Goal: Information Seeking & Learning: Check status

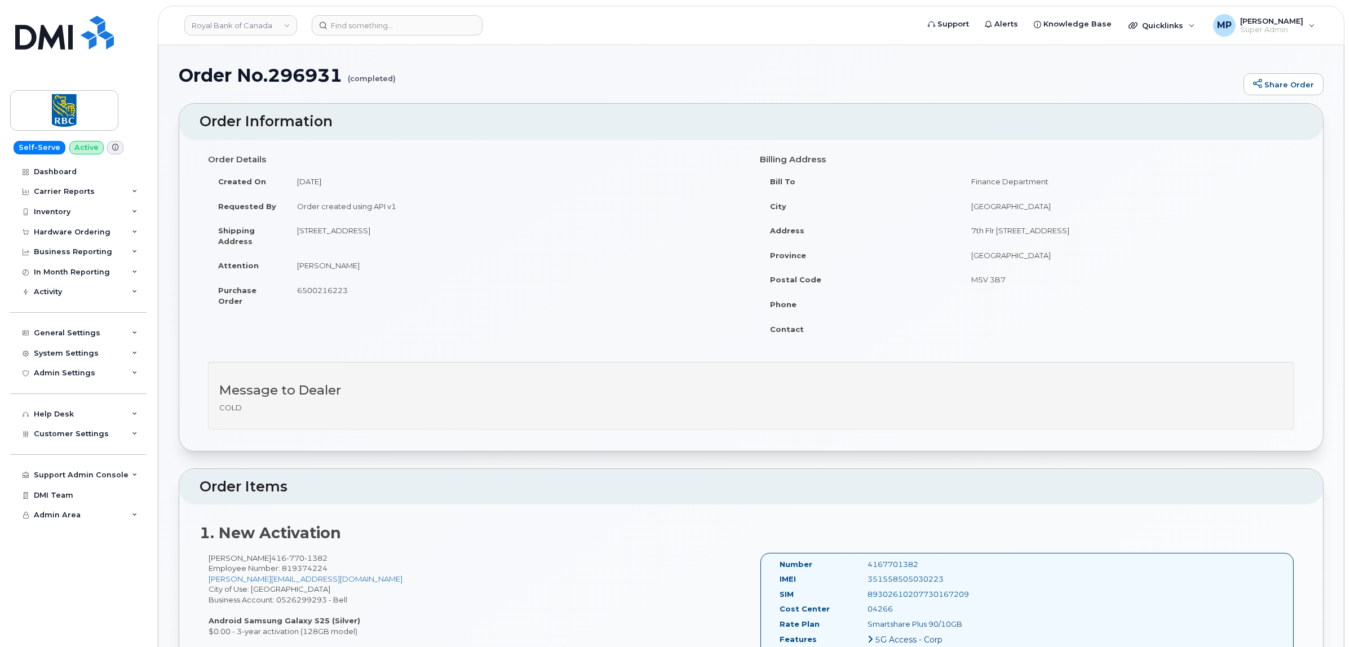
scroll to position [1554, 0]
click at [224, 26] on link "Royal Bank of Canada" at bounding box center [240, 25] width 113 height 20
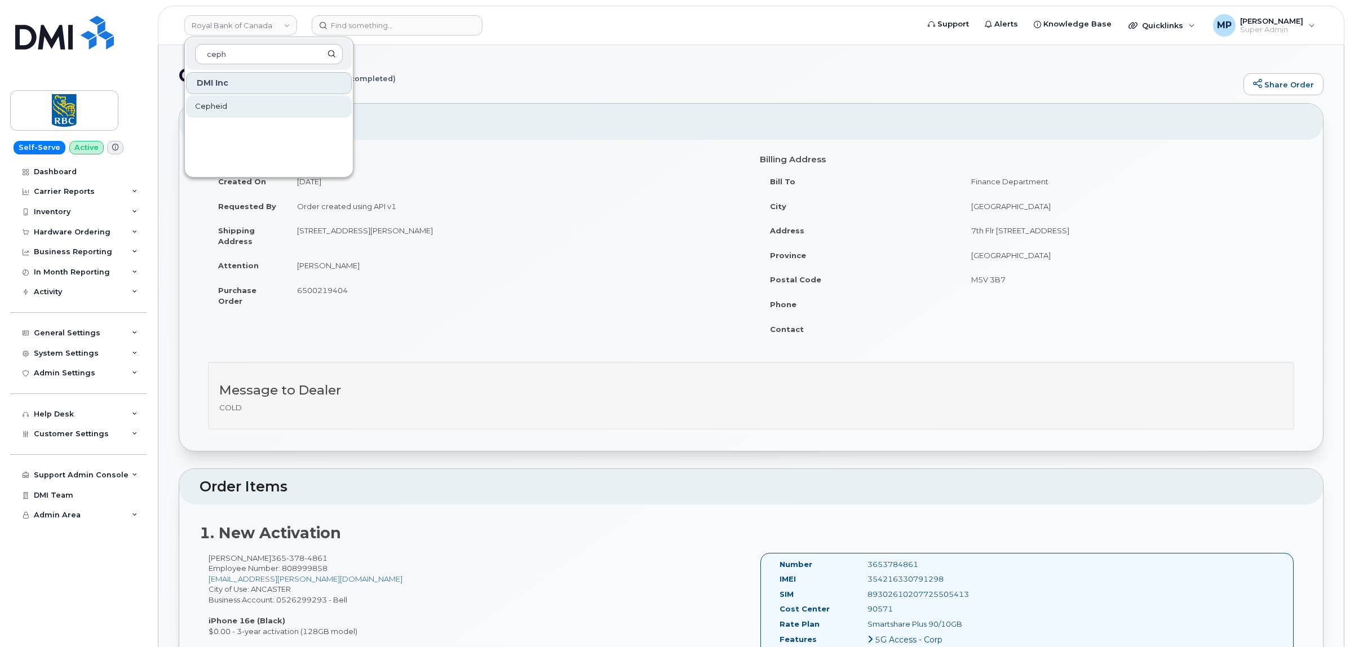
type input "ceph"
click at [217, 105] on span "Cepheid" at bounding box center [211, 106] width 32 height 11
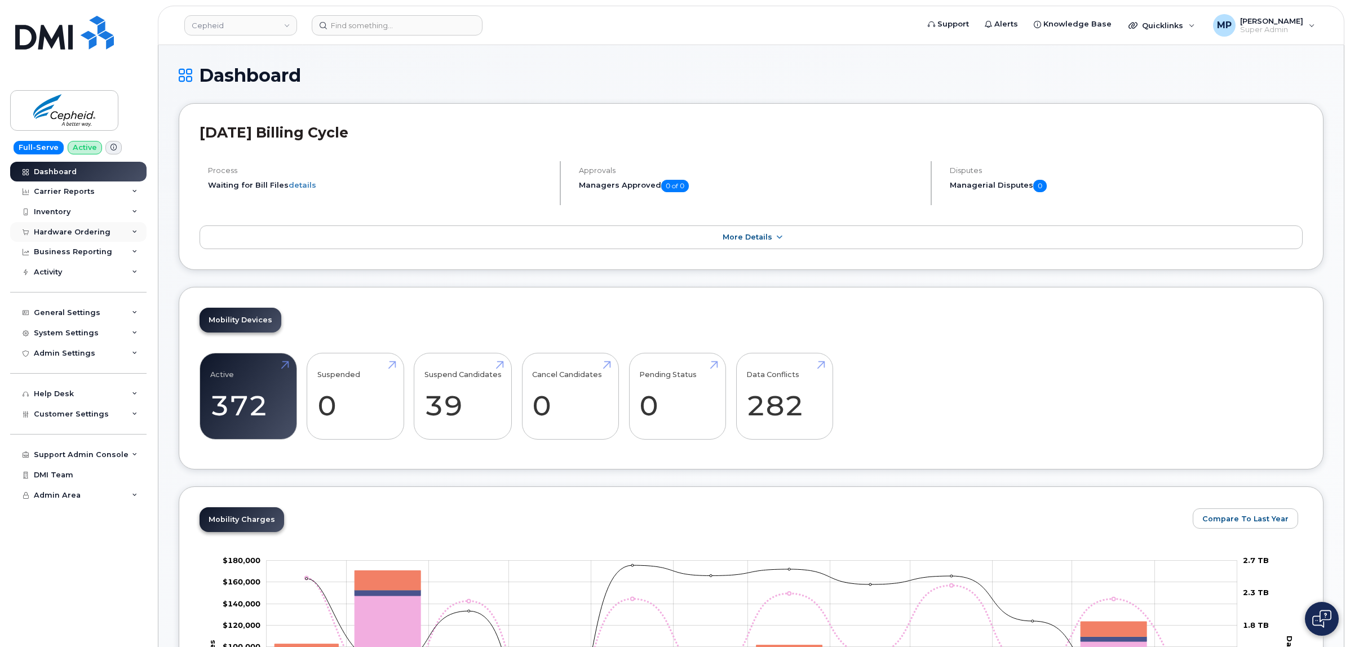
click at [65, 229] on div "Hardware Ordering" at bounding box center [72, 232] width 77 height 9
click at [65, 227] on div "Hardware Ordering" at bounding box center [78, 232] width 136 height 20
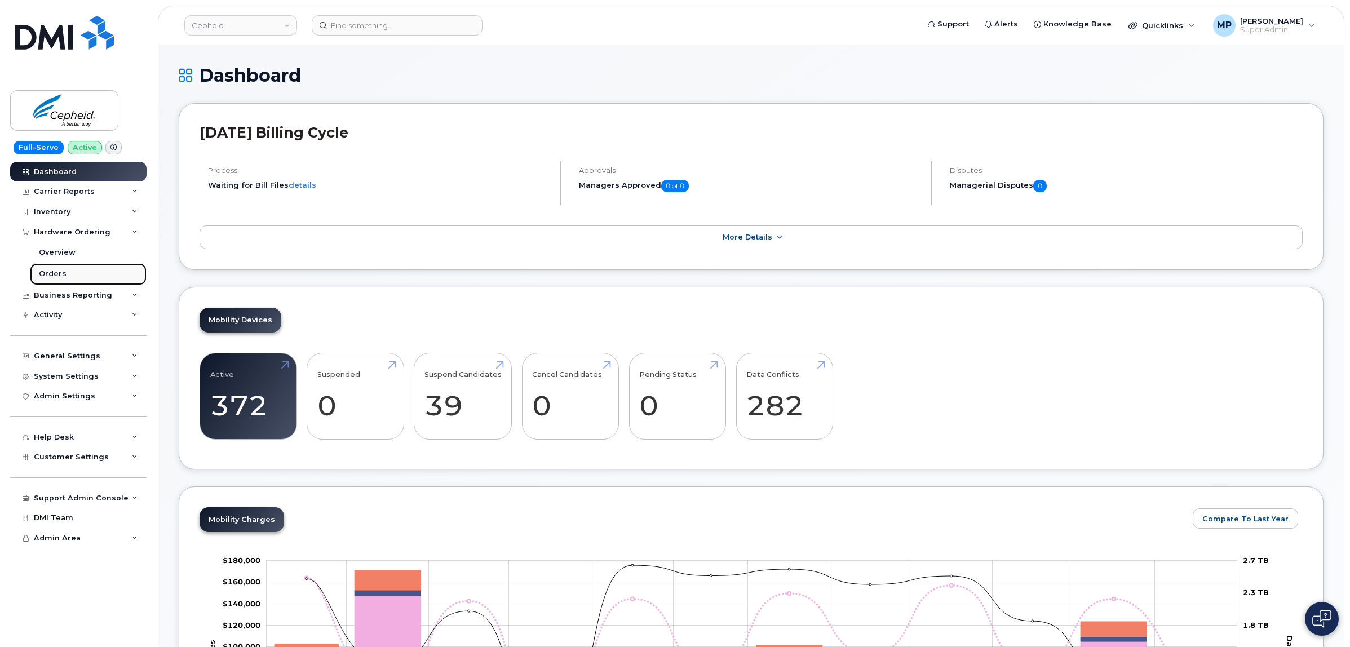
click at [57, 277] on div "Orders" at bounding box center [53, 274] width 28 height 10
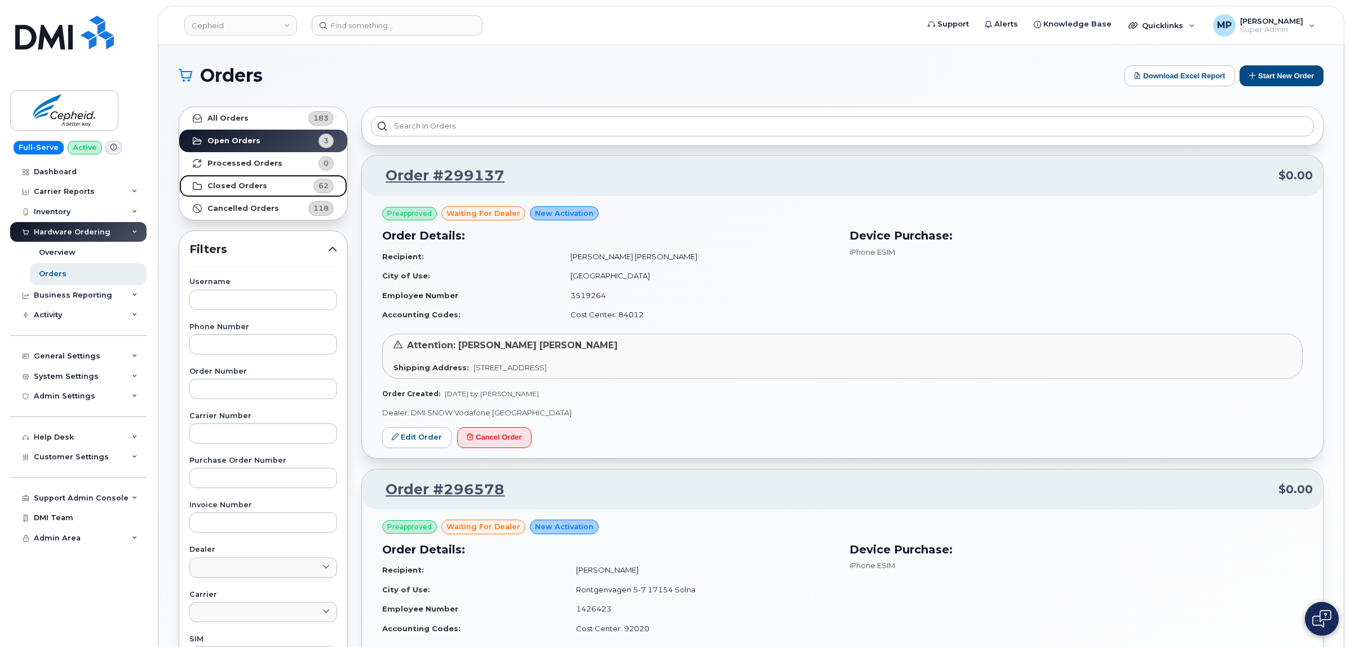
click at [261, 187] on link "Closed Orders 62" at bounding box center [263, 186] width 168 height 23
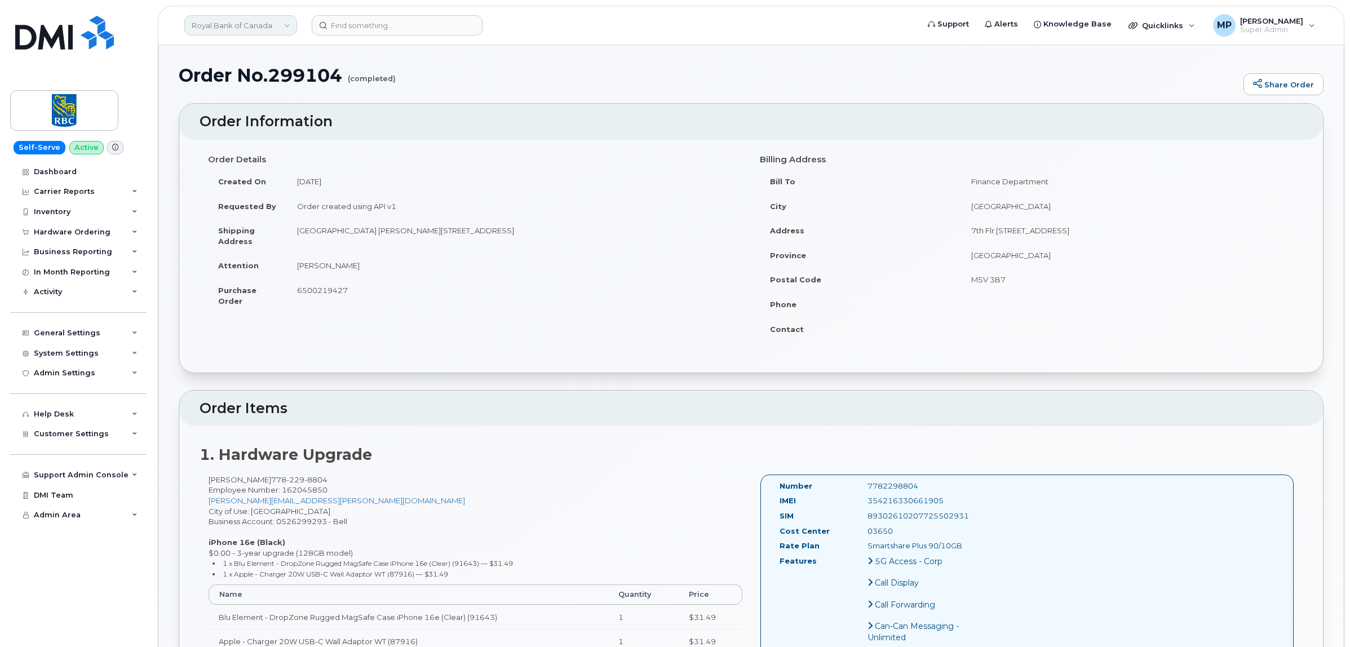
click at [218, 23] on link "Royal Bank of Canada" at bounding box center [240, 25] width 113 height 20
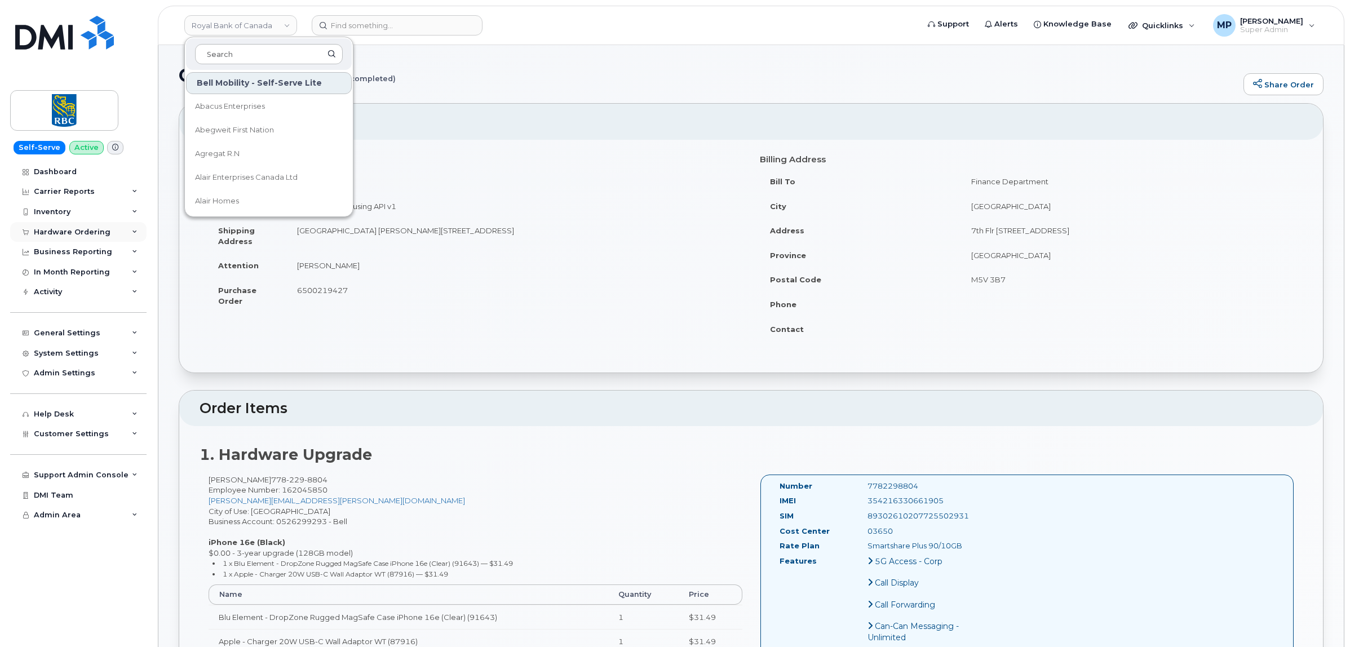
click at [48, 234] on div "Hardware Ordering" at bounding box center [72, 232] width 77 height 9
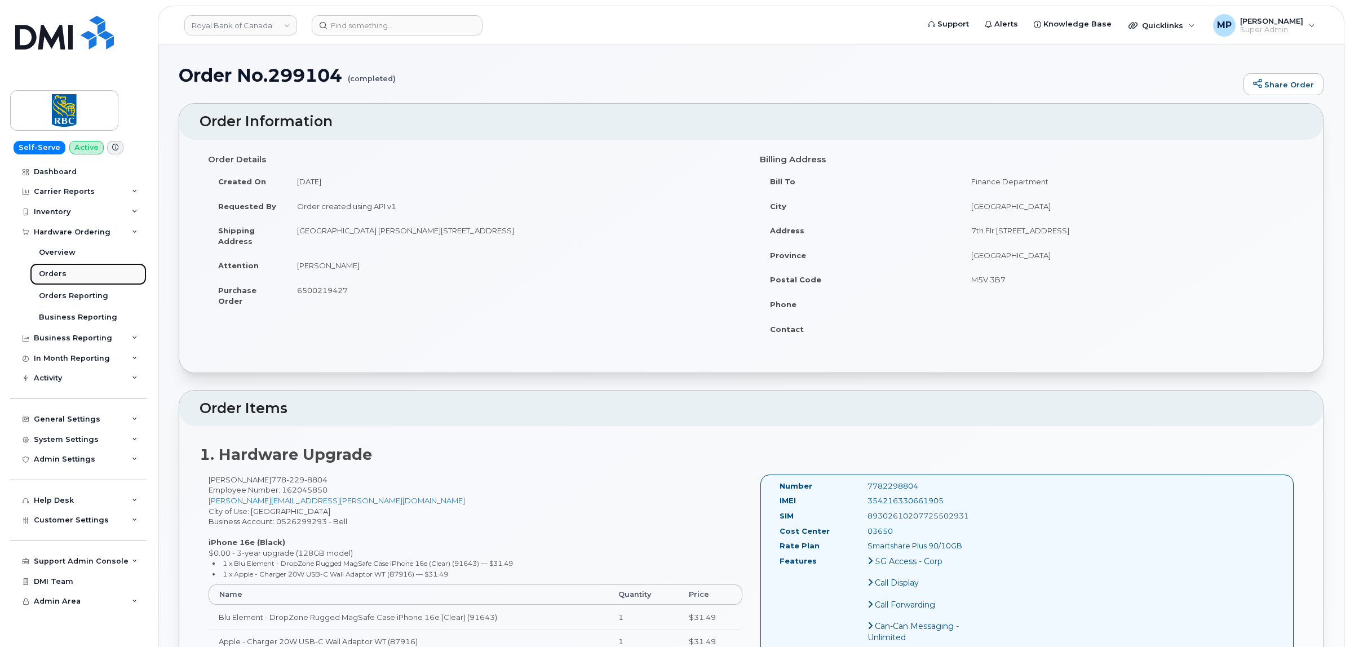
click at [50, 273] on div "Orders" at bounding box center [53, 274] width 28 height 10
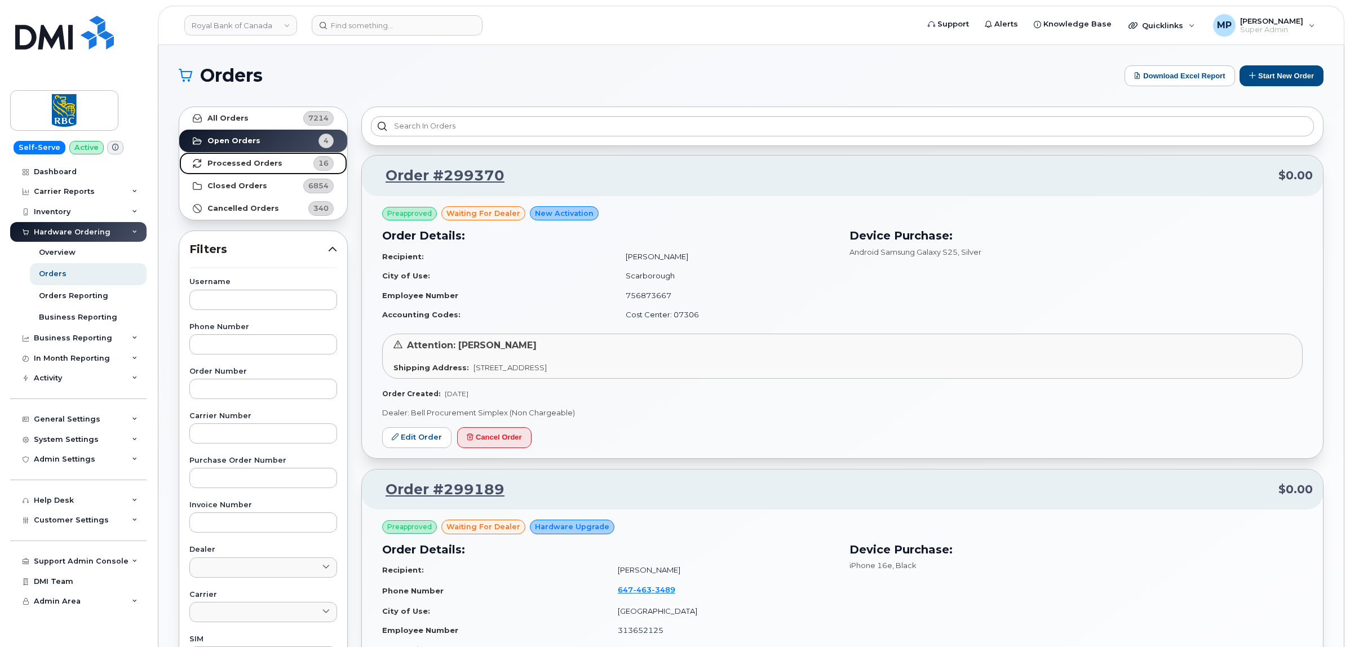
click at [262, 174] on link "Processed Orders 16" at bounding box center [263, 163] width 168 height 23
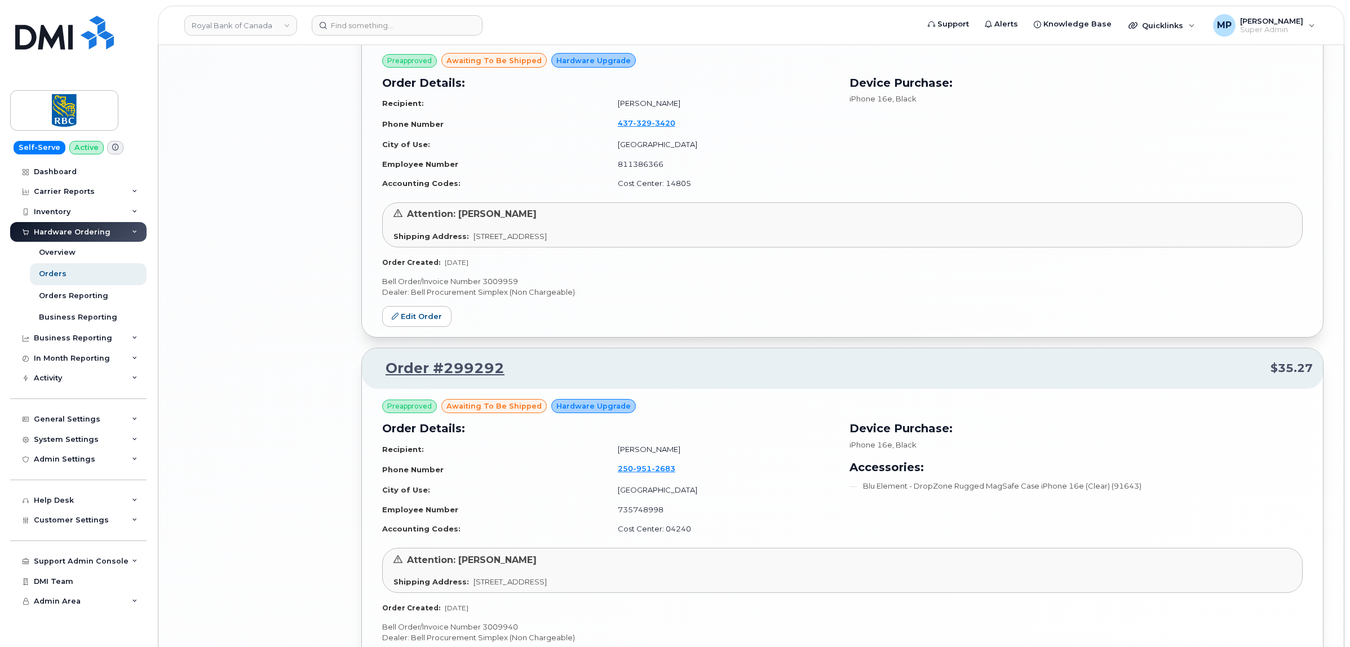
scroll to position [2312, 0]
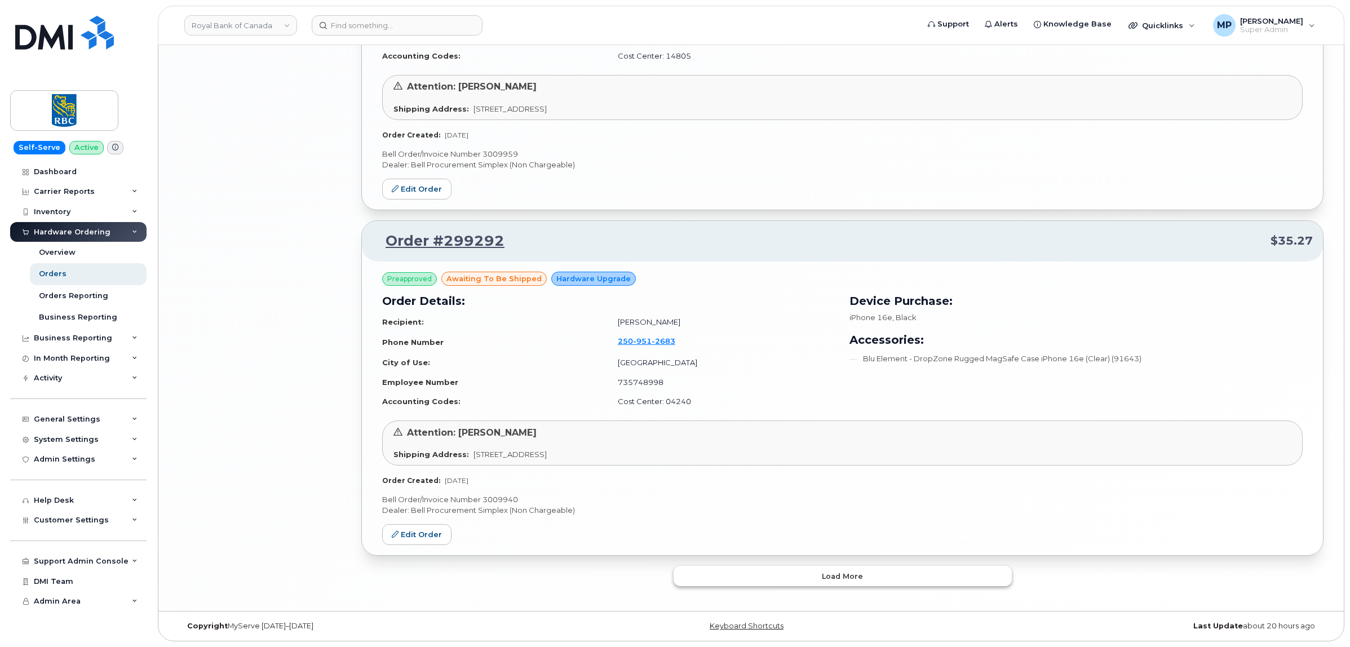
click at [791, 584] on button "Load more" at bounding box center [842, 576] width 338 height 20
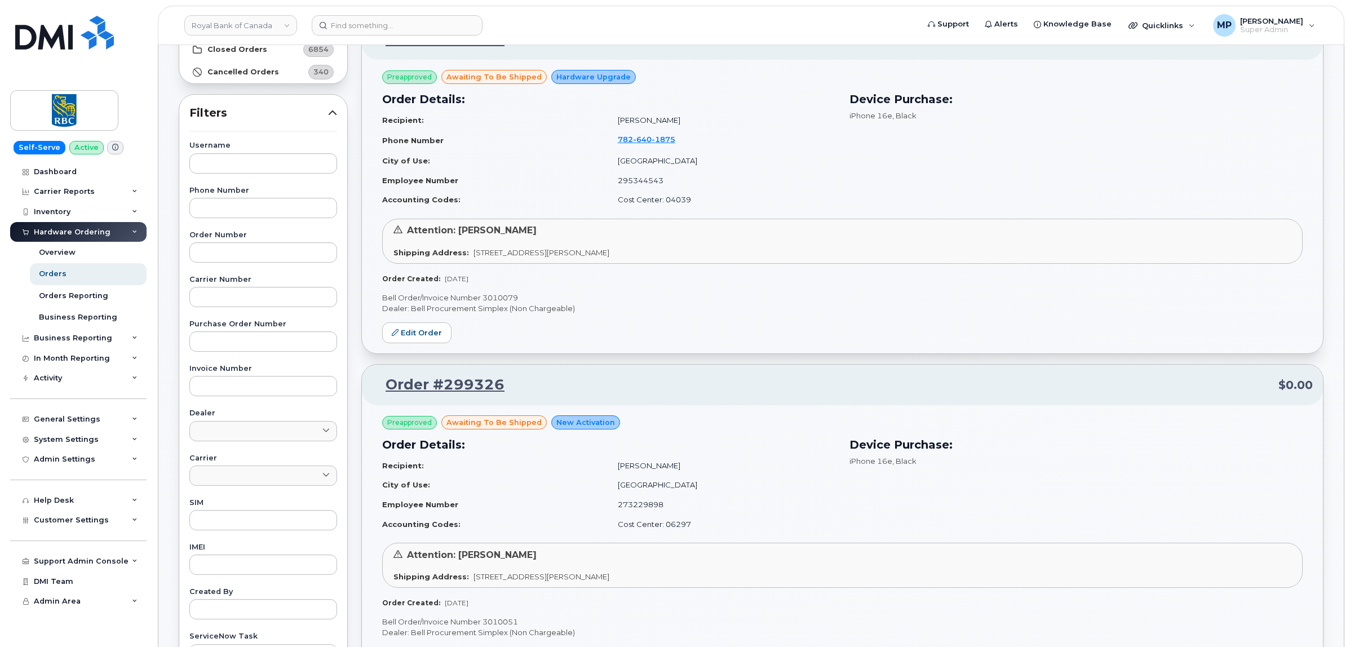
scroll to position [0, 0]
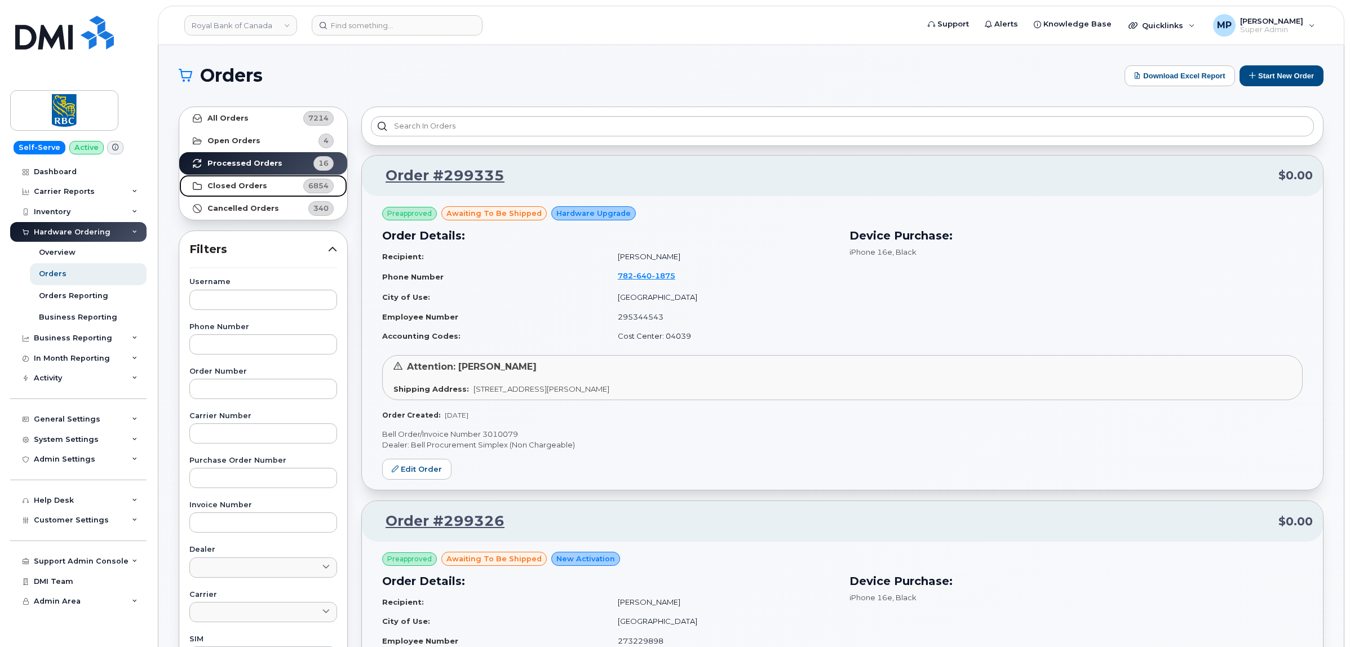
click at [238, 184] on strong "Closed Orders" at bounding box center [237, 185] width 60 height 9
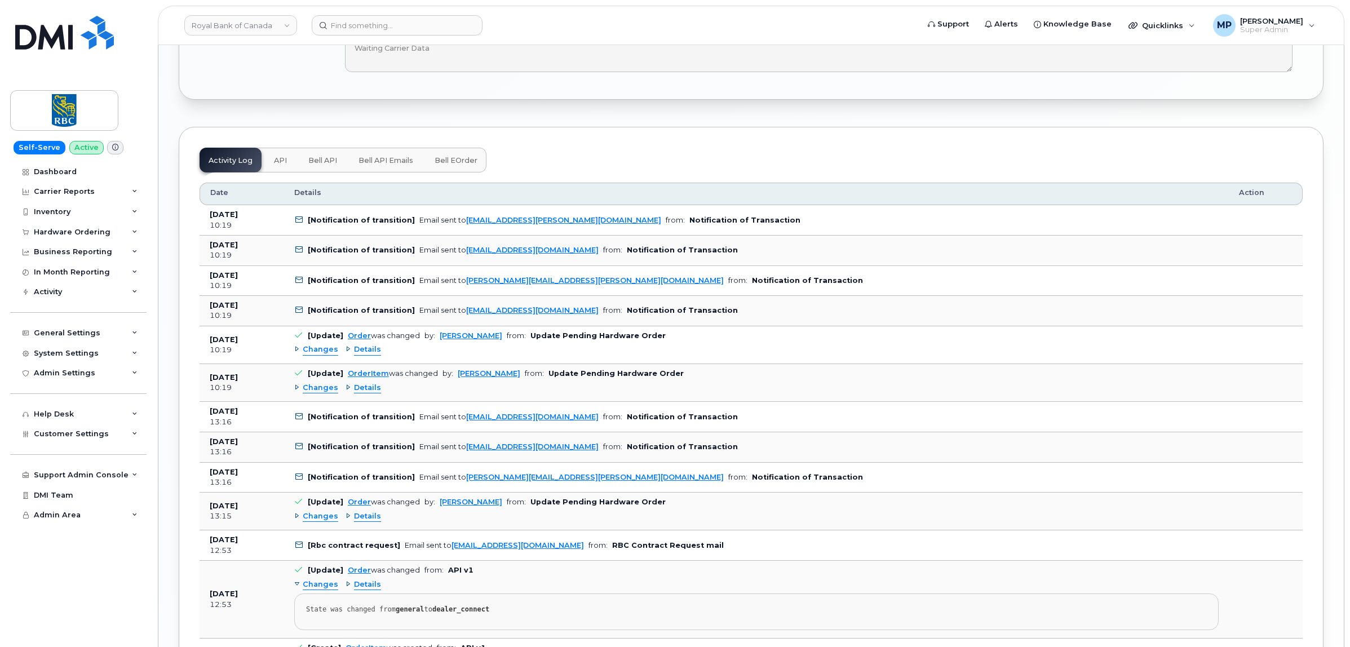
scroll to position [1409, 0]
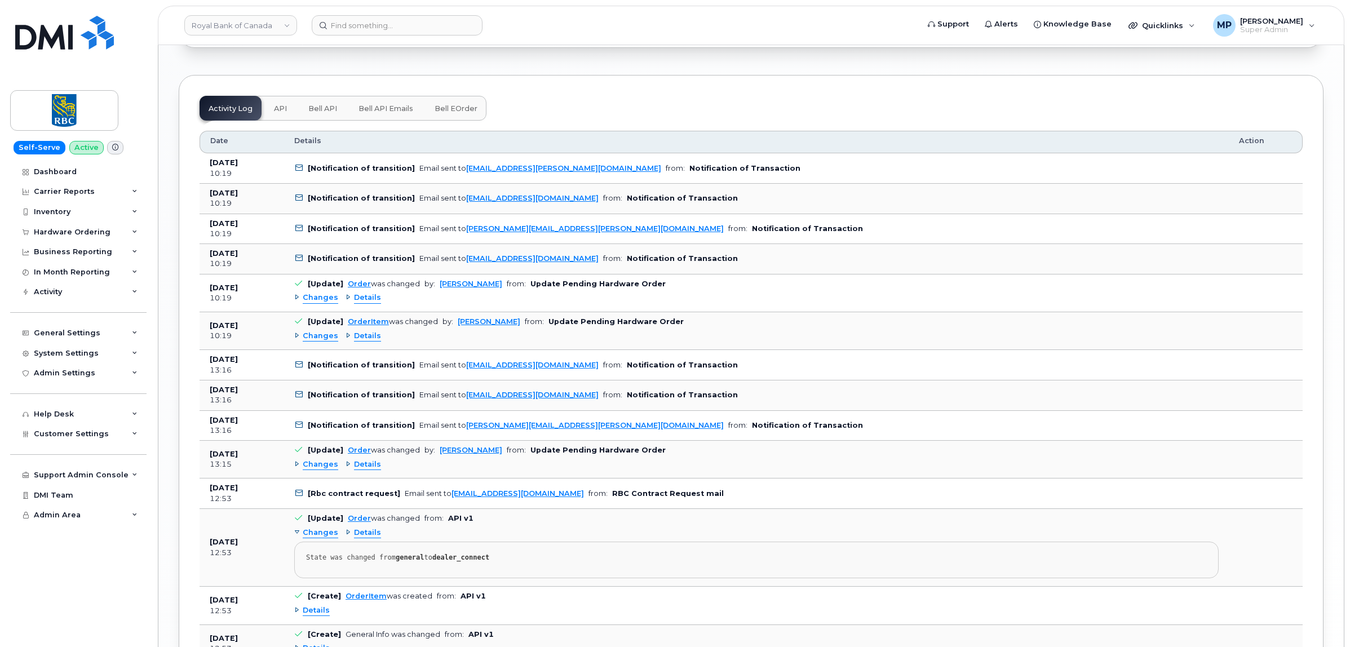
click at [310, 342] on span "Changes" at bounding box center [321, 336] width 36 height 11
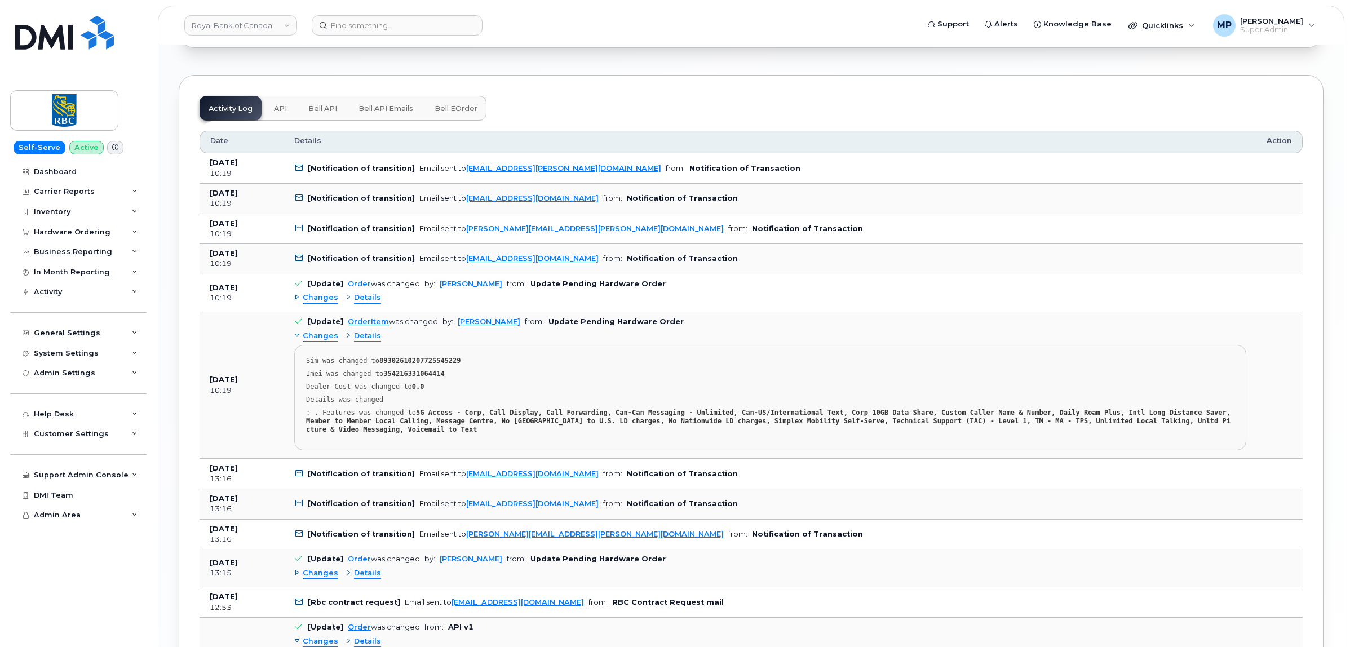
click at [316, 303] on span "Changes" at bounding box center [321, 297] width 36 height 11
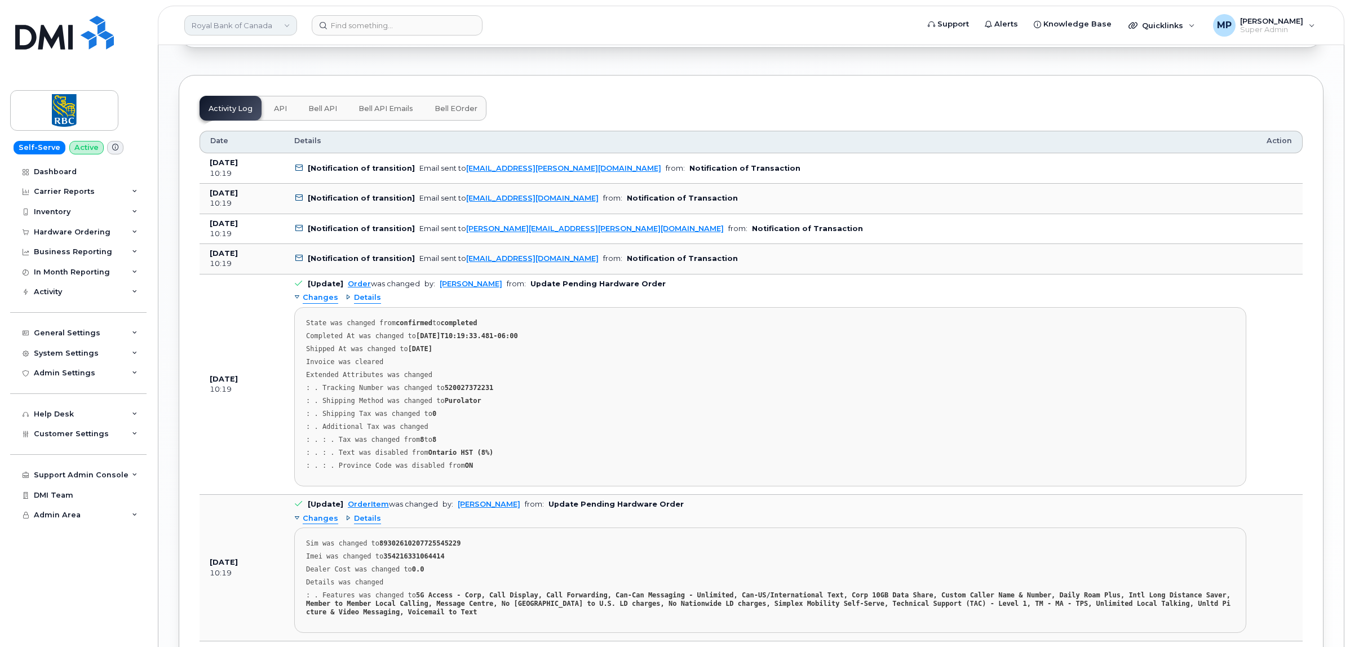
click at [237, 23] on link "Royal Bank of Canada" at bounding box center [240, 25] width 113 height 20
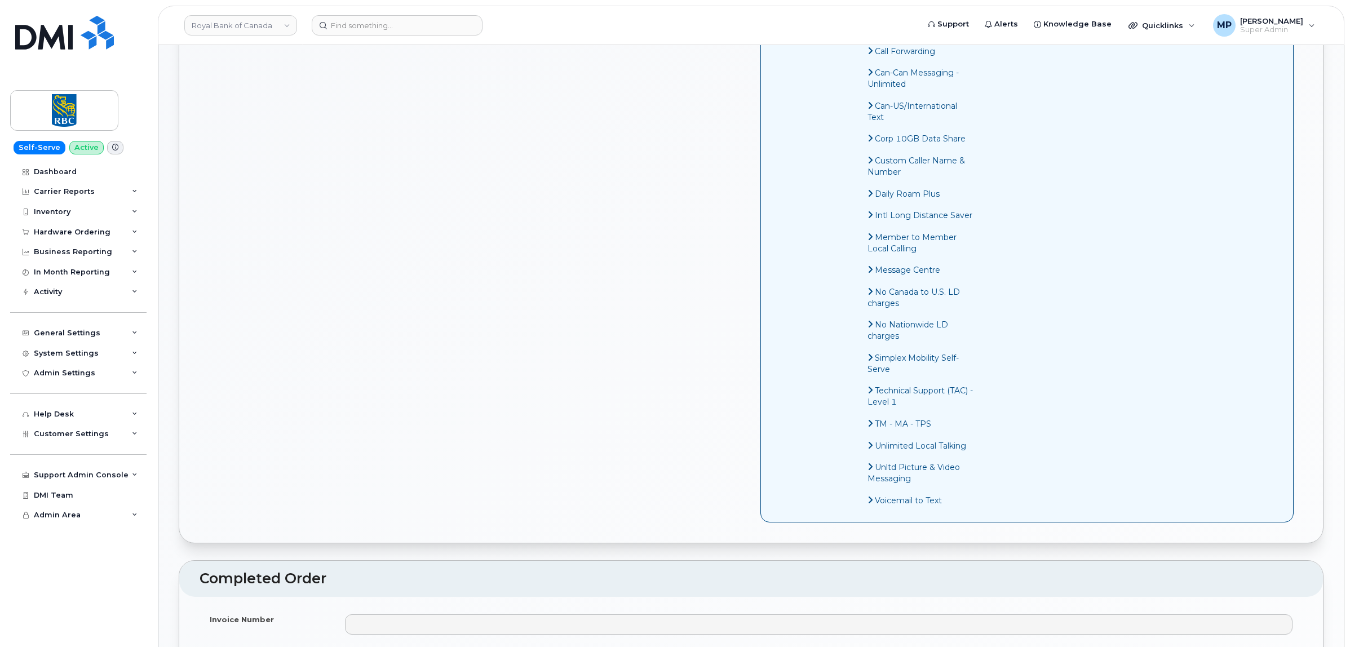
scroll to position [529, 0]
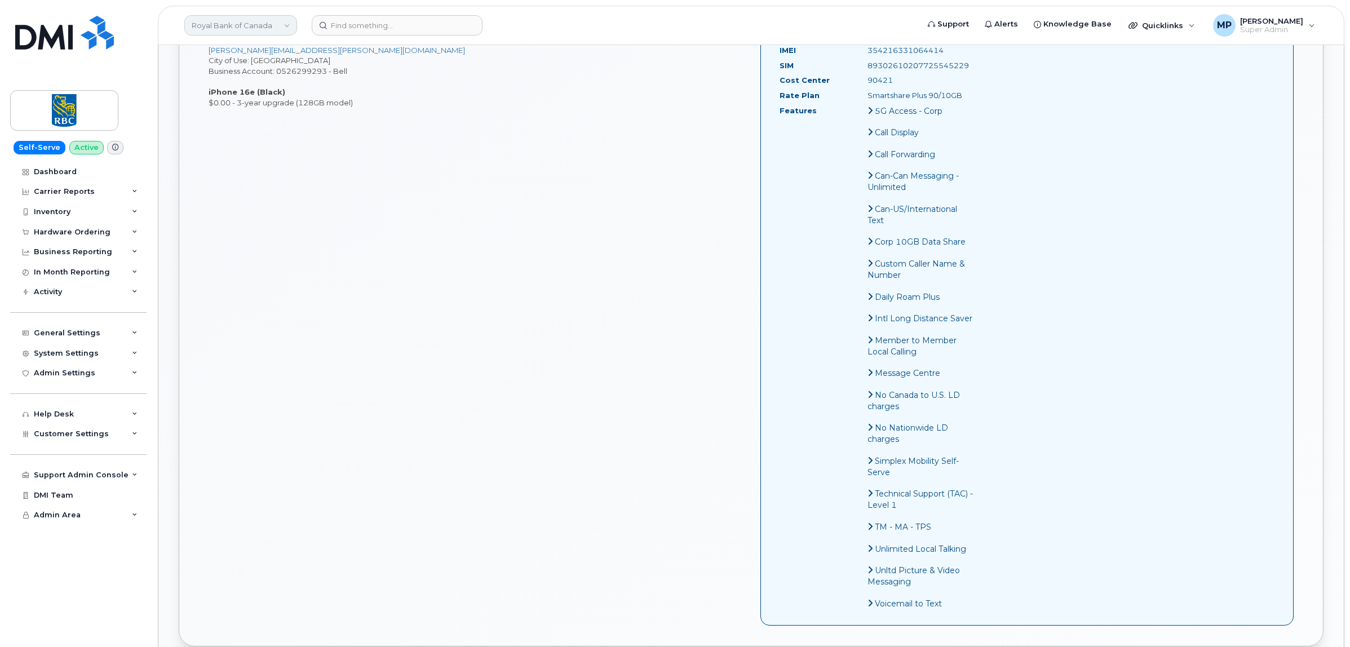
click at [252, 29] on link "Royal Bank of Canada" at bounding box center [240, 25] width 113 height 20
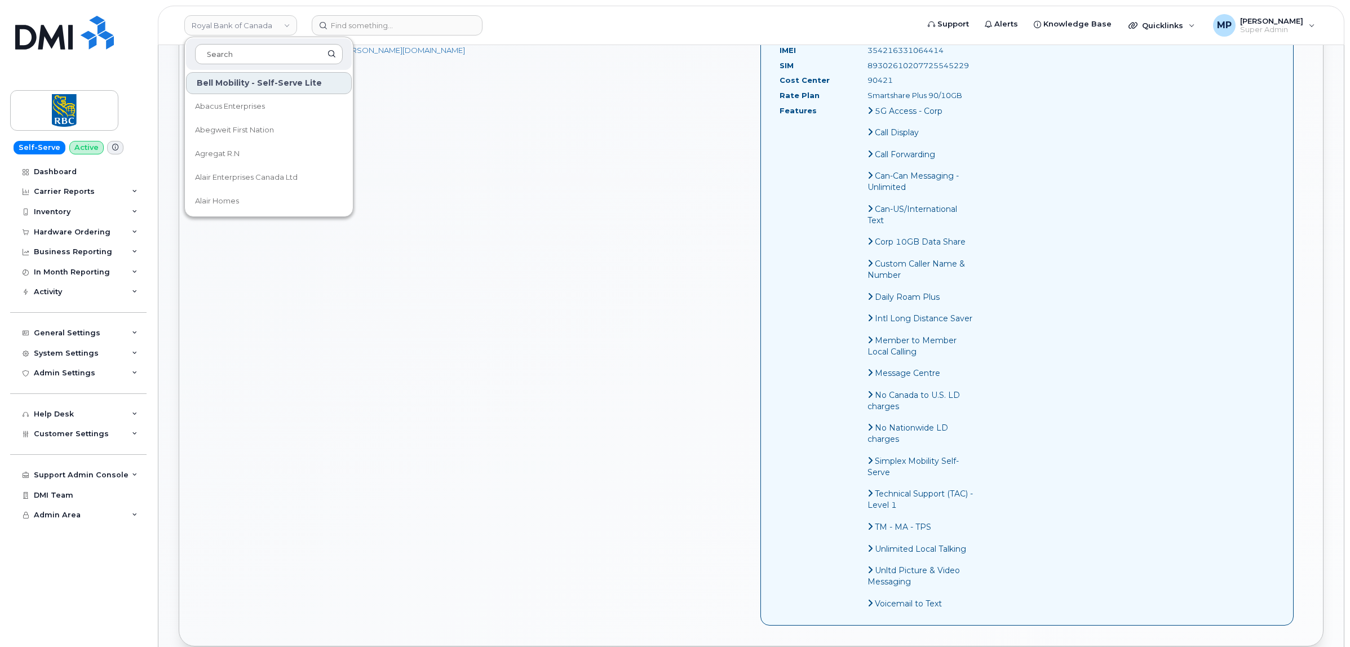
click at [491, 245] on div "John Duke 437 961 6017 Employee Number: 843847799 john.duke@rbc.com City of Use…" at bounding box center [750, 330] width 1103 height 612
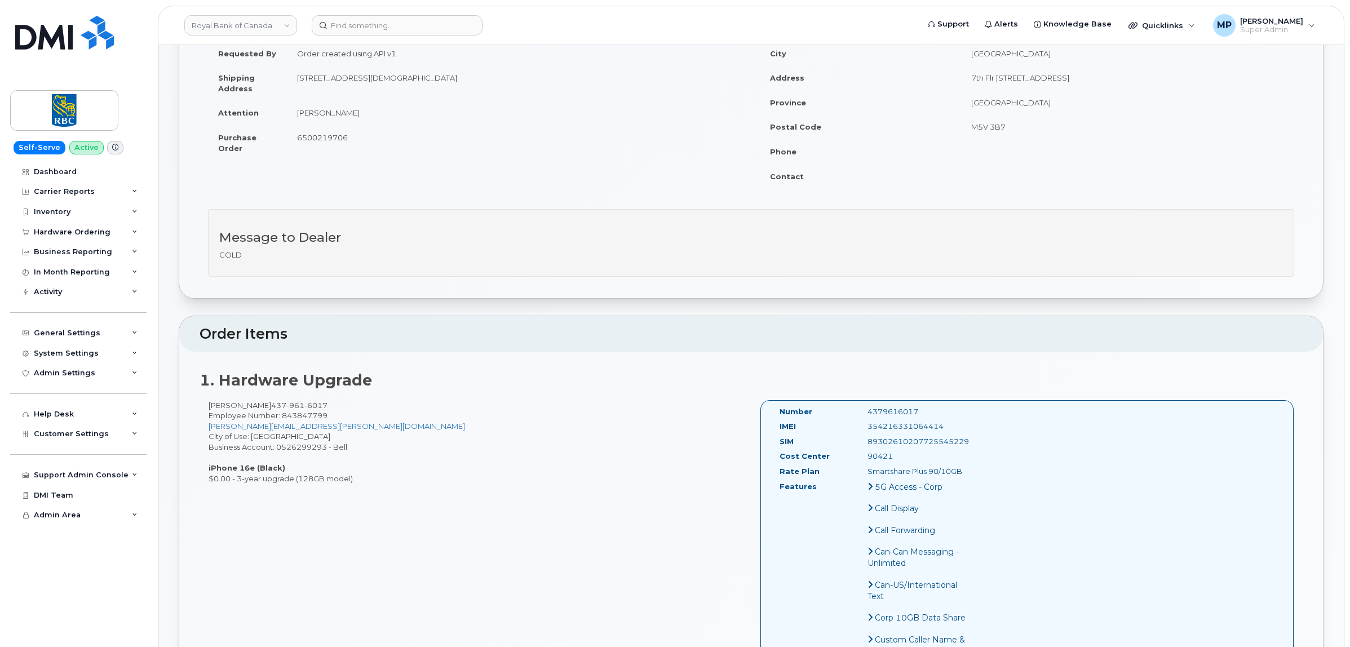
scroll to position [0, 0]
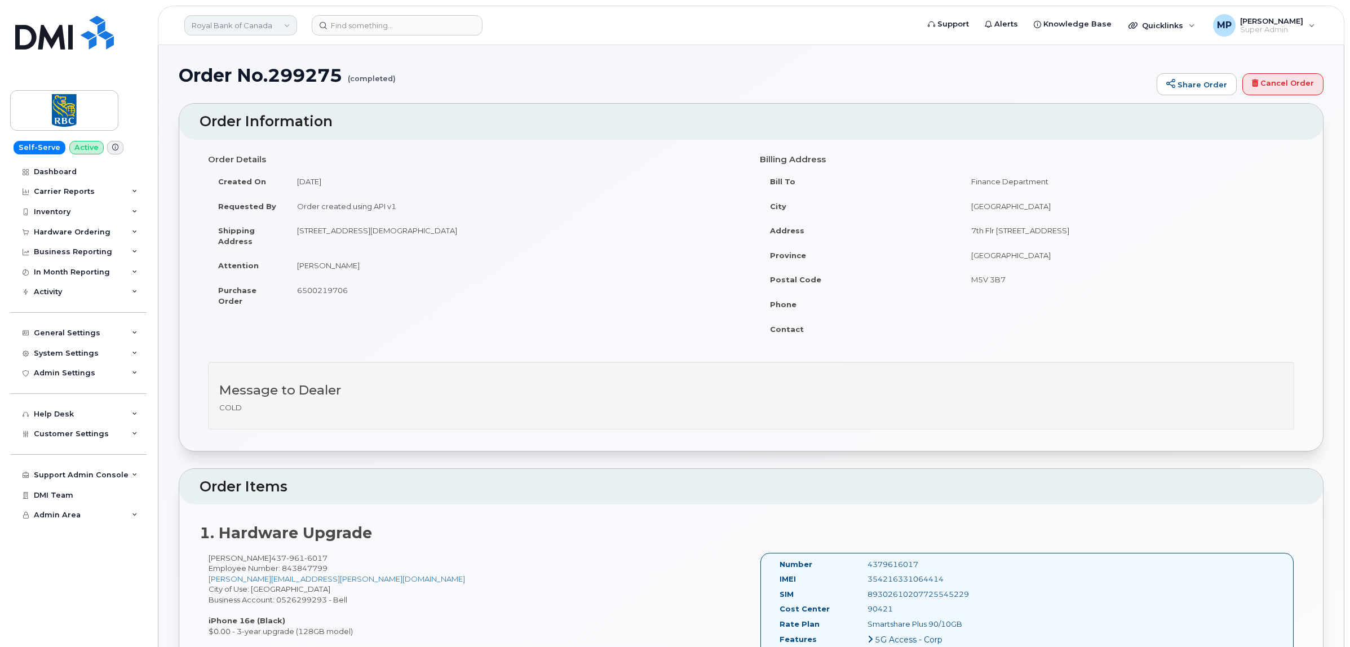
click at [265, 25] on link "Royal Bank of Canada" at bounding box center [240, 25] width 113 height 20
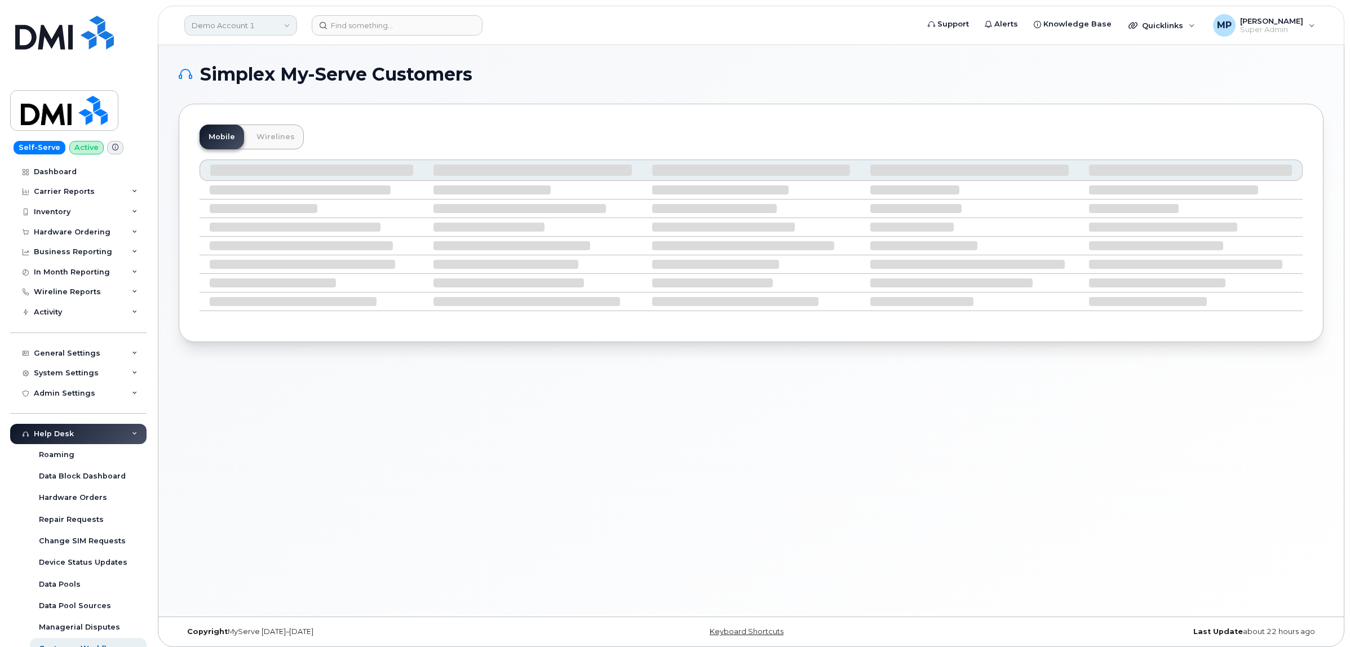
click at [257, 24] on link "Demo Account 1" at bounding box center [240, 25] width 113 height 20
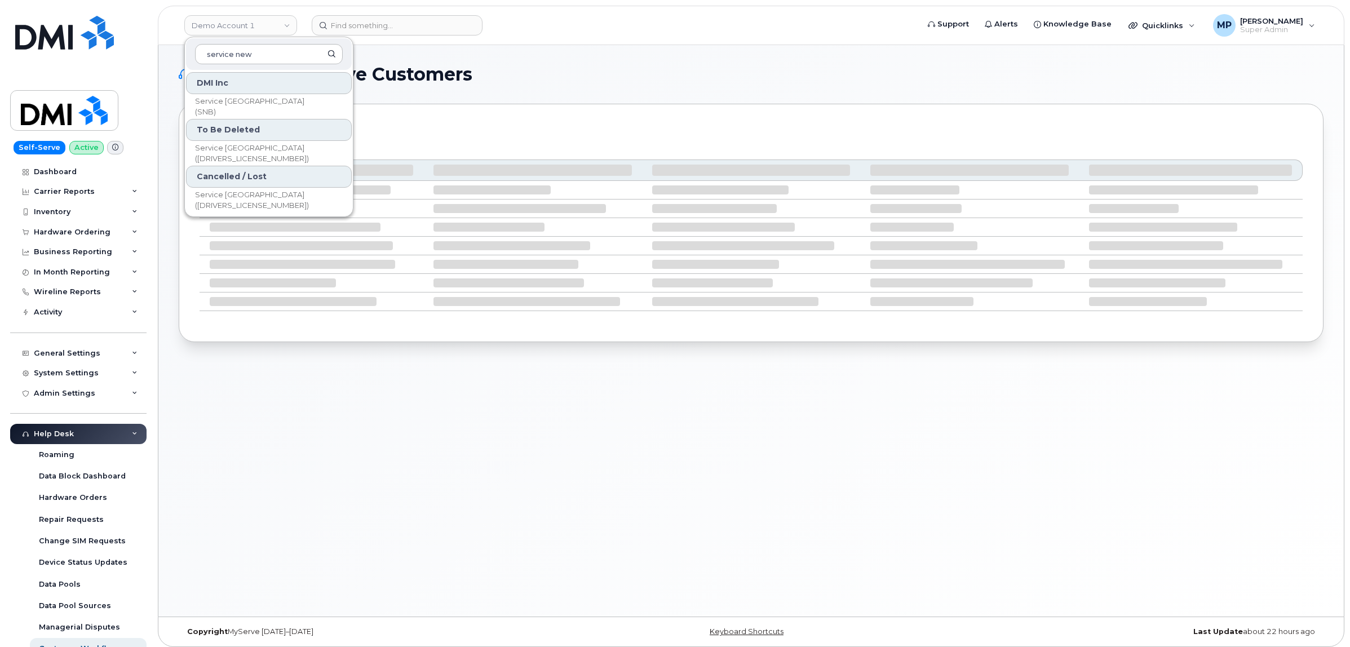
type input "service new"
click at [255, 105] on span "Service New Brunswick (SNB)" at bounding box center [260, 107] width 130 height 22
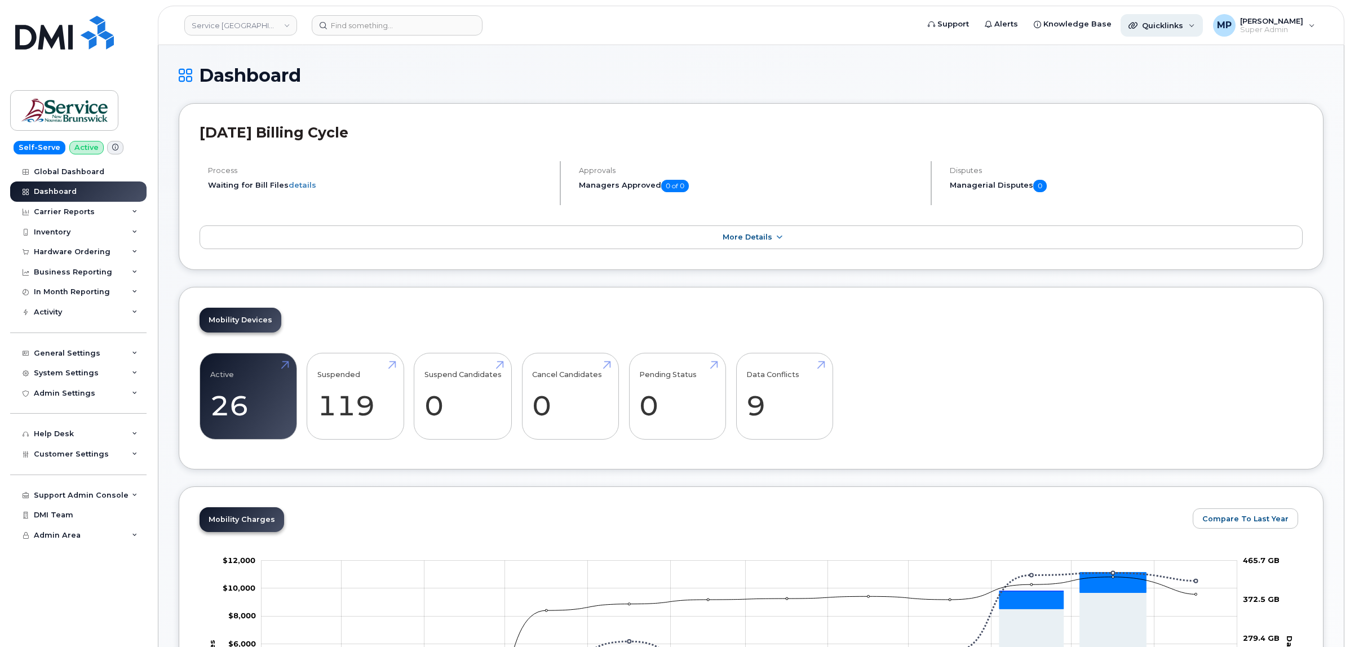
click at [1160, 23] on span "Quicklinks" at bounding box center [1162, 25] width 41 height 9
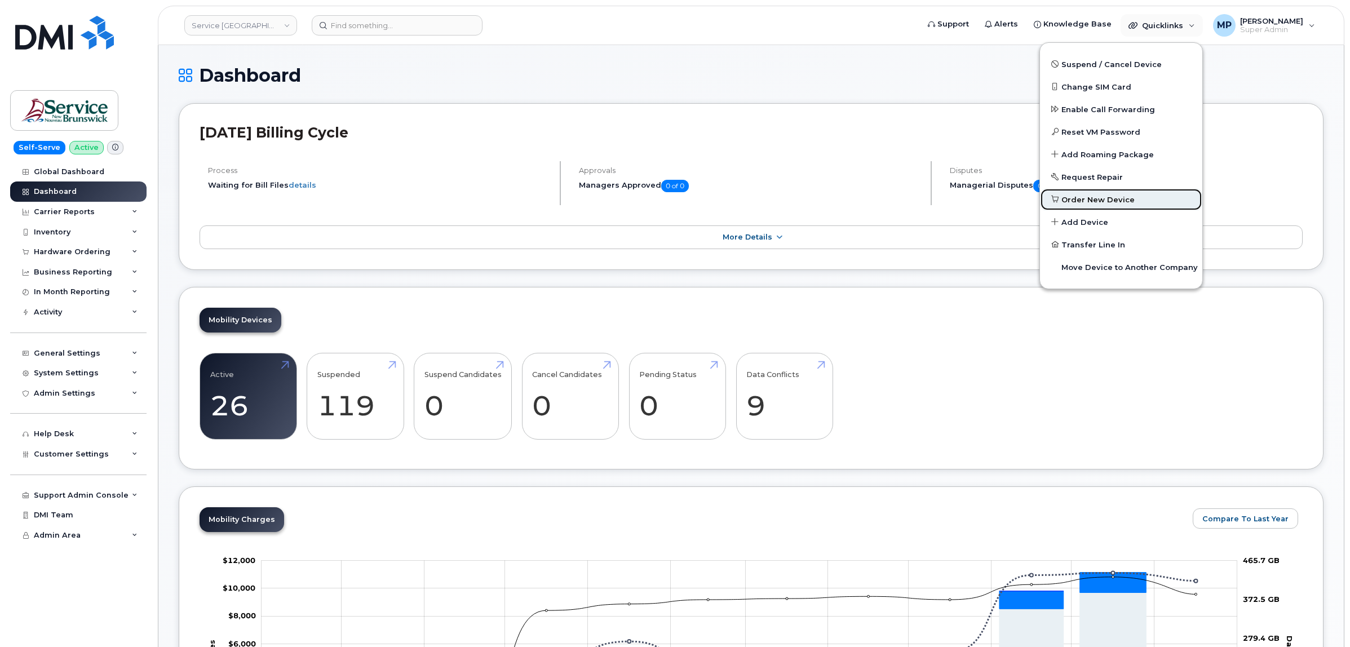
click at [1097, 197] on span "Order New Device" at bounding box center [1097, 199] width 73 height 11
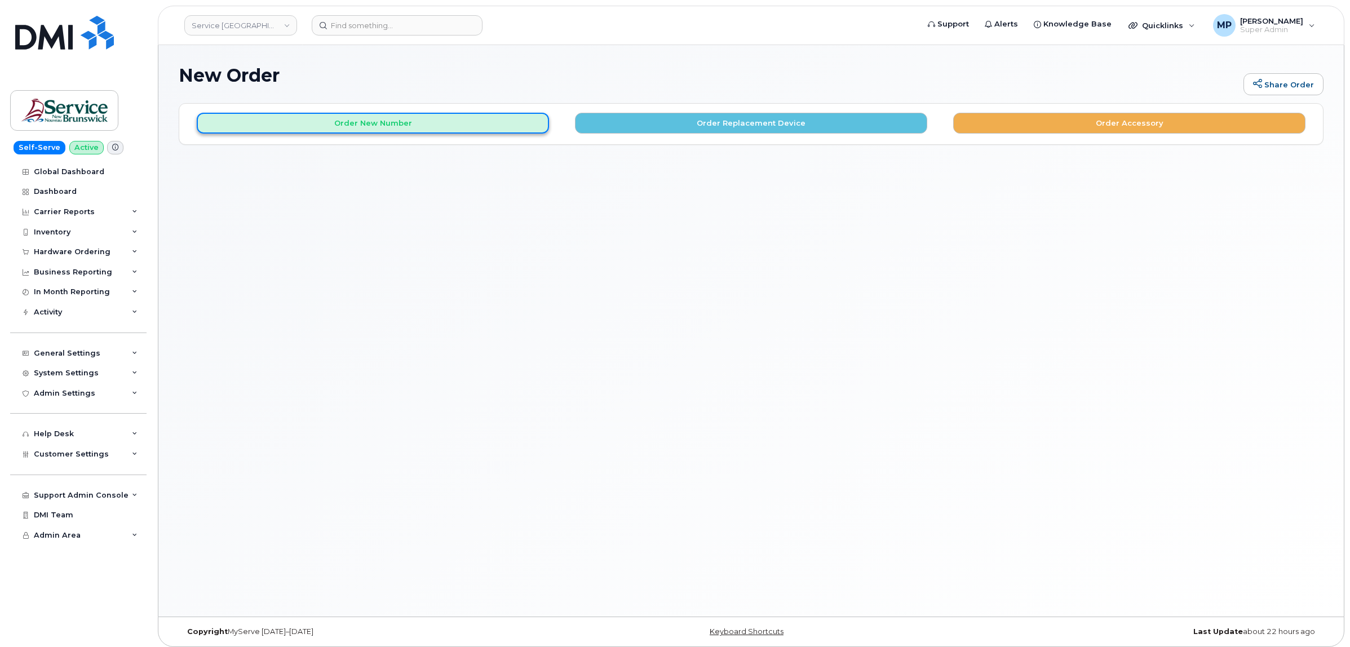
click at [361, 120] on button "Order New Number" at bounding box center [373, 123] width 352 height 21
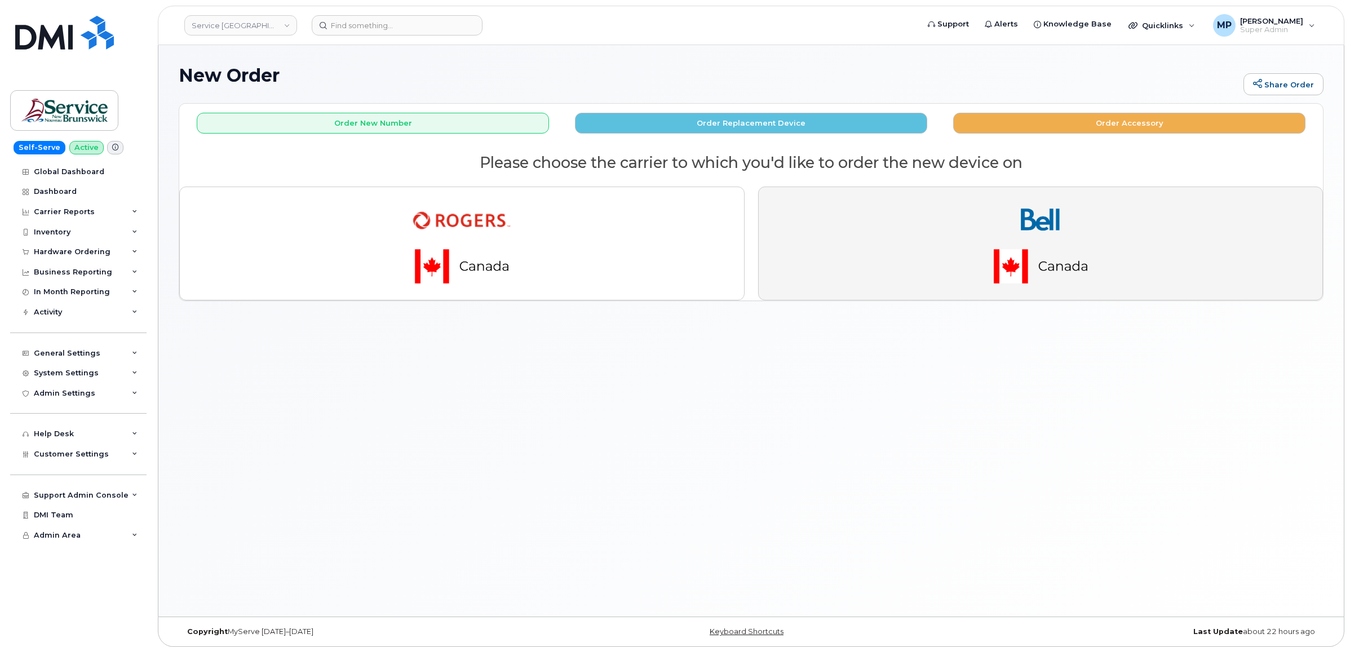
click at [1069, 260] on img "button" at bounding box center [1040, 243] width 158 height 95
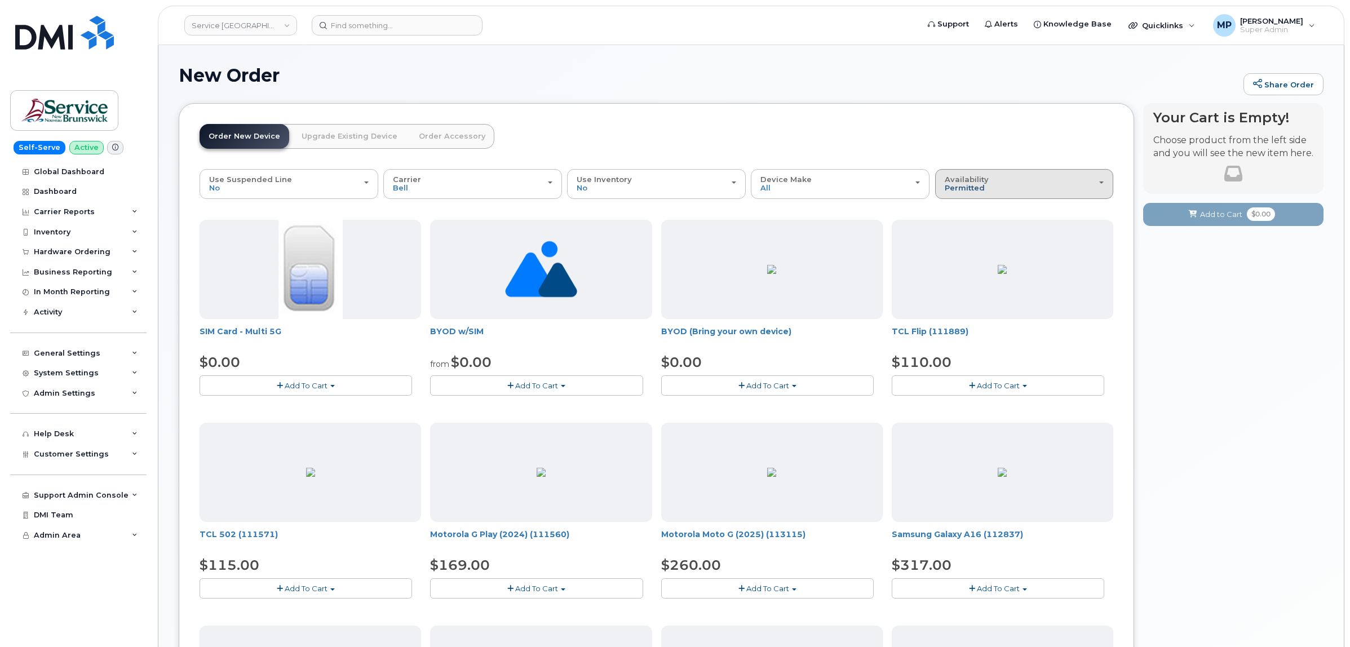
click at [978, 192] on span "Permitted" at bounding box center [964, 187] width 40 height 9
click at [958, 232] on label "All" at bounding box center [950, 229] width 24 height 14
click at [0, 0] on input "All" at bounding box center [0, 0] width 0 height 0
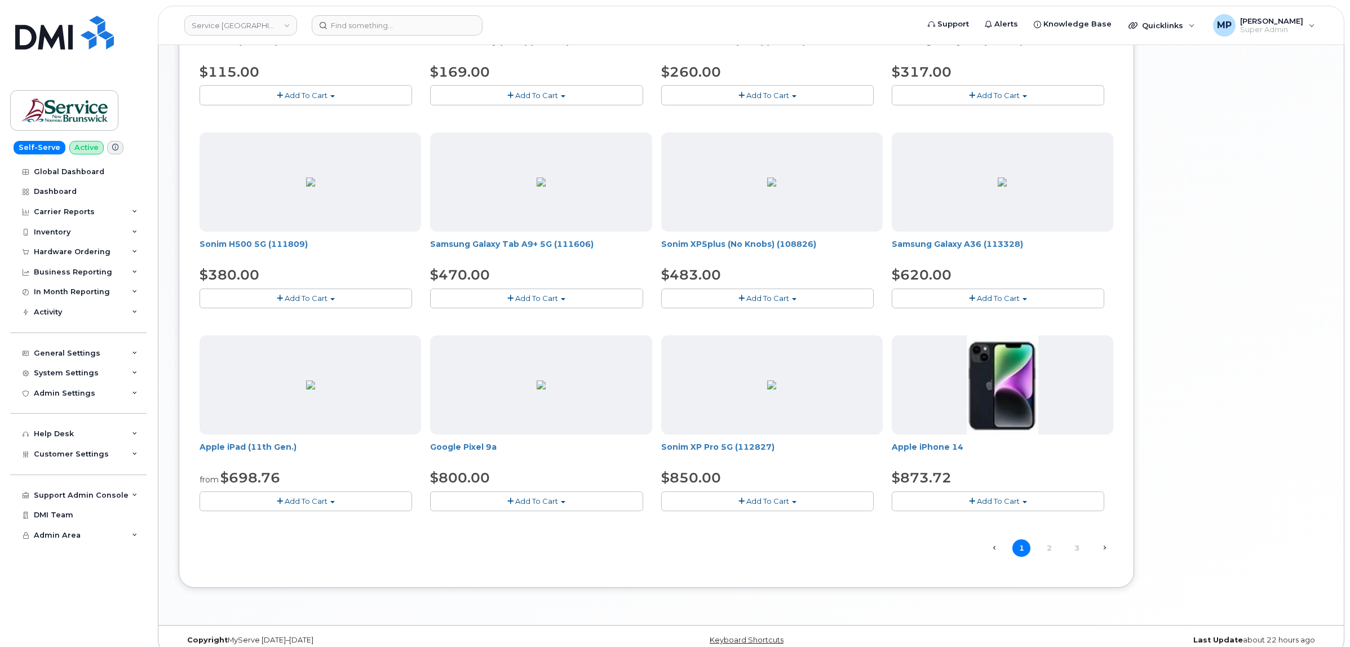
scroll to position [508, 0]
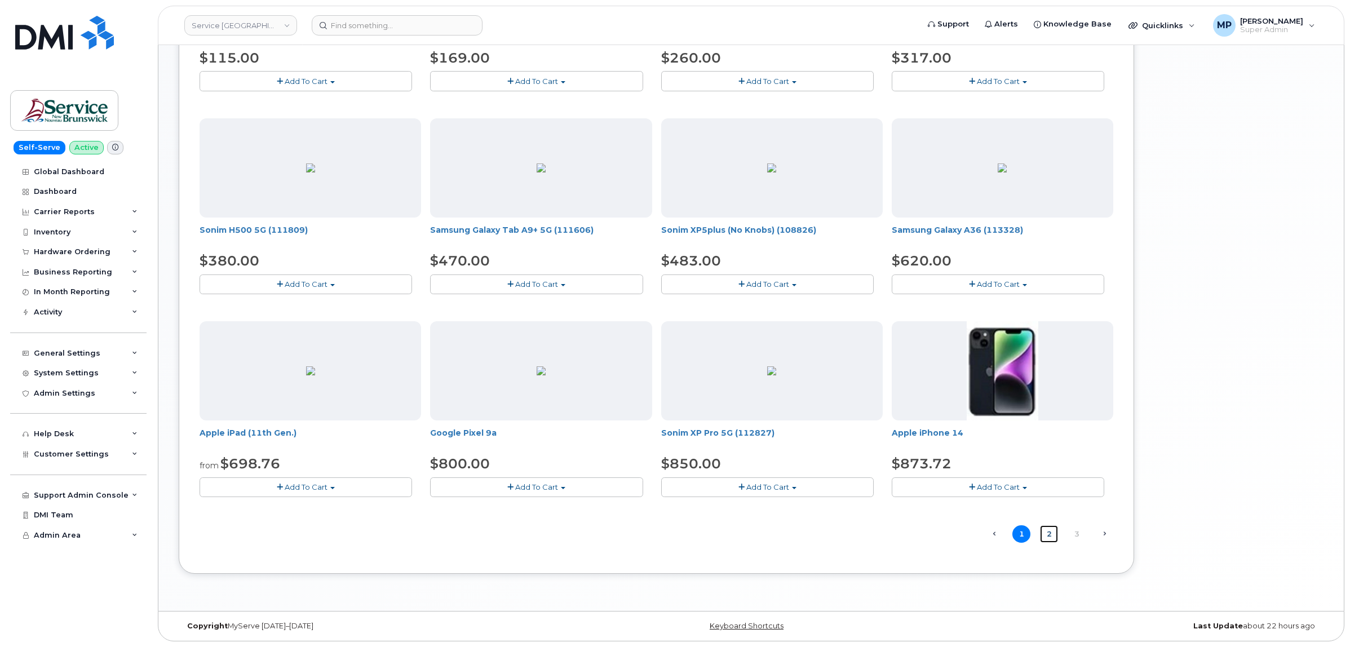
click at [1045, 531] on link "2" at bounding box center [1049, 533] width 18 height 17
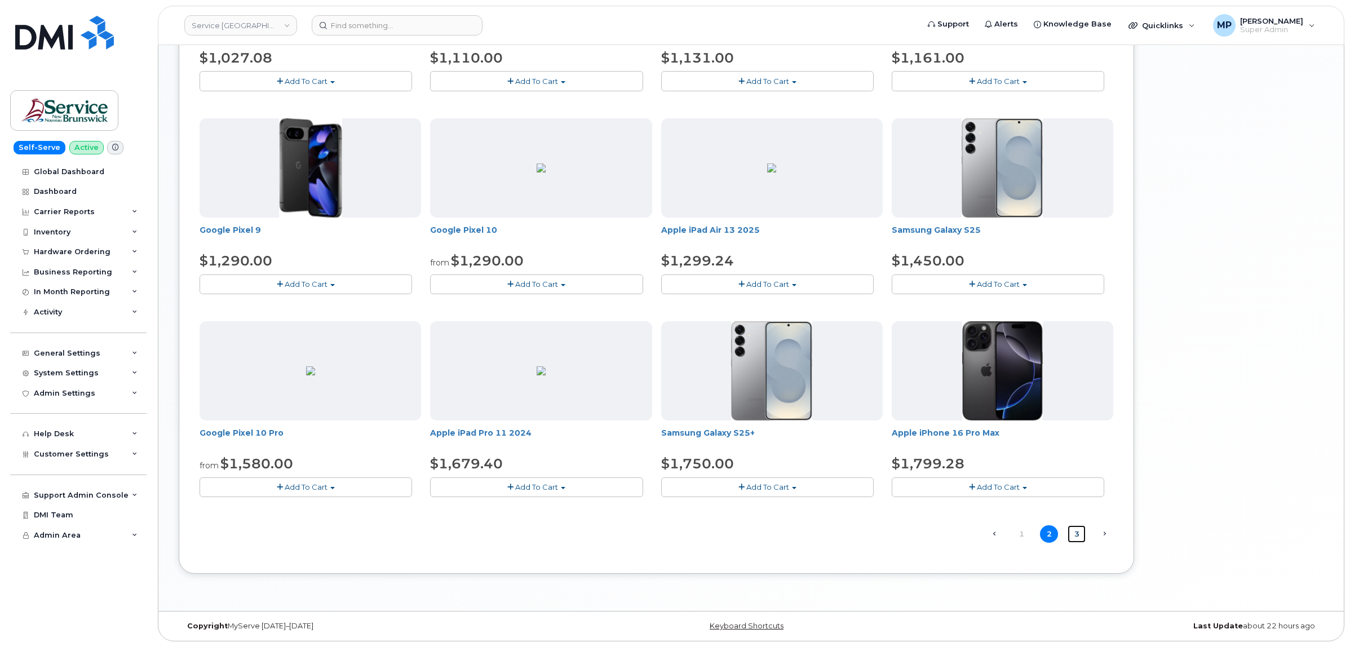
click at [1079, 534] on link "3" at bounding box center [1076, 533] width 18 height 17
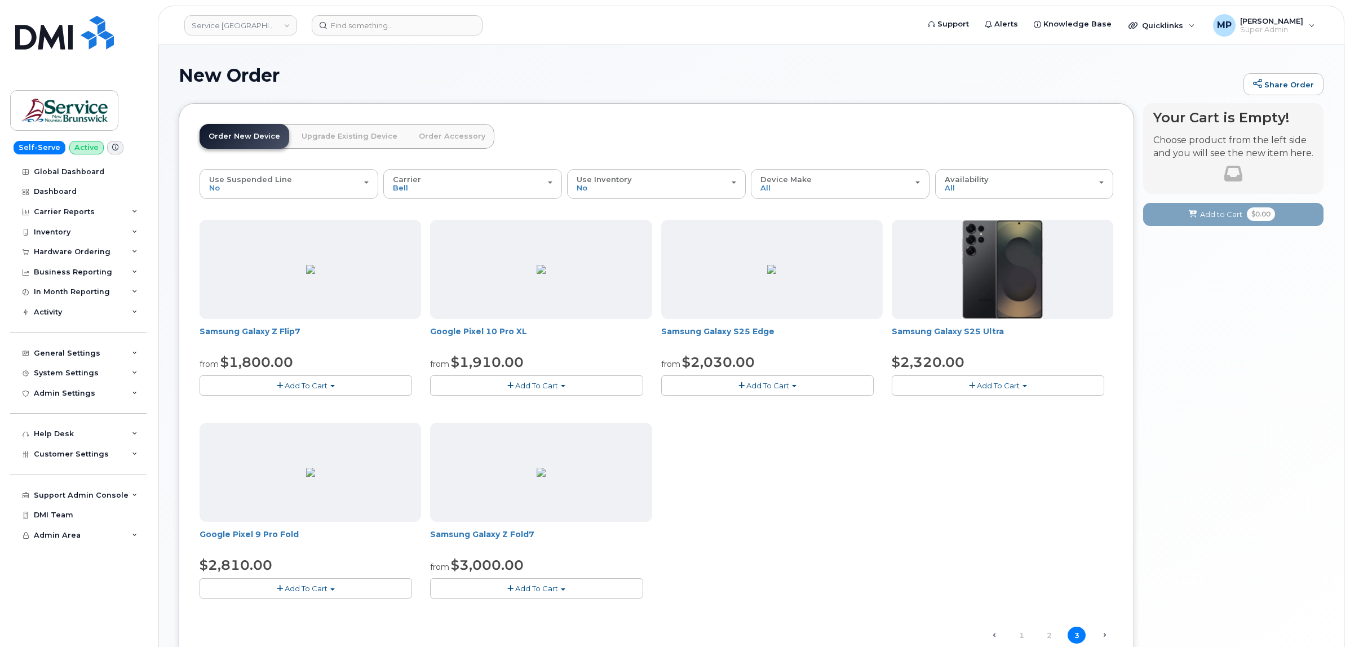
scroll to position [32, 0]
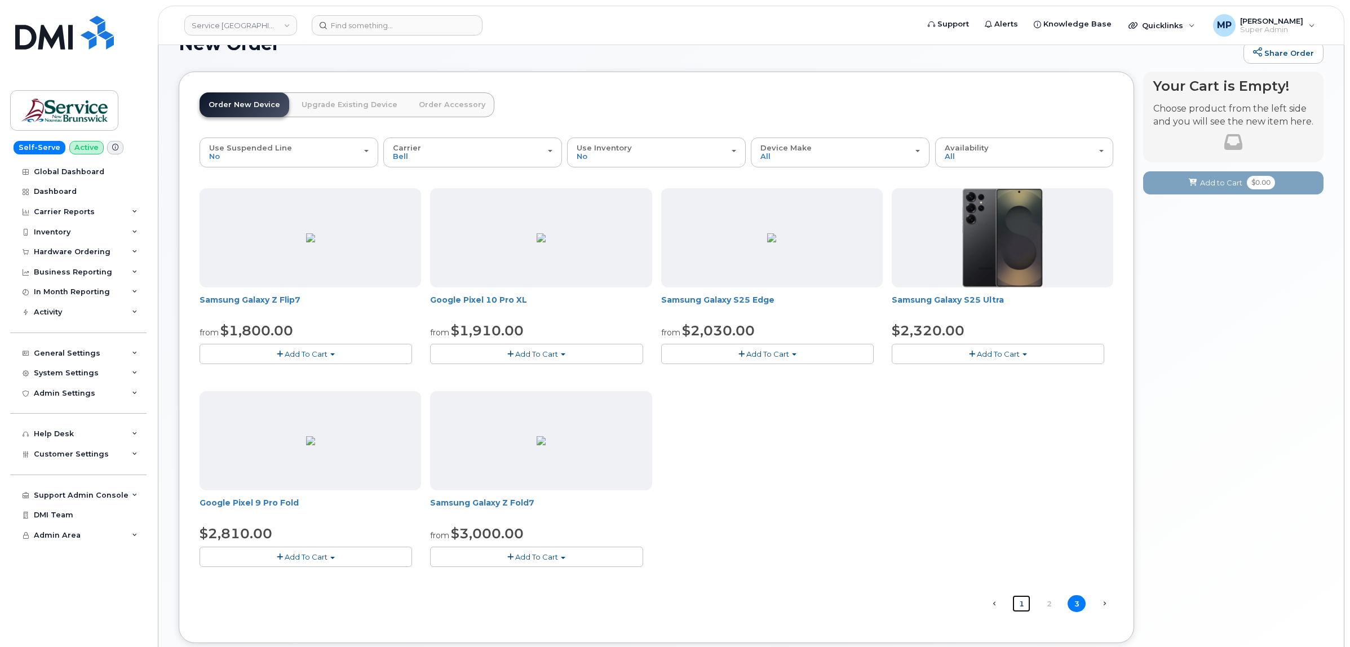
click at [1018, 607] on link "1" at bounding box center [1021, 603] width 18 height 17
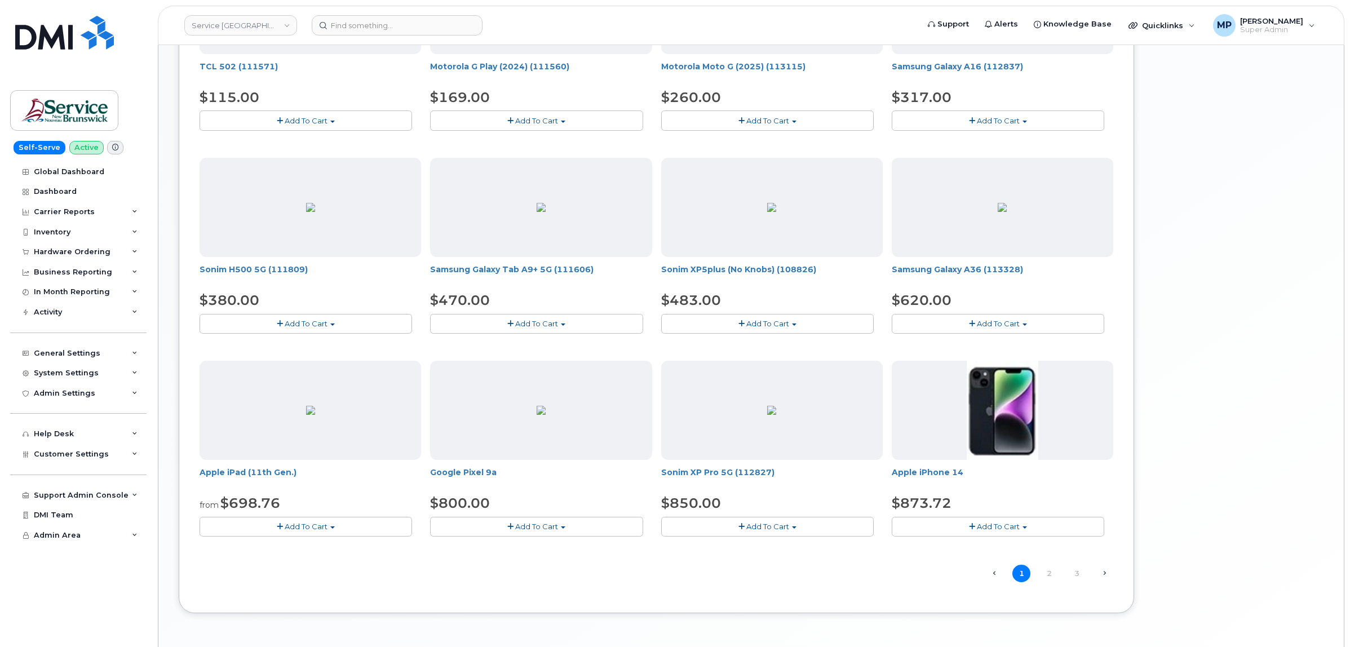
scroll to position [508, 0]
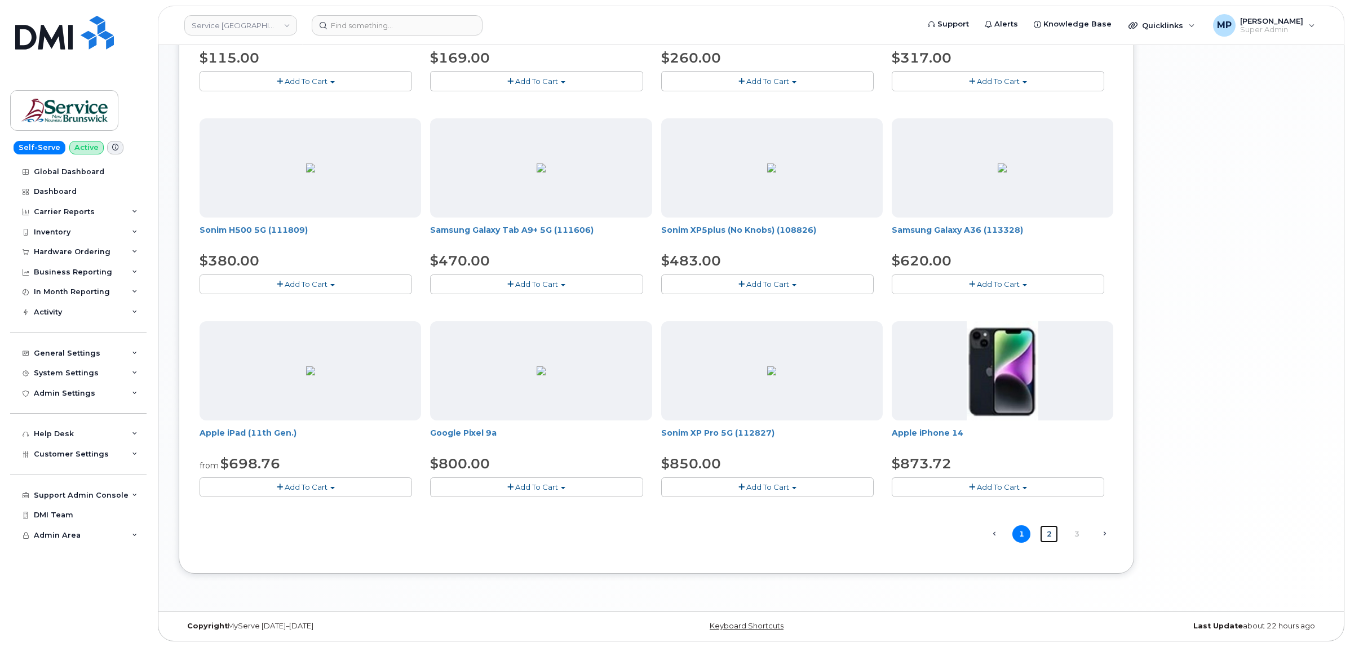
click at [1052, 536] on link "2" at bounding box center [1049, 533] width 18 height 17
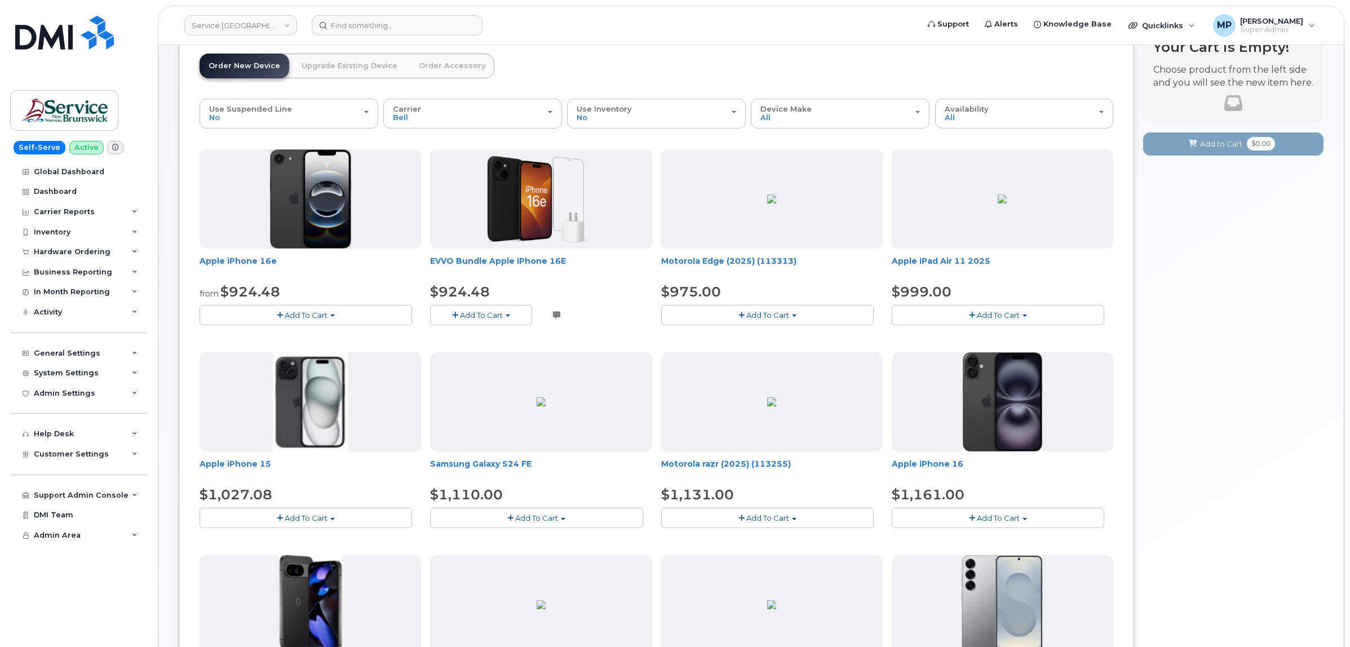
scroll to position [0, 0]
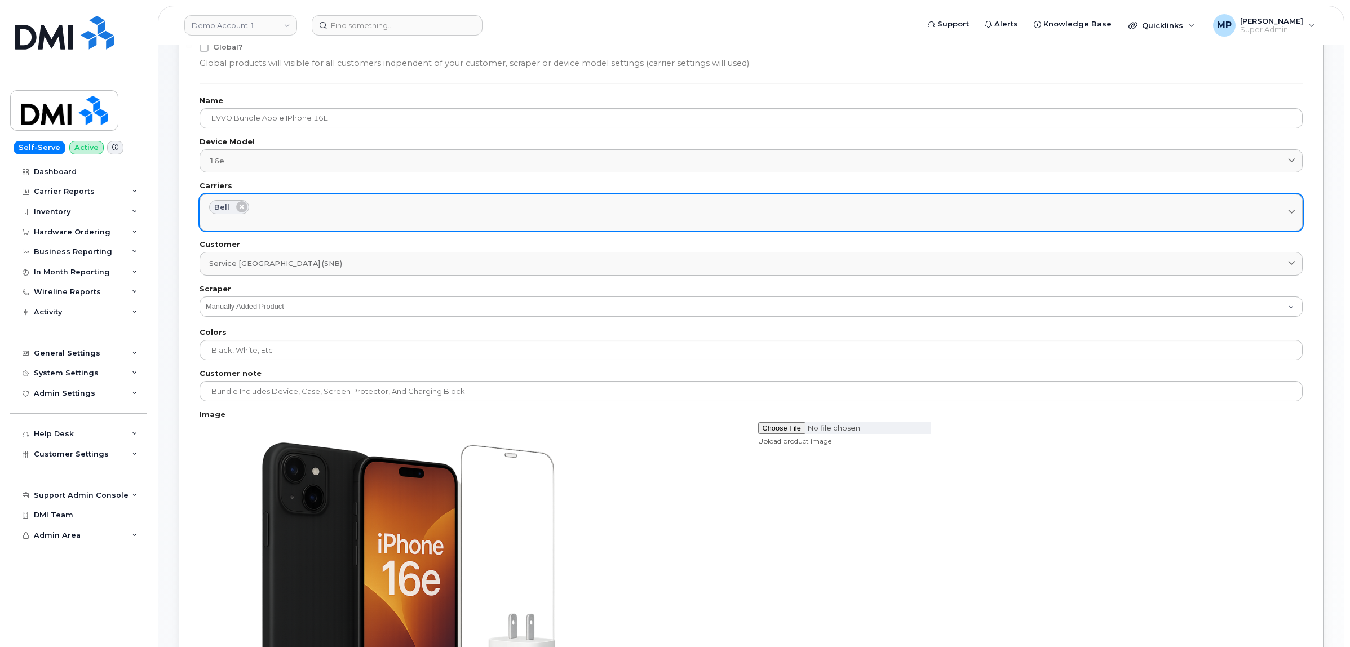
scroll to position [141, 0]
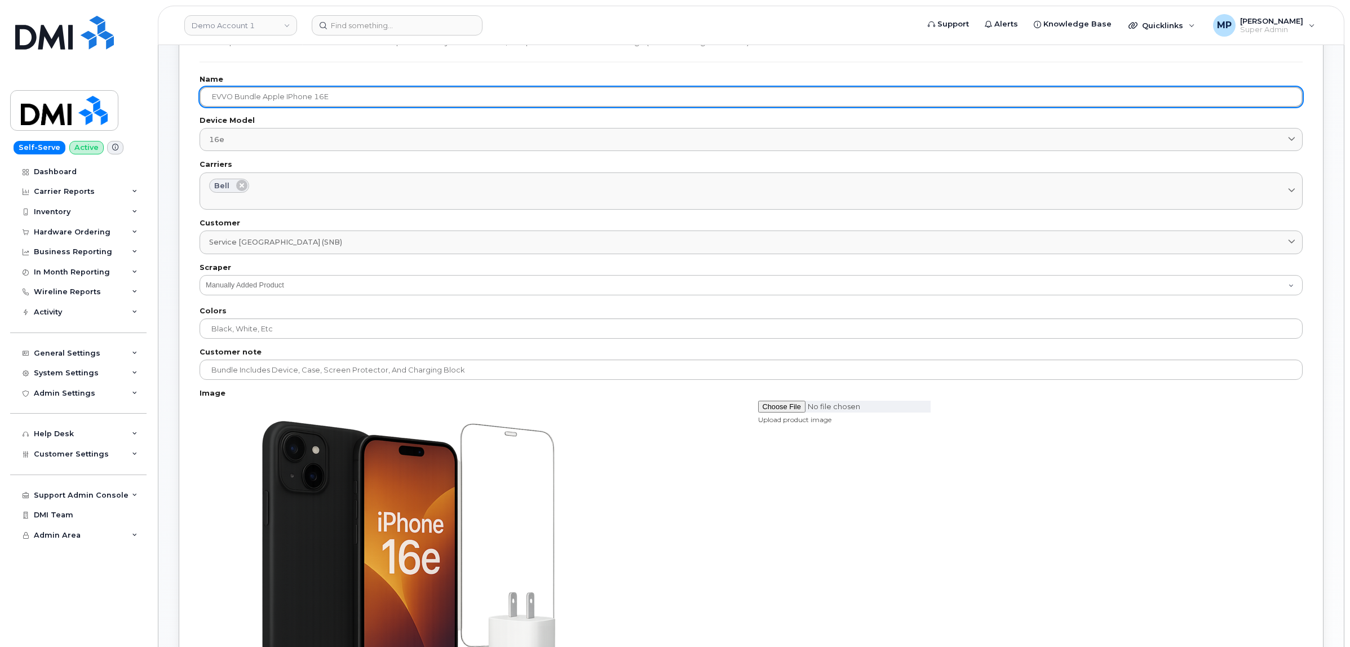
drag, startPoint x: 232, startPoint y: 94, endPoint x: 203, endPoint y: 96, distance: 28.9
click at [203, 96] on input "EVVO Bundle Apple iPhone 16E" at bounding box center [750, 97] width 1103 height 20
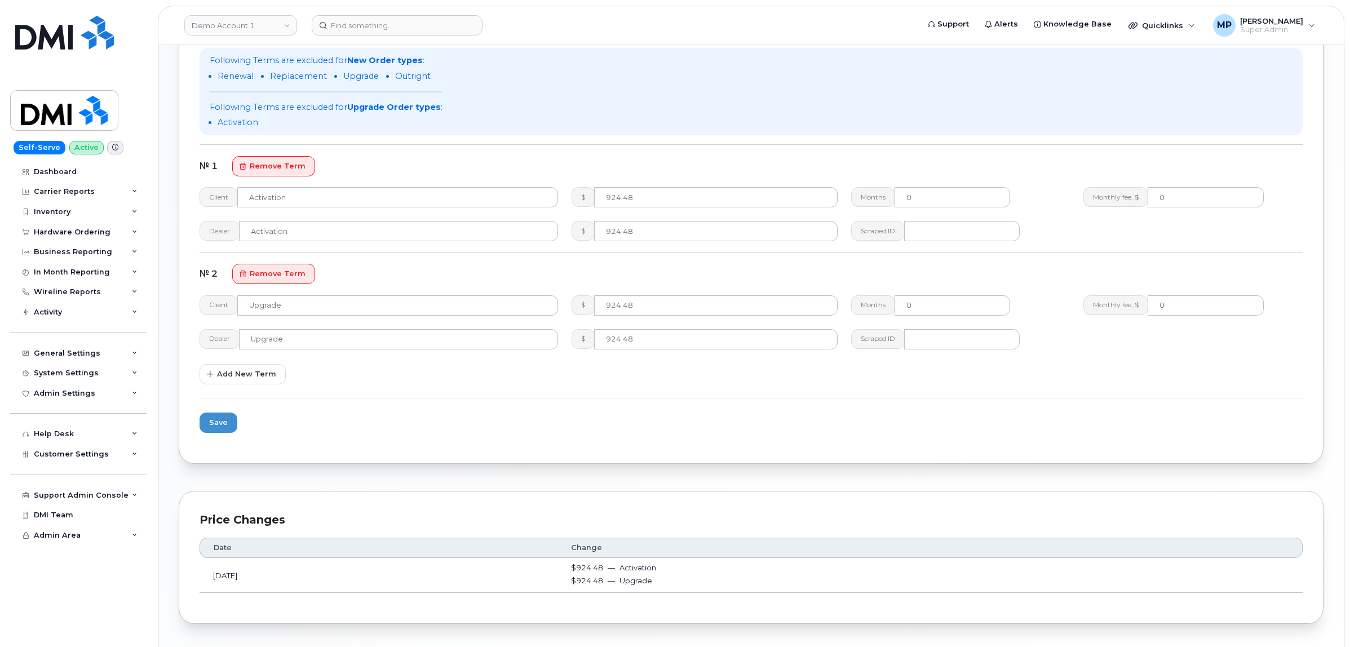
scroll to position [907, 0]
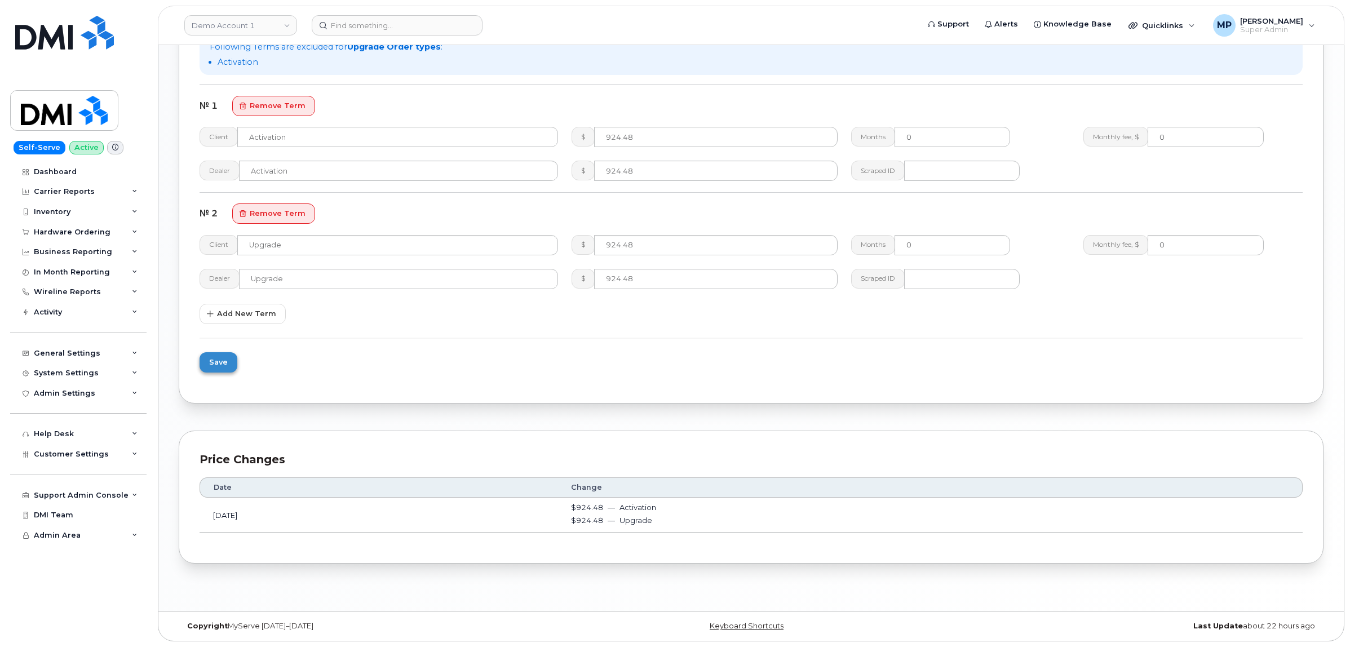
type input "JUMP+ Bundle Apple iPhone 16E"
click at [217, 369] on button "Save" at bounding box center [218, 362] width 38 height 20
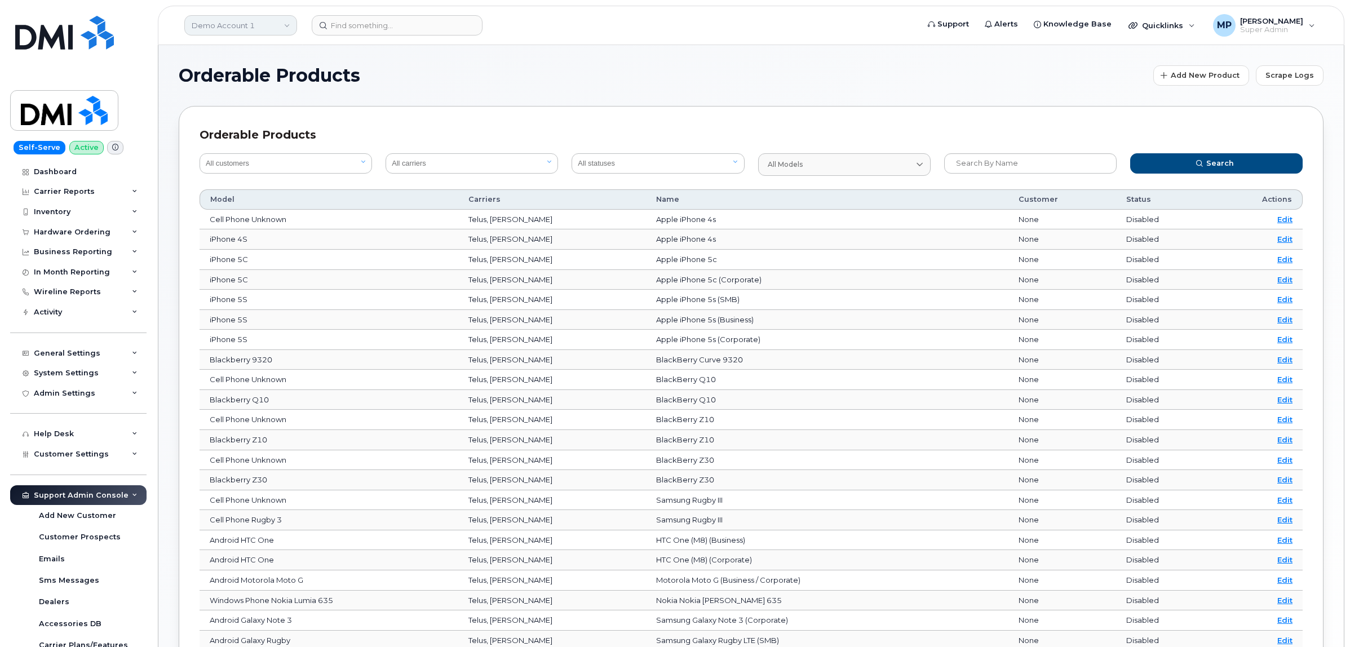
click at [237, 23] on link "Demo Account 1" at bounding box center [240, 25] width 113 height 20
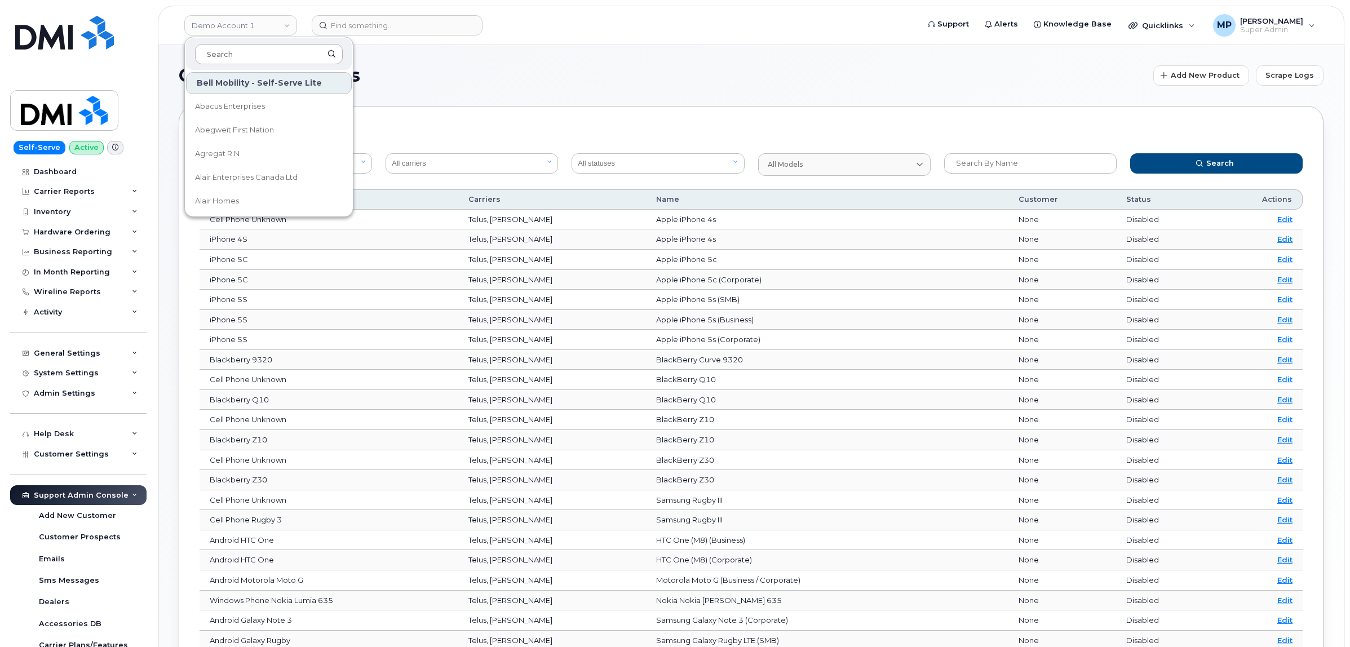
click at [241, 55] on input at bounding box center [269, 54] width 148 height 20
type input "r"
type input "royal"
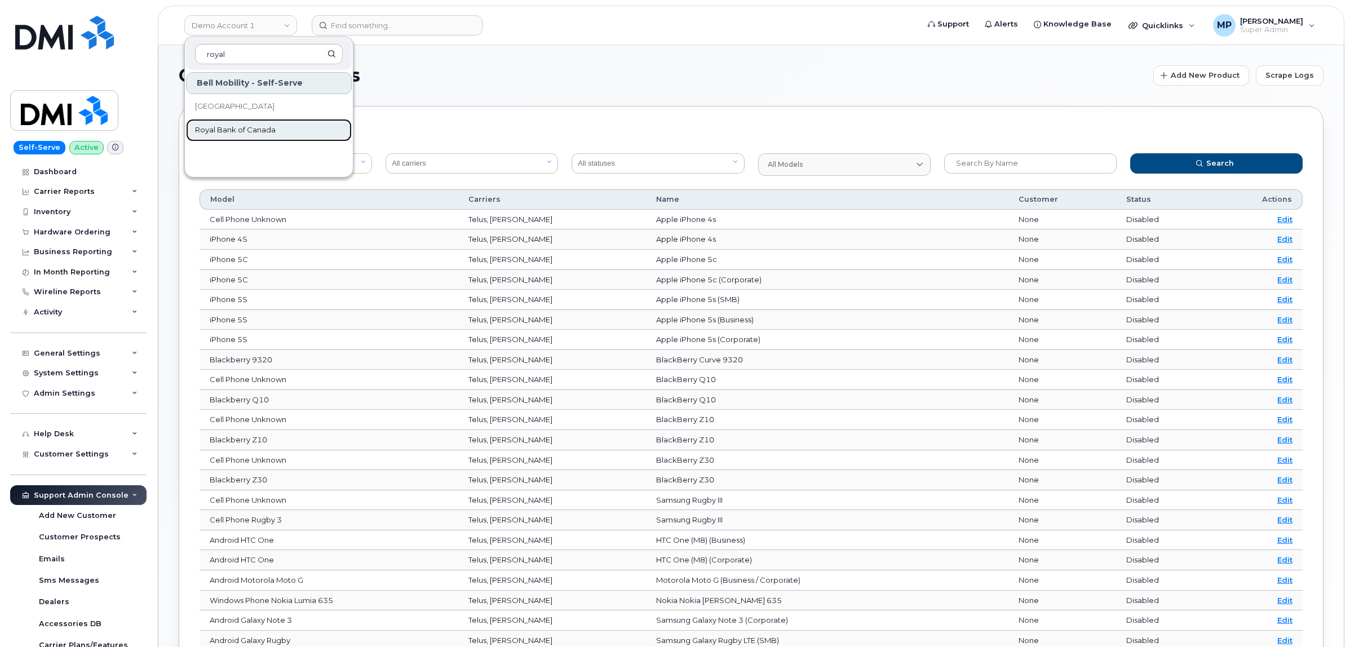
click at [252, 127] on span "Royal Bank of Canada" at bounding box center [235, 130] width 81 height 11
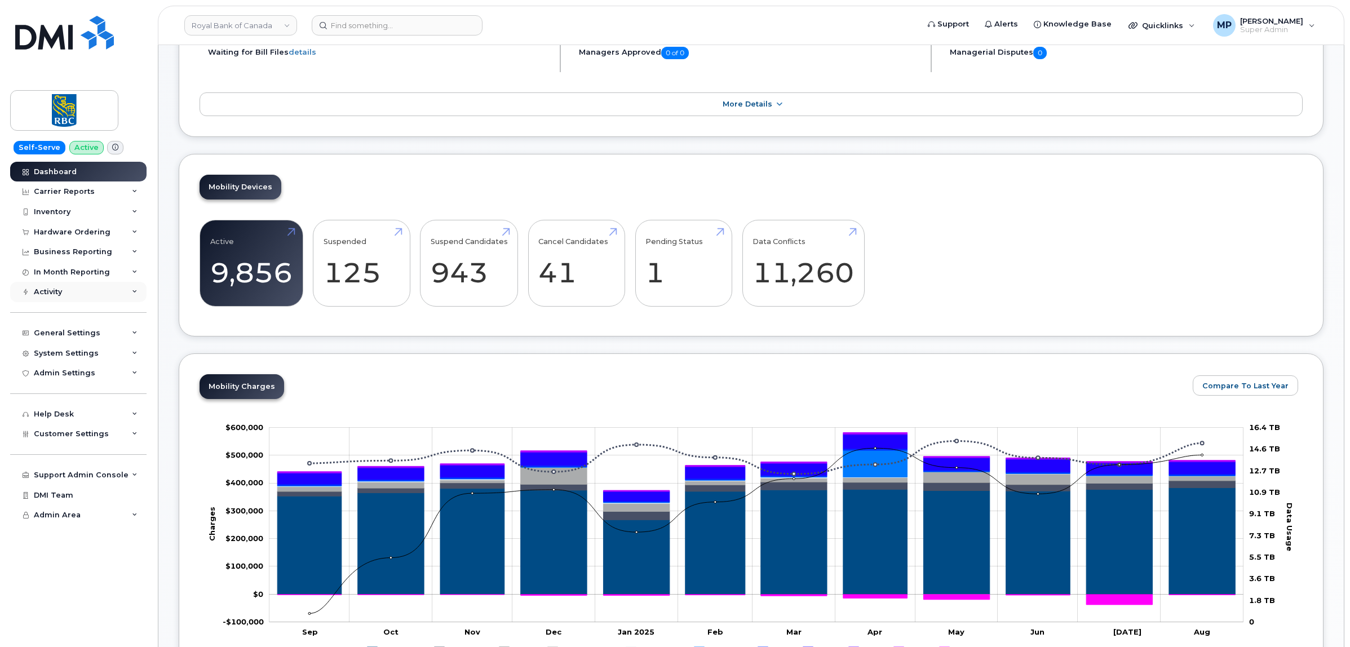
scroll to position [141, 0]
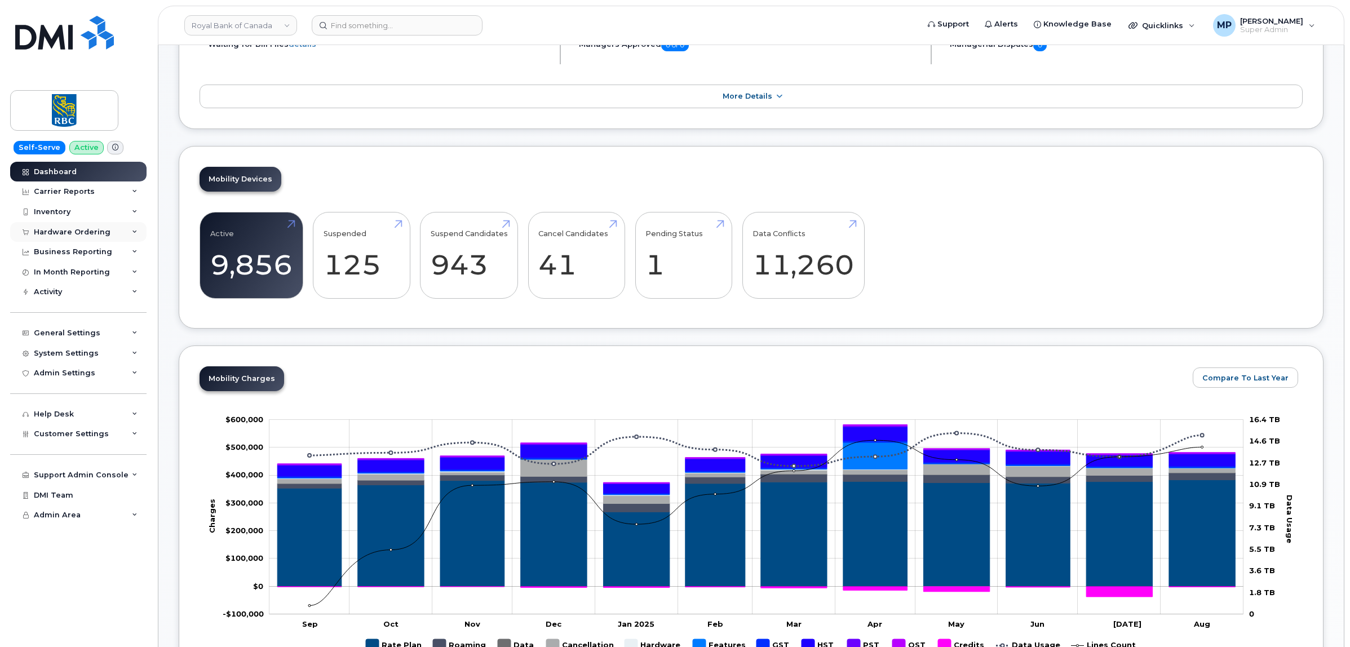
click at [59, 229] on div "Hardware Ordering" at bounding box center [72, 232] width 77 height 9
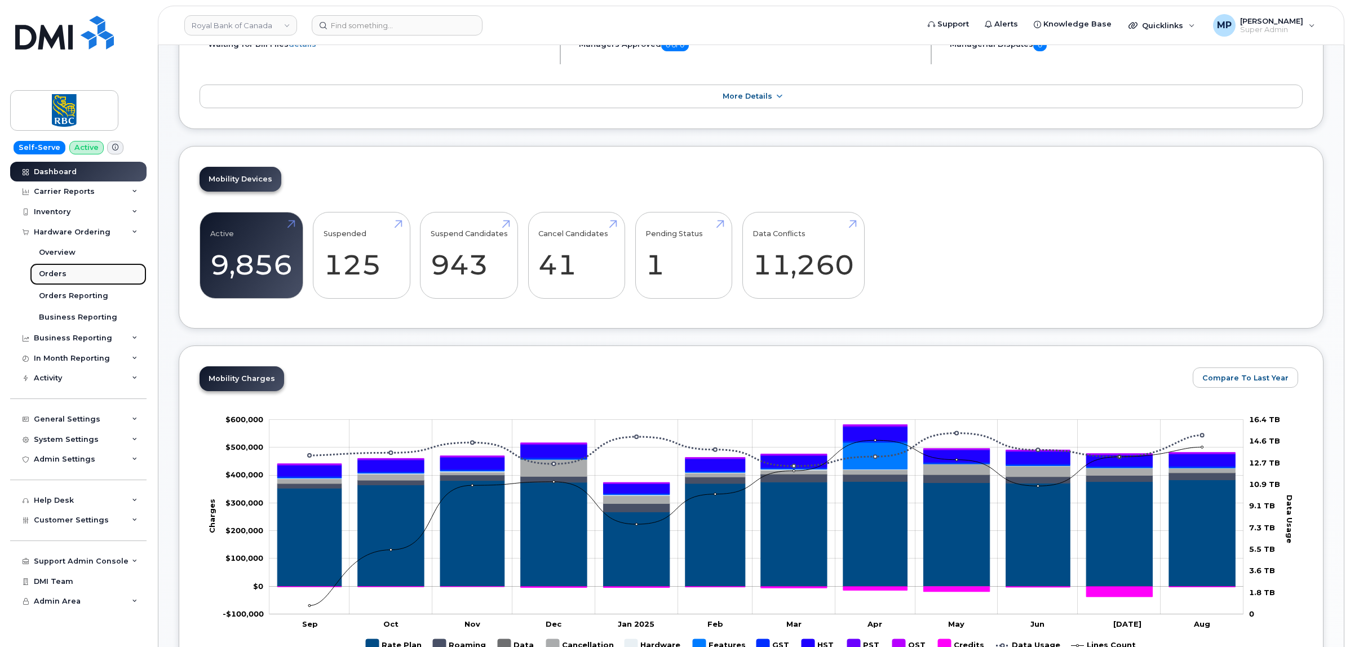
click at [57, 277] on div "Orders" at bounding box center [53, 274] width 28 height 10
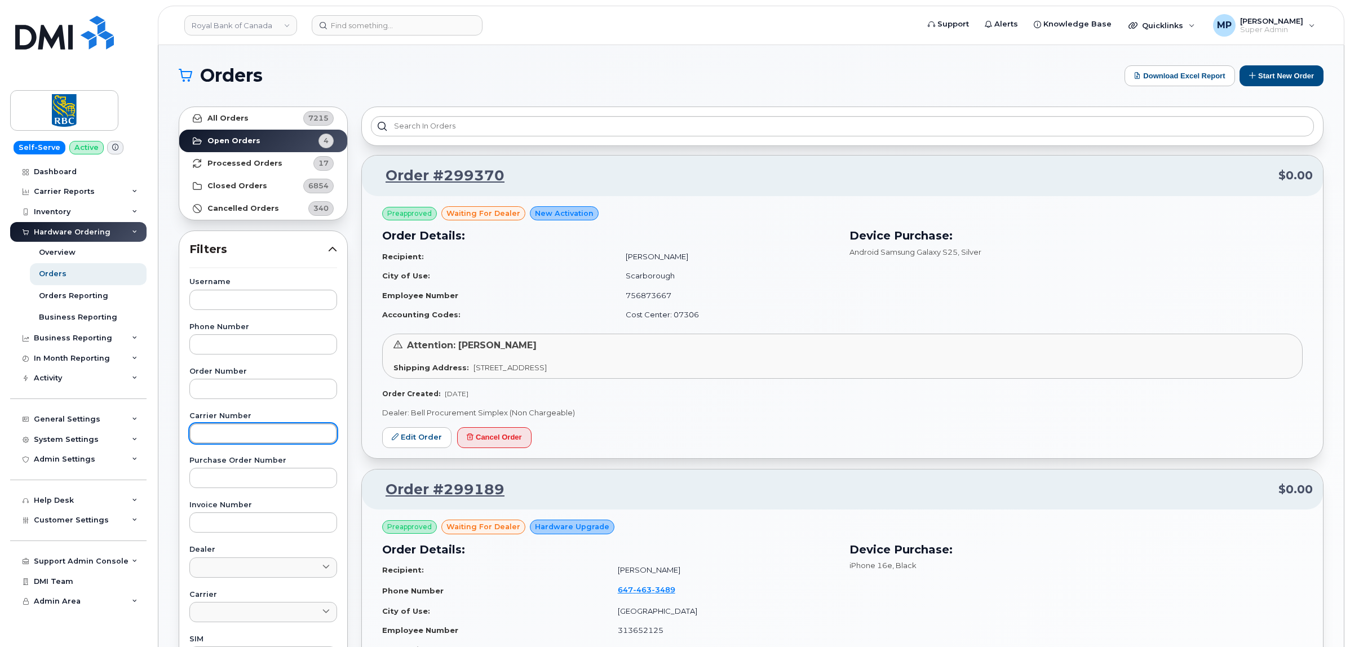
click at [229, 437] on input "text" at bounding box center [263, 433] width 148 height 20
paste input "3009978"
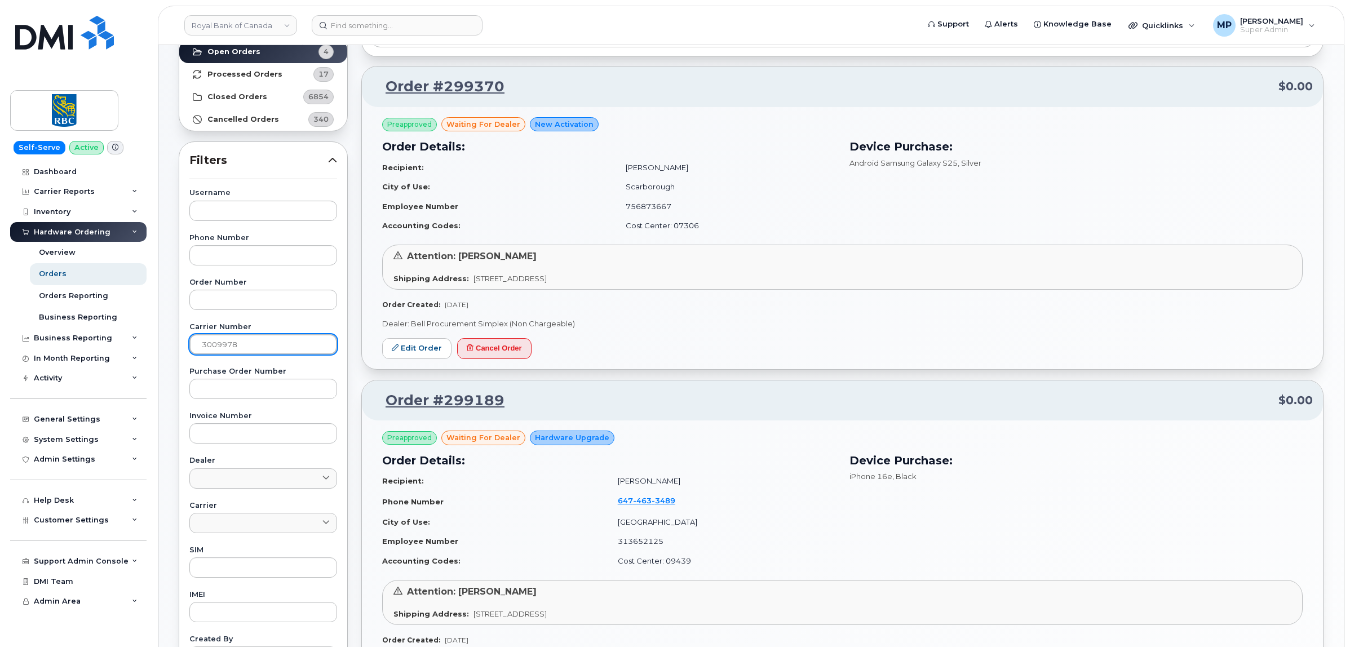
scroll to position [282, 0]
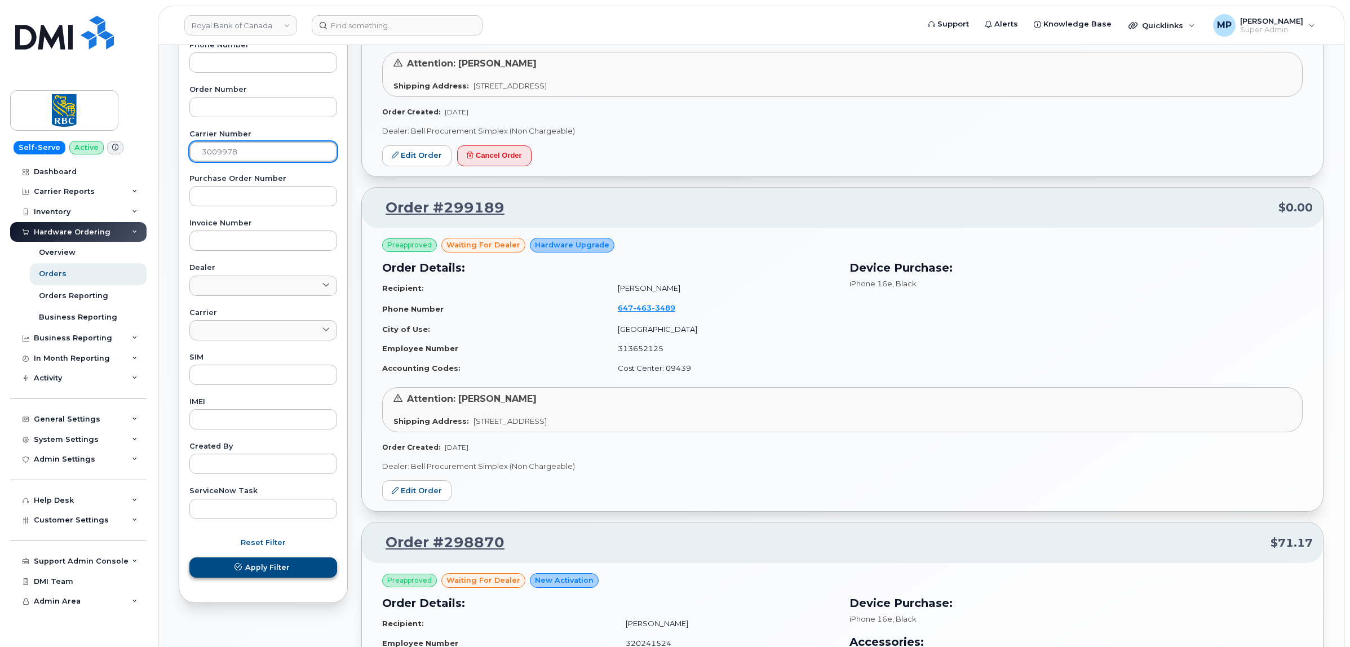
type input "3009978"
click at [258, 572] on span "Apply Filter" at bounding box center [267, 567] width 45 height 11
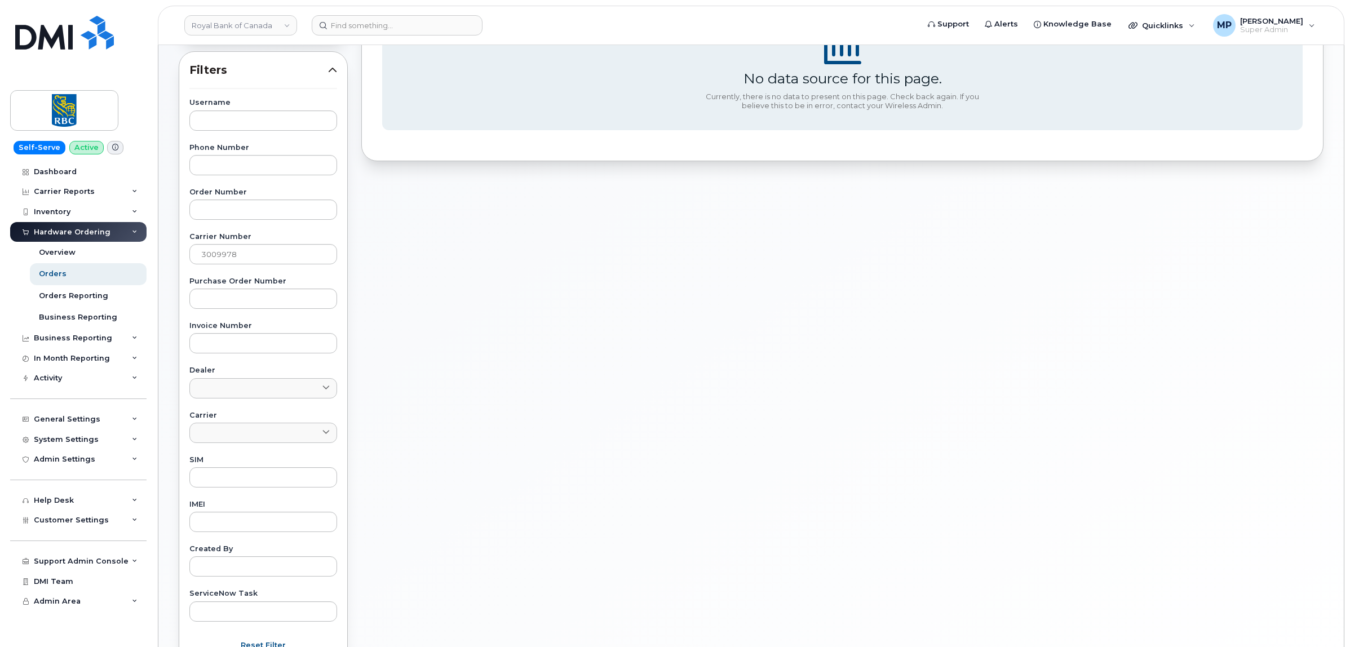
scroll to position [0, 0]
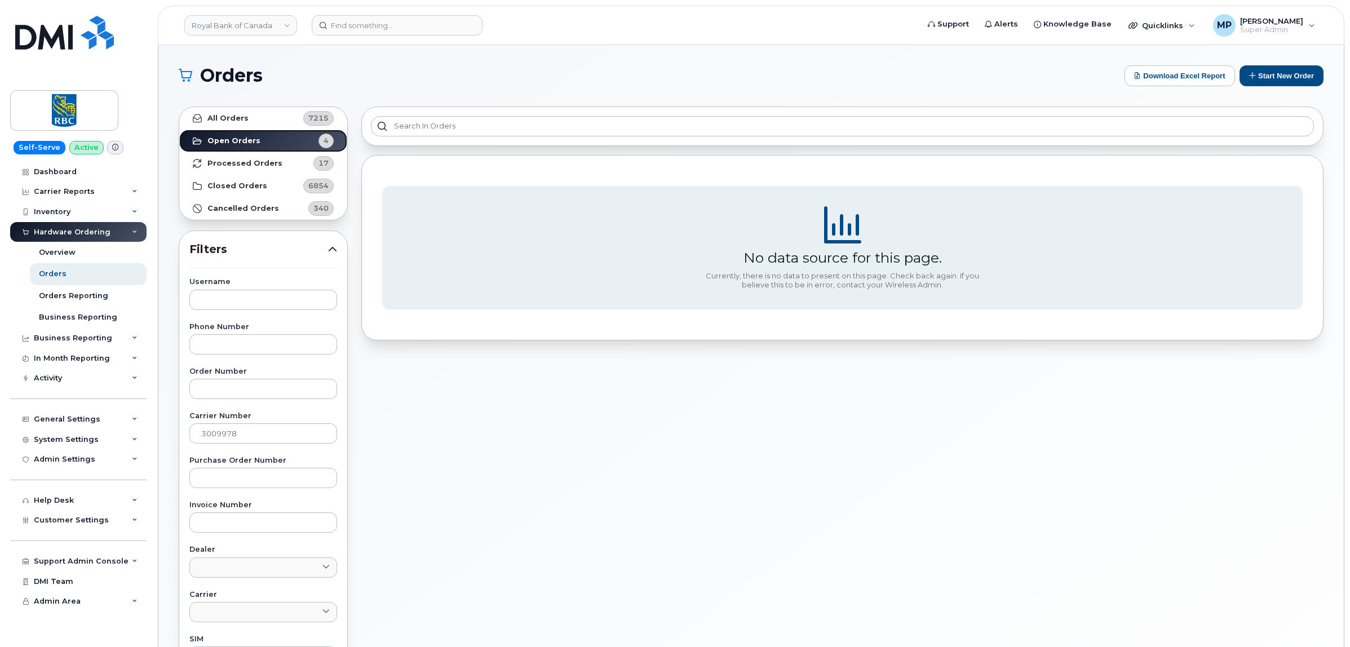
click at [243, 139] on strong "Open Orders" at bounding box center [233, 140] width 53 height 9
click at [234, 164] on strong "Processed Orders" at bounding box center [244, 163] width 75 height 9
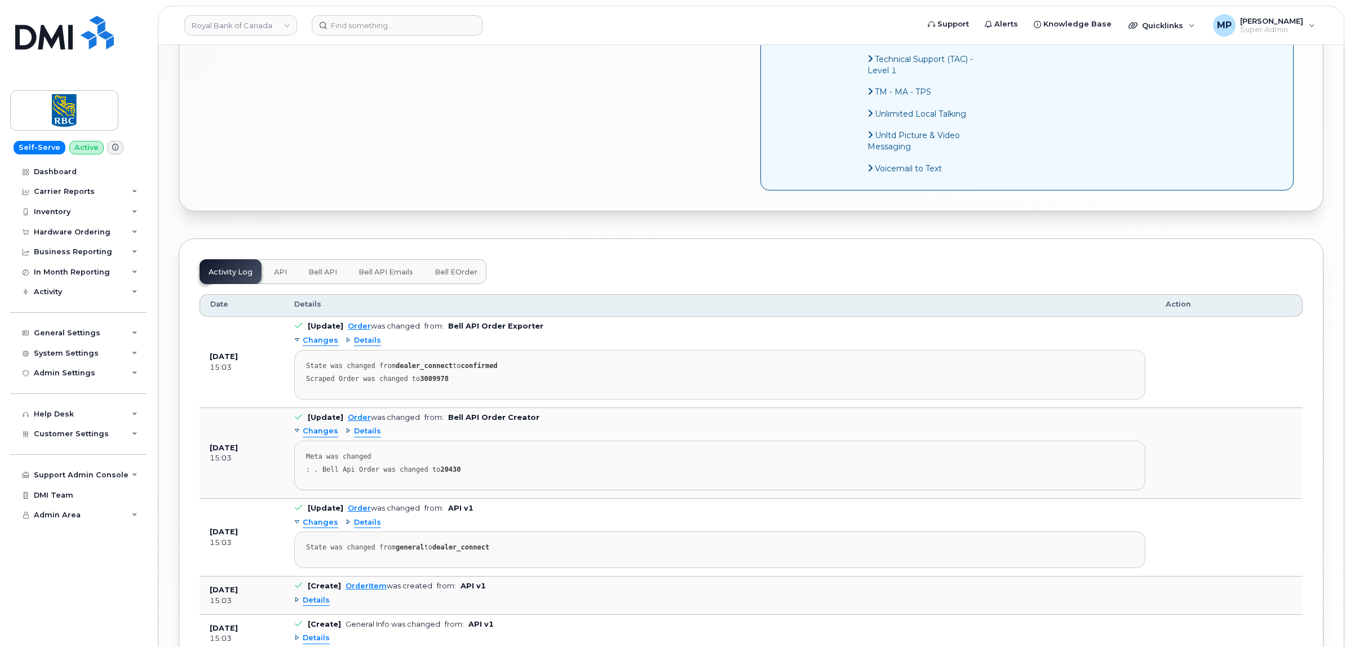
scroll to position [986, 0]
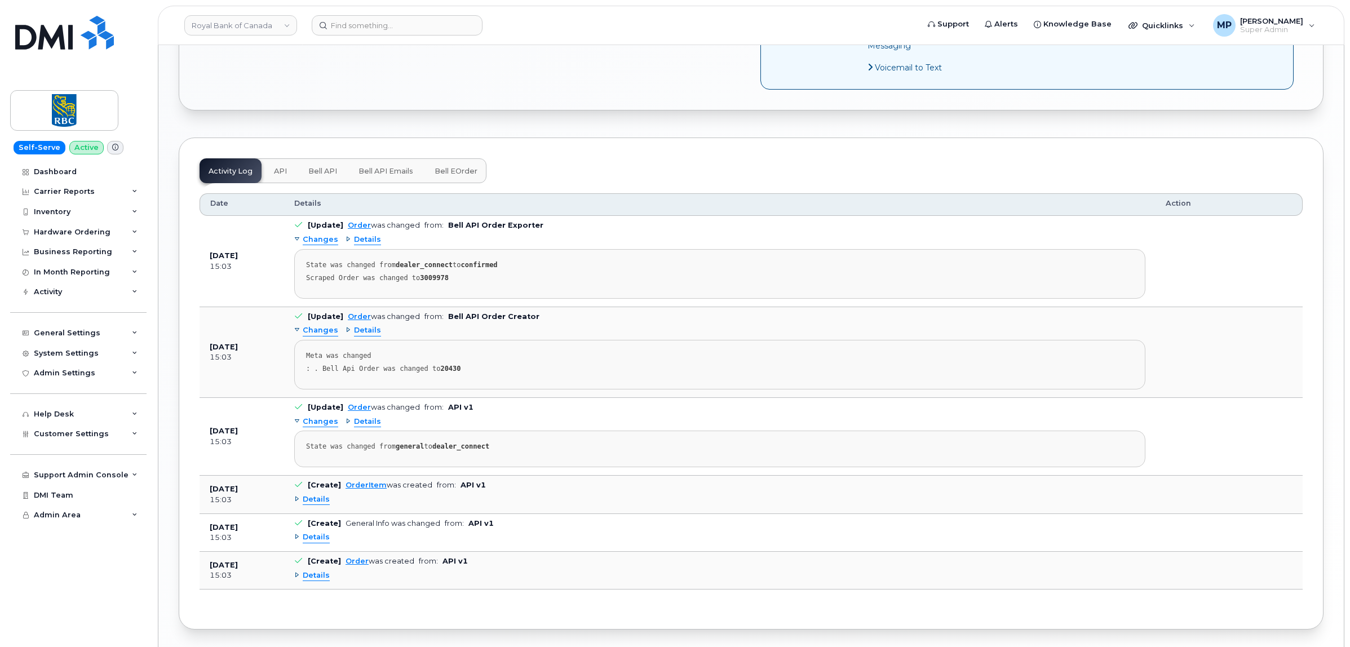
click at [280, 176] on span "API" at bounding box center [280, 171] width 13 height 9
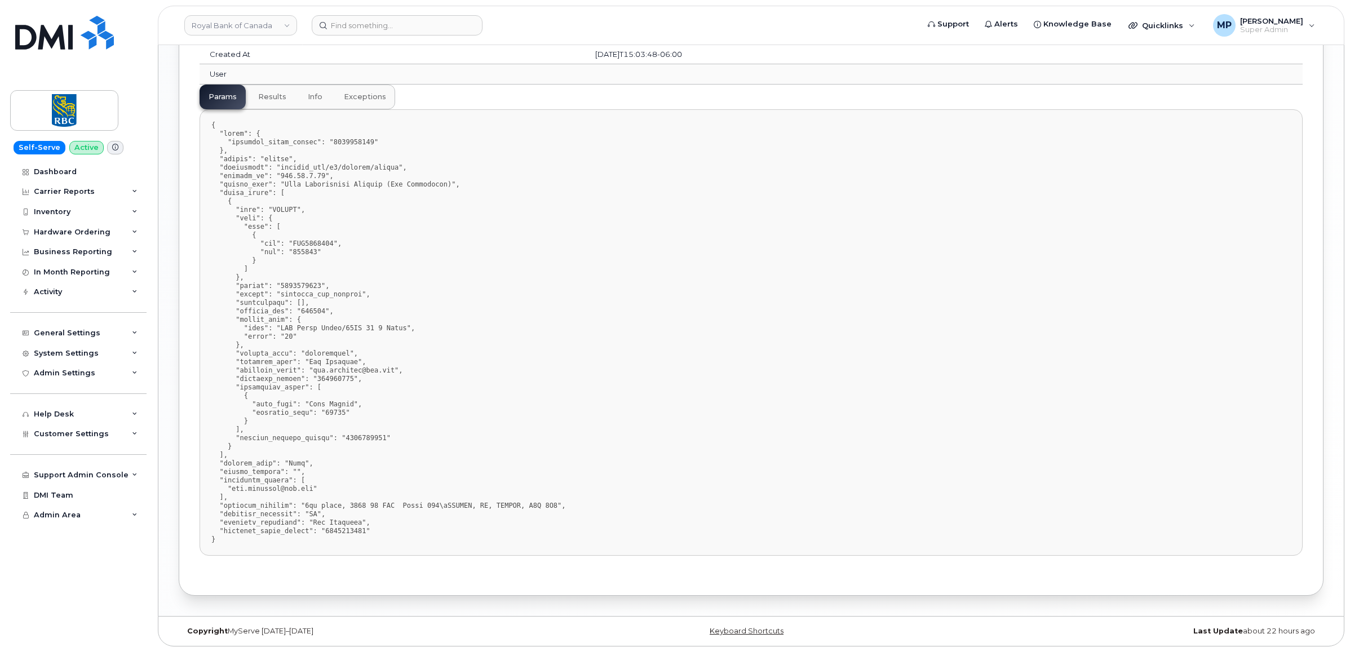
scroll to position [1200, 0]
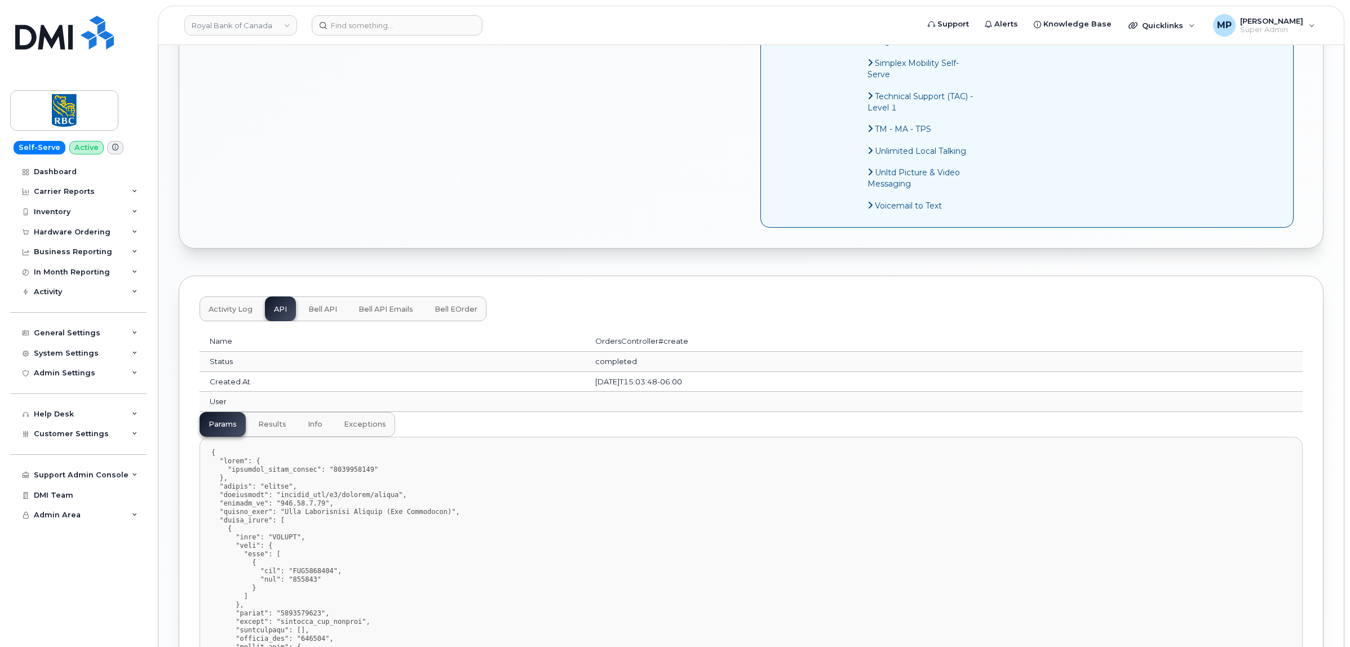
click at [317, 314] on span "Bell API" at bounding box center [322, 309] width 29 height 9
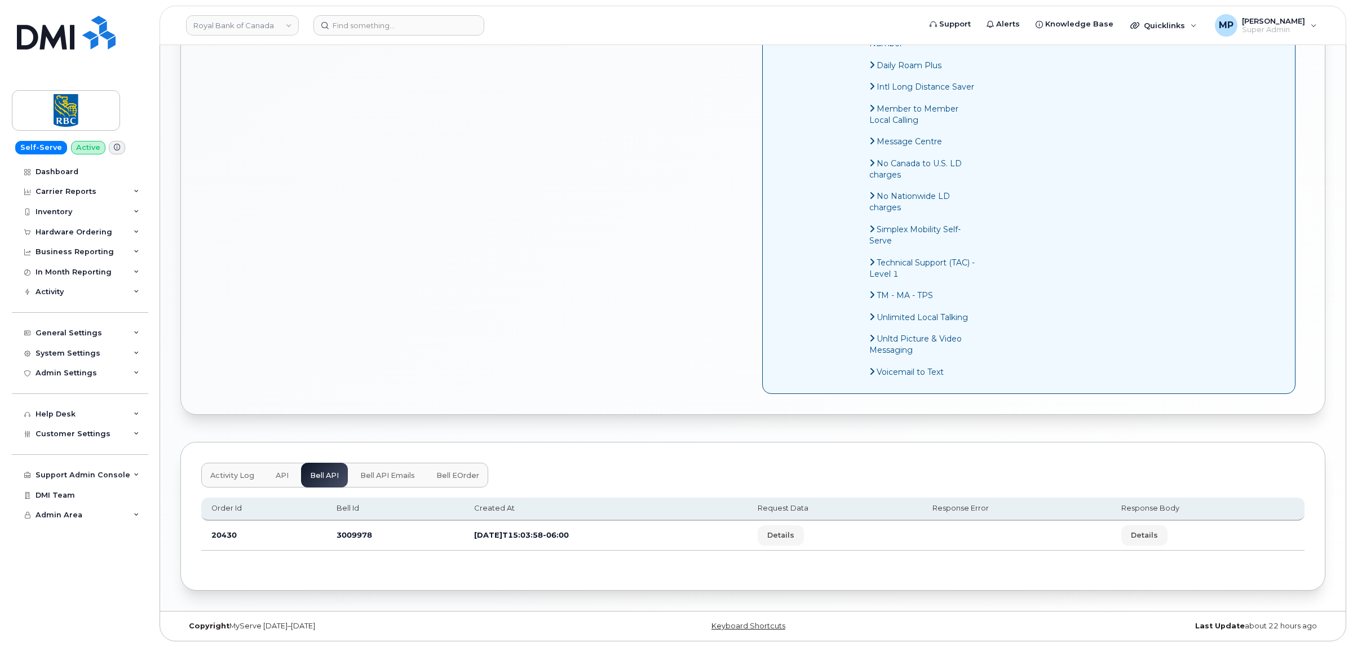
scroll to position [700, 0]
click at [792, 537] on span "Details" at bounding box center [778, 535] width 27 height 11
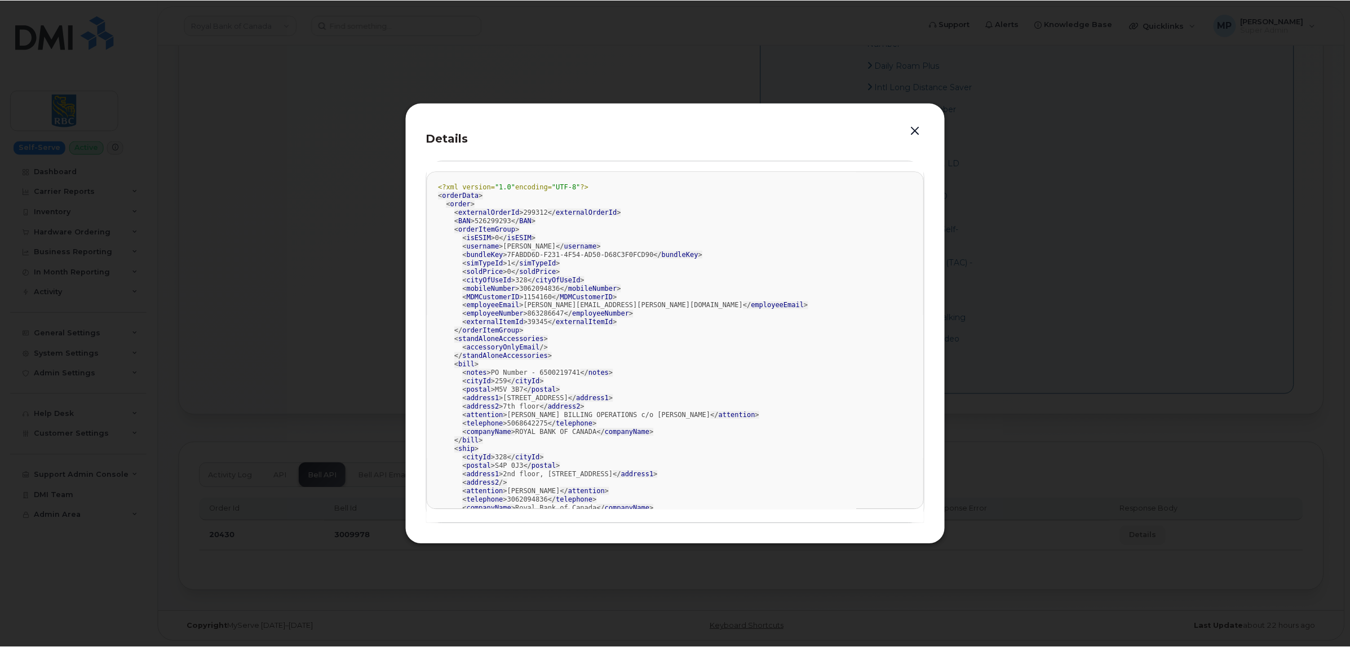
scroll to position [70, 0]
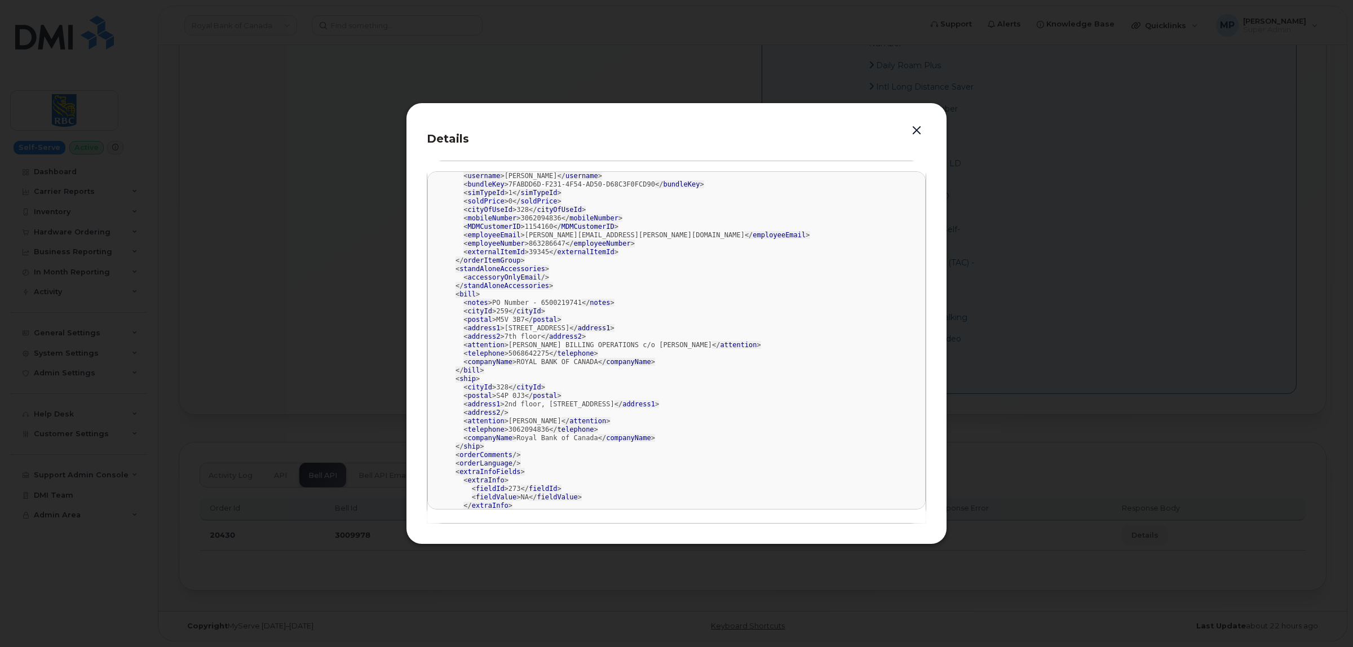
click at [919, 131] on button "button" at bounding box center [916, 131] width 17 height 16
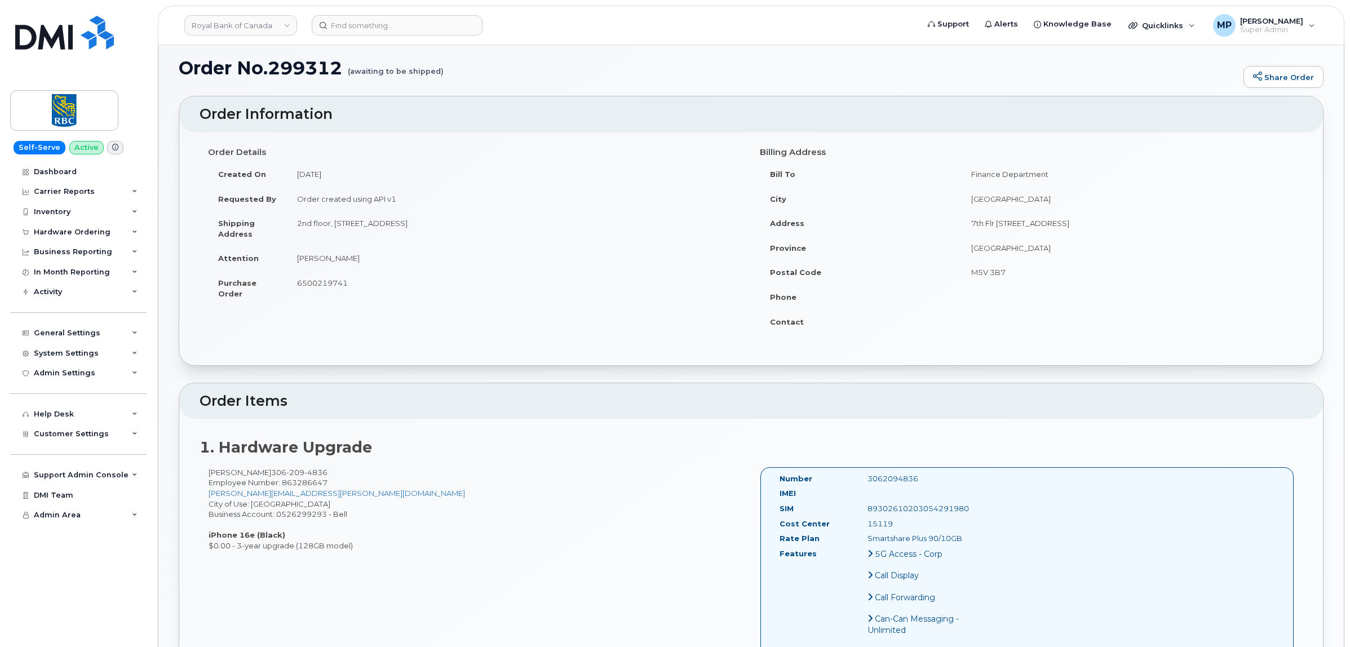
scroll to position [0, 0]
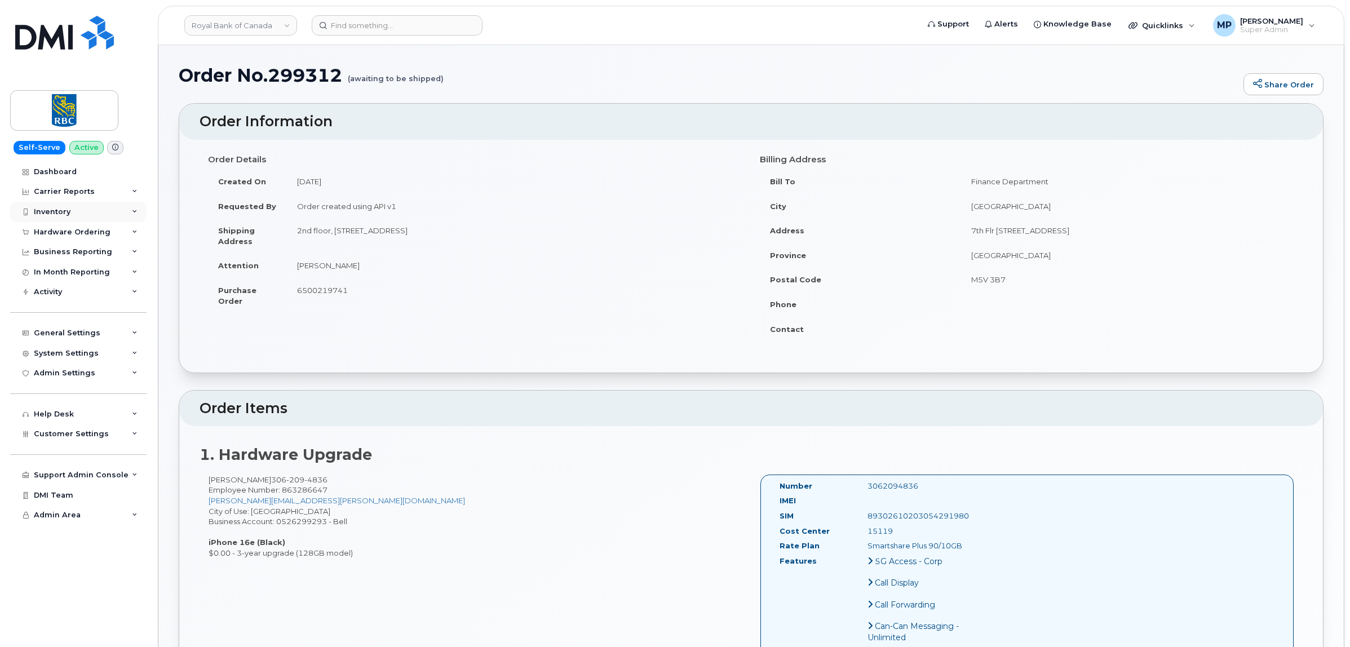
click at [56, 209] on div "Inventory" at bounding box center [52, 211] width 37 height 9
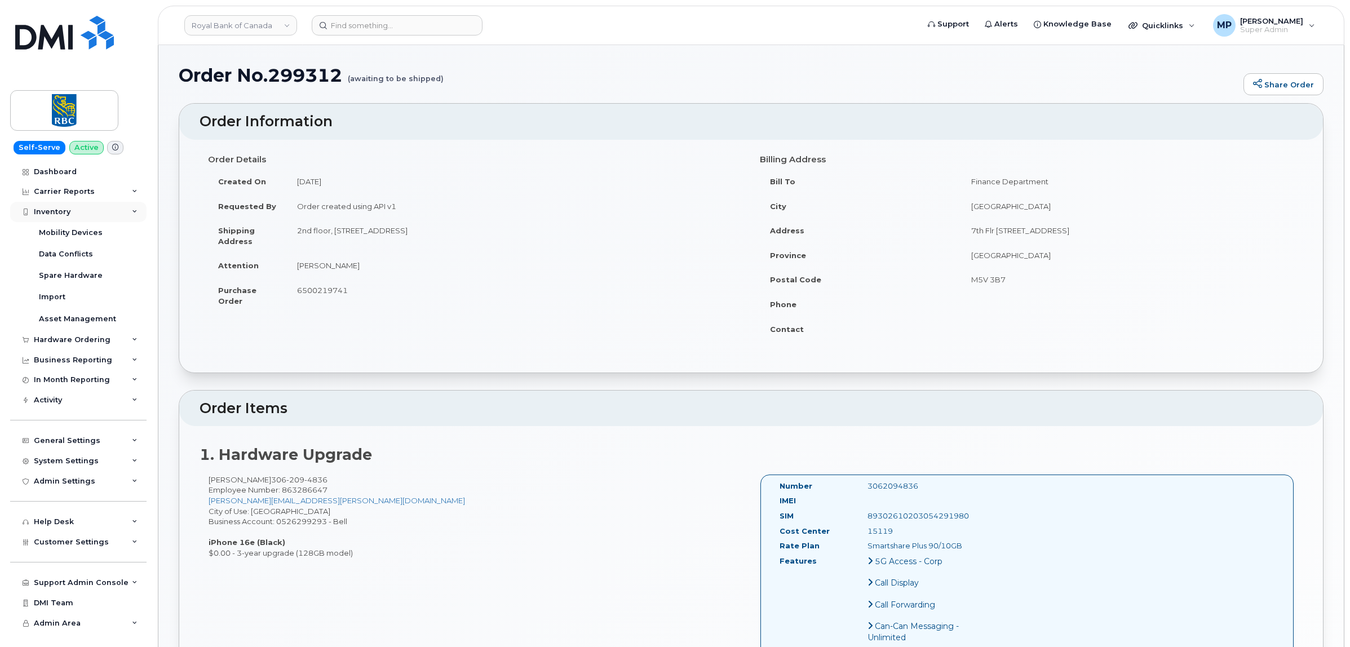
click at [62, 209] on div "Inventory" at bounding box center [52, 211] width 37 height 9
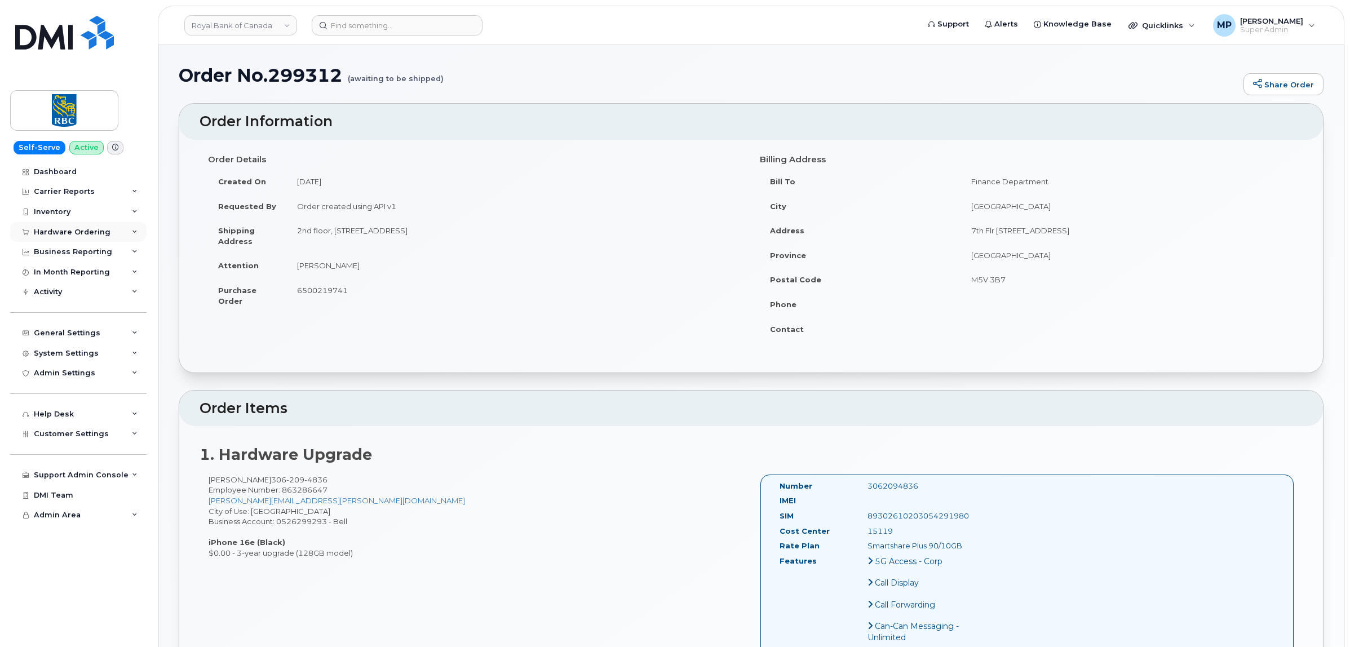
click at [69, 237] on div "Hardware Ordering" at bounding box center [72, 232] width 77 height 9
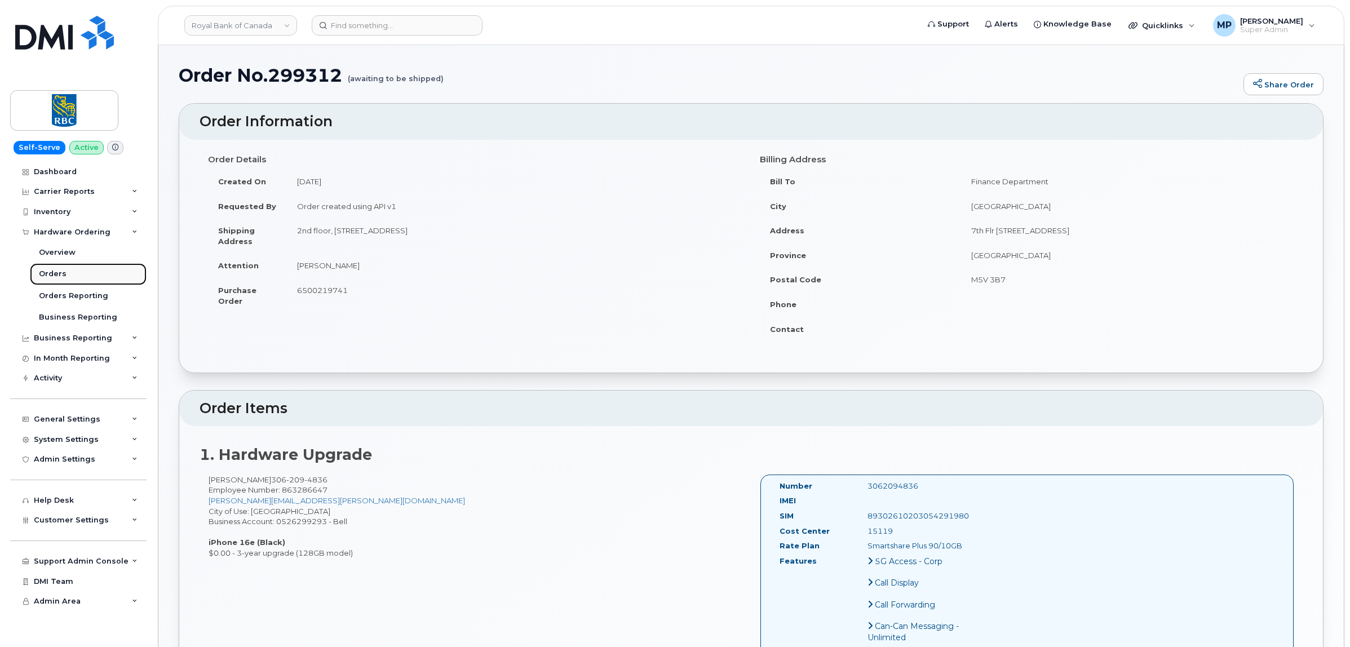
click at [65, 271] on link "Orders" at bounding box center [88, 273] width 117 height 21
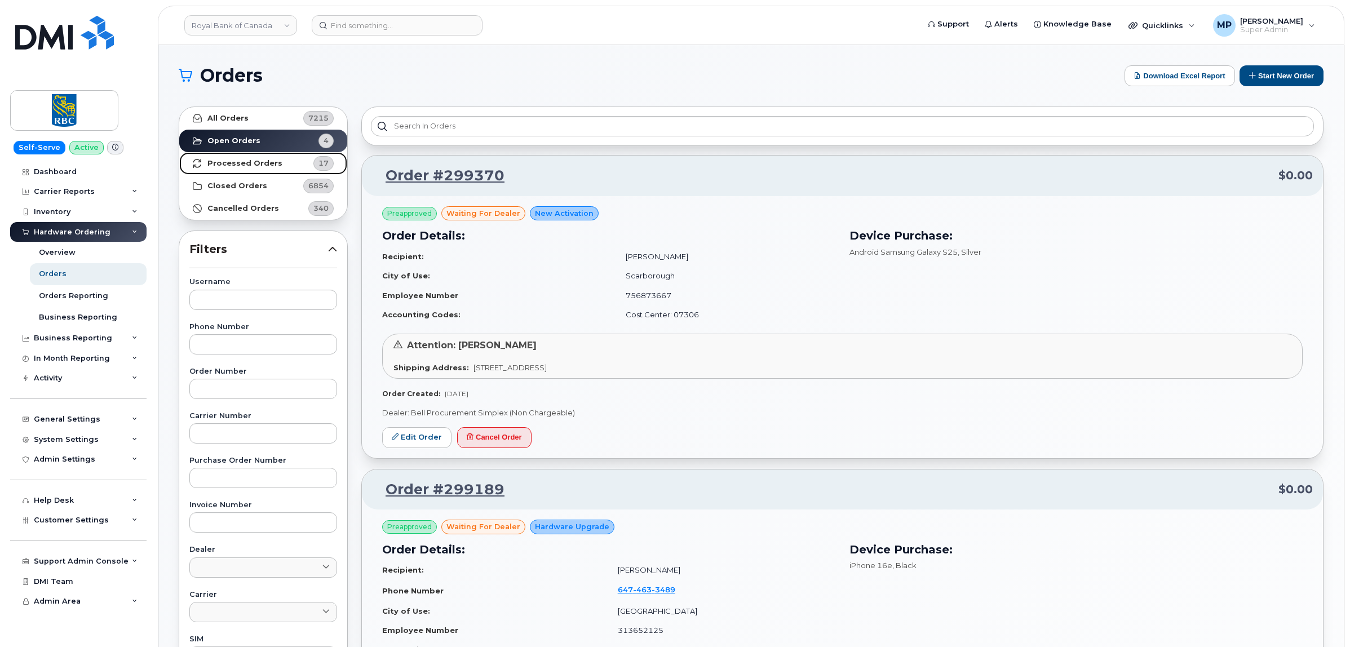
click at [242, 161] on strong "Processed Orders" at bounding box center [244, 163] width 75 height 9
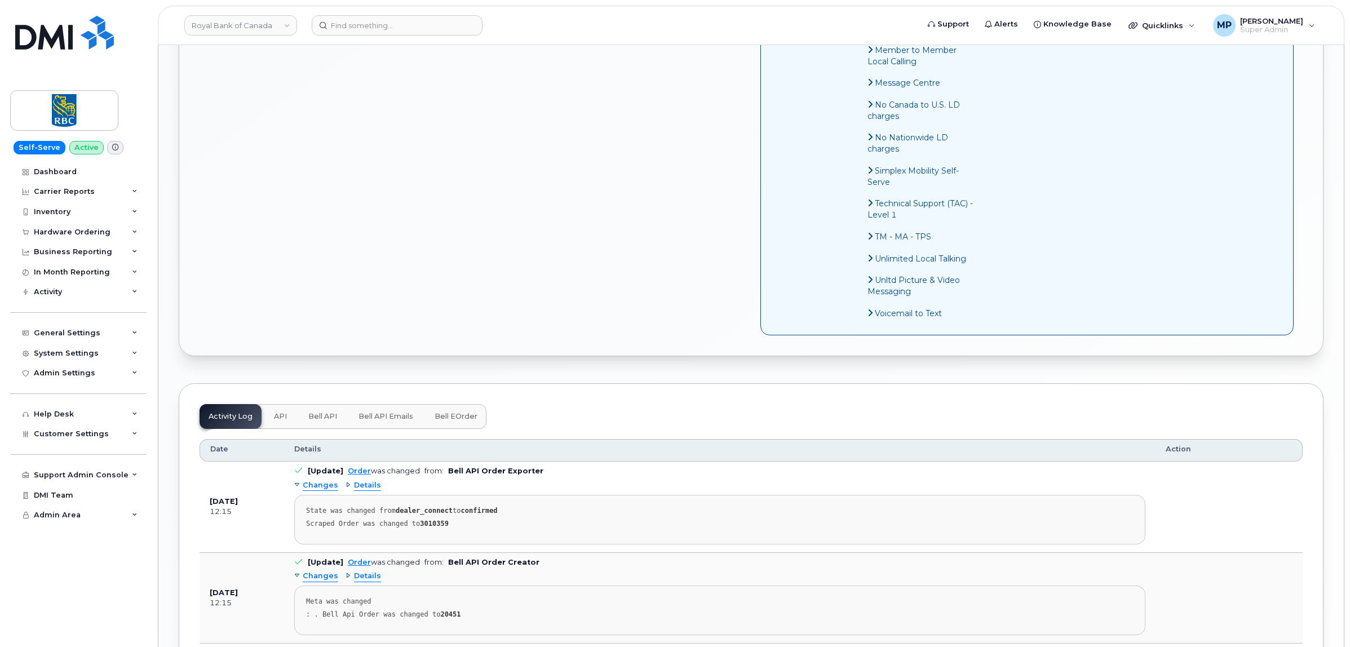
scroll to position [916, 0]
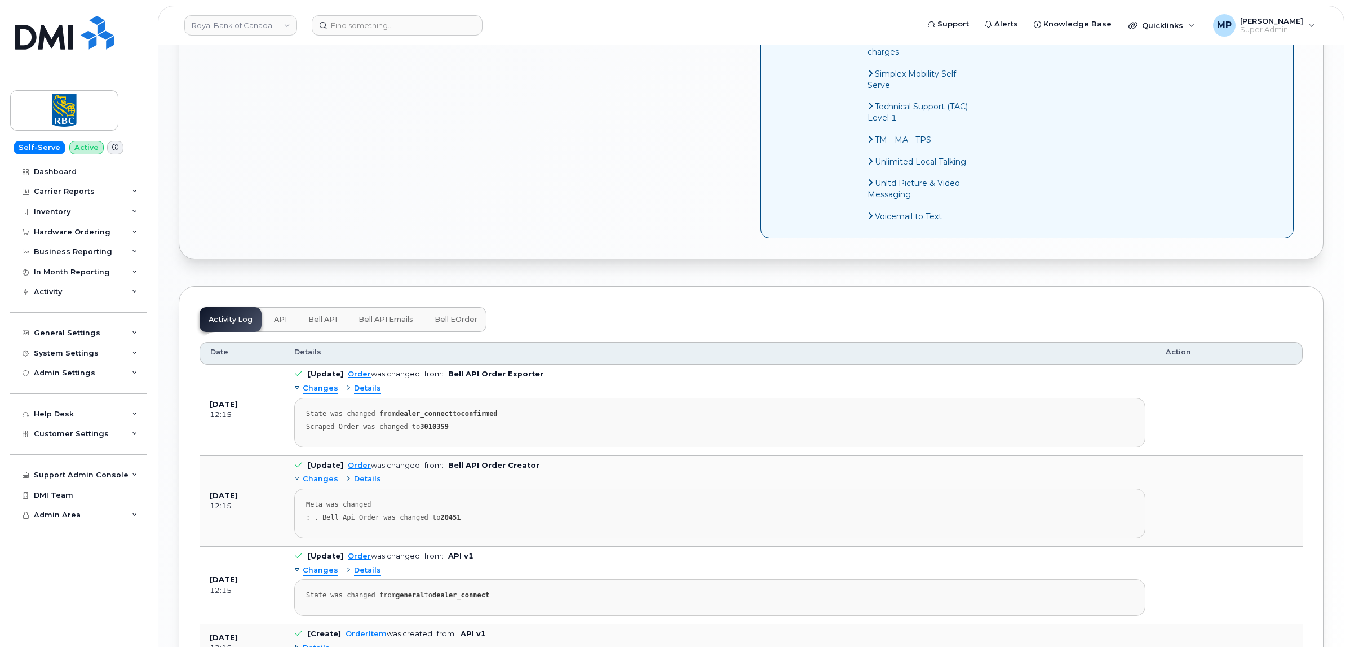
click at [316, 324] on span "Bell API" at bounding box center [322, 319] width 29 height 9
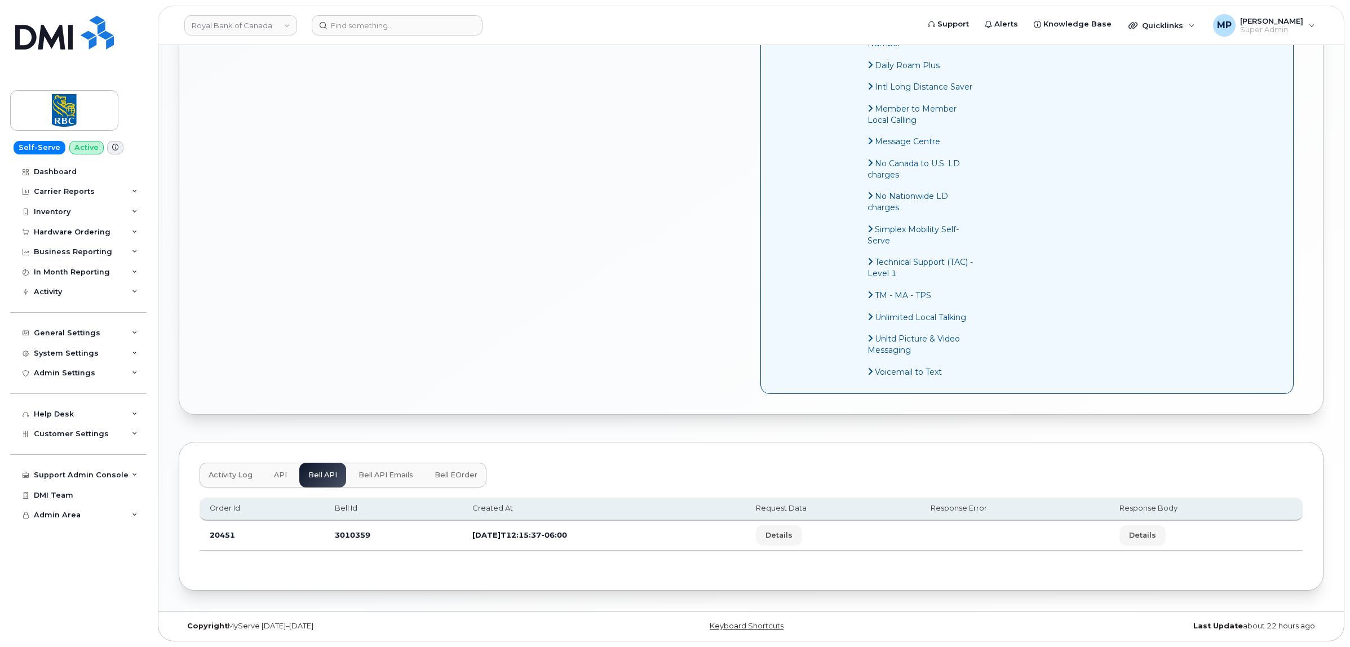
scroll to position [779, 0]
click at [798, 528] on button "Details" at bounding box center [779, 535] width 46 height 20
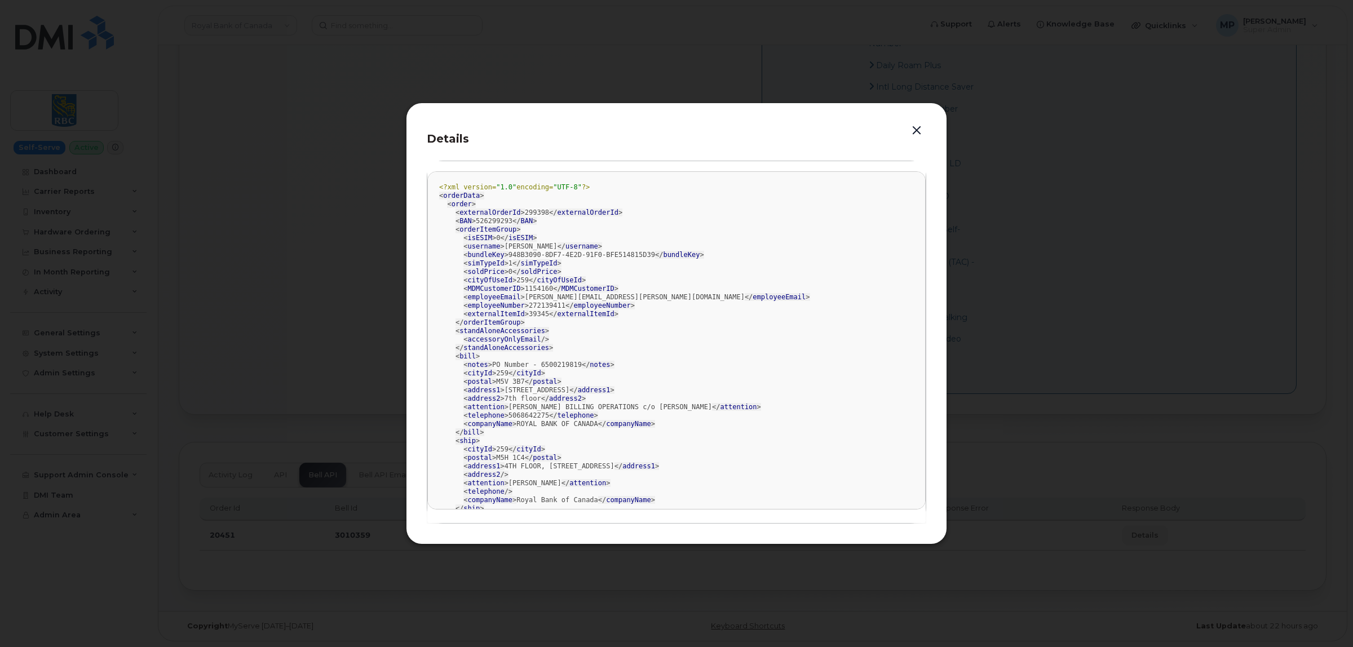
click at [916, 130] on button "button" at bounding box center [916, 131] width 17 height 16
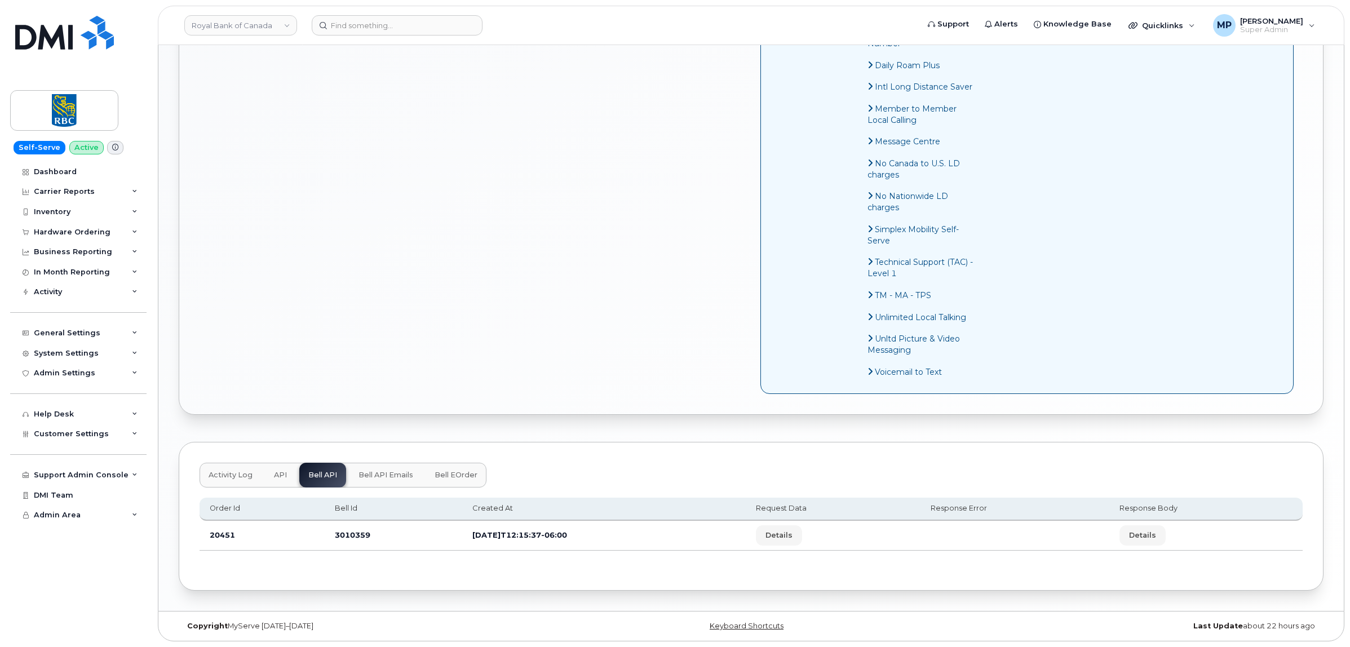
click at [277, 475] on span "API" at bounding box center [280, 475] width 13 height 9
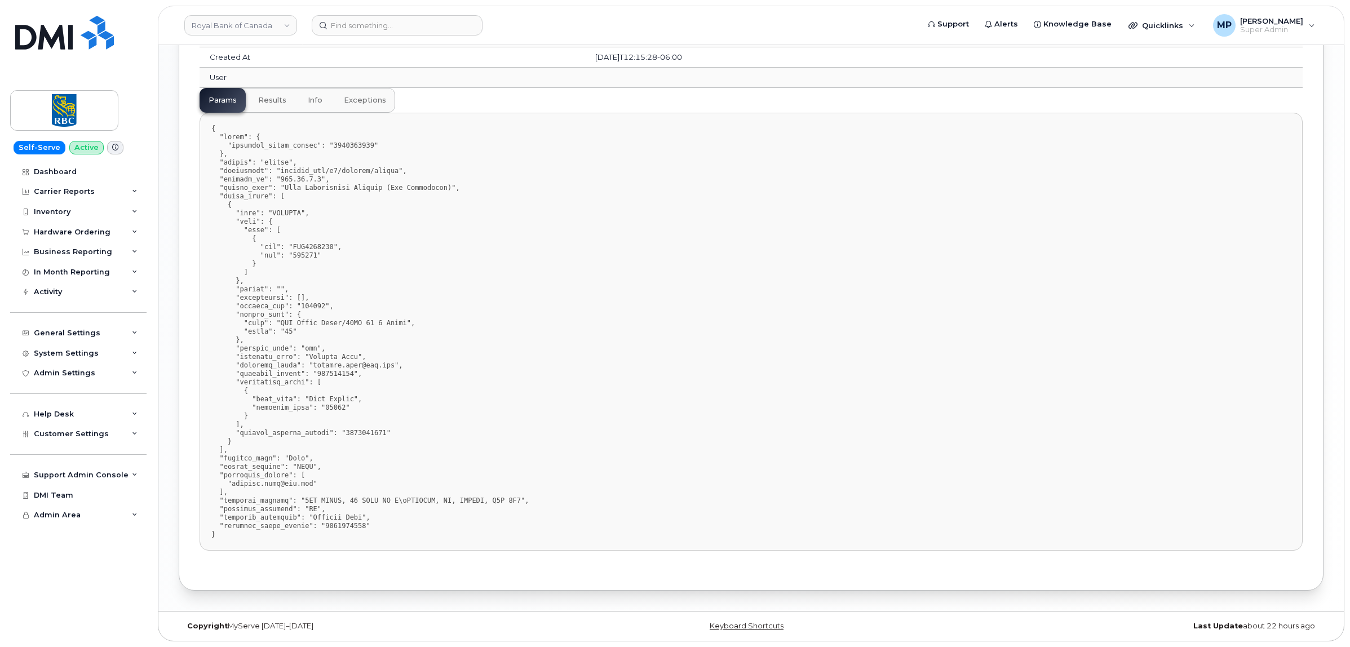
scroll to position [1271, 0]
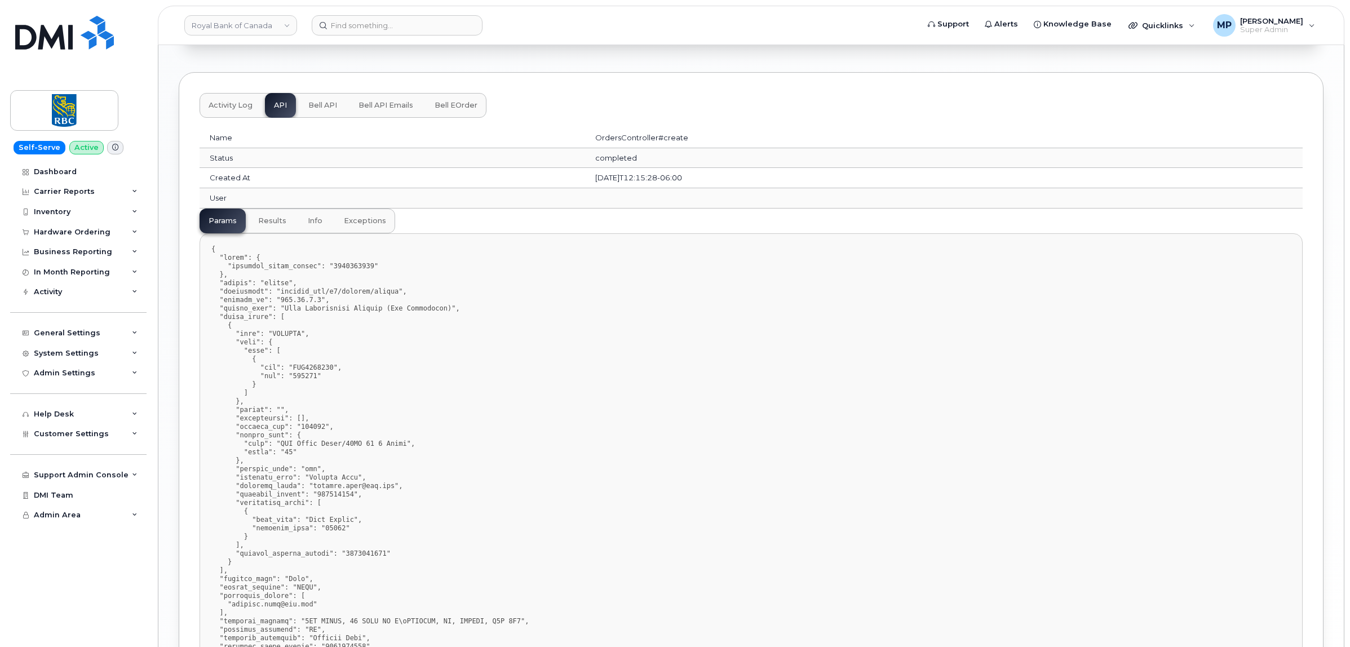
click at [322, 110] on span "Bell API" at bounding box center [322, 105] width 29 height 9
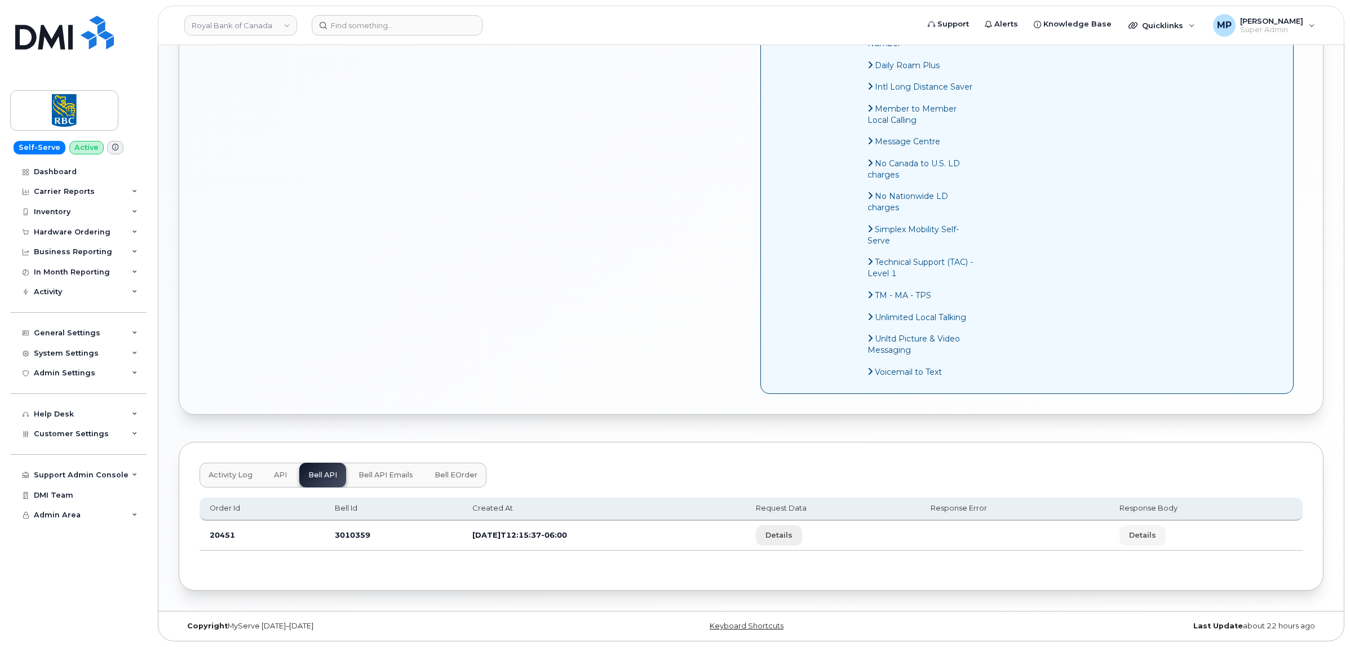
click at [792, 539] on span "Details" at bounding box center [778, 535] width 27 height 11
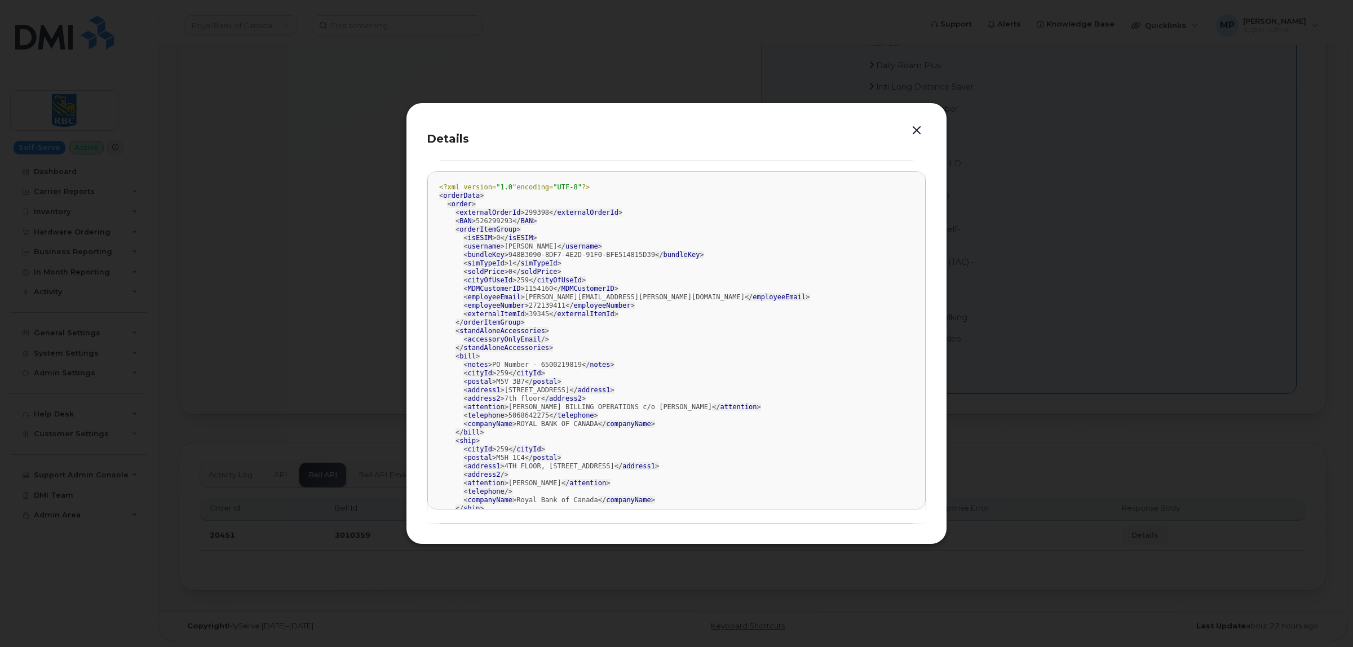
scroll to position [70, 0]
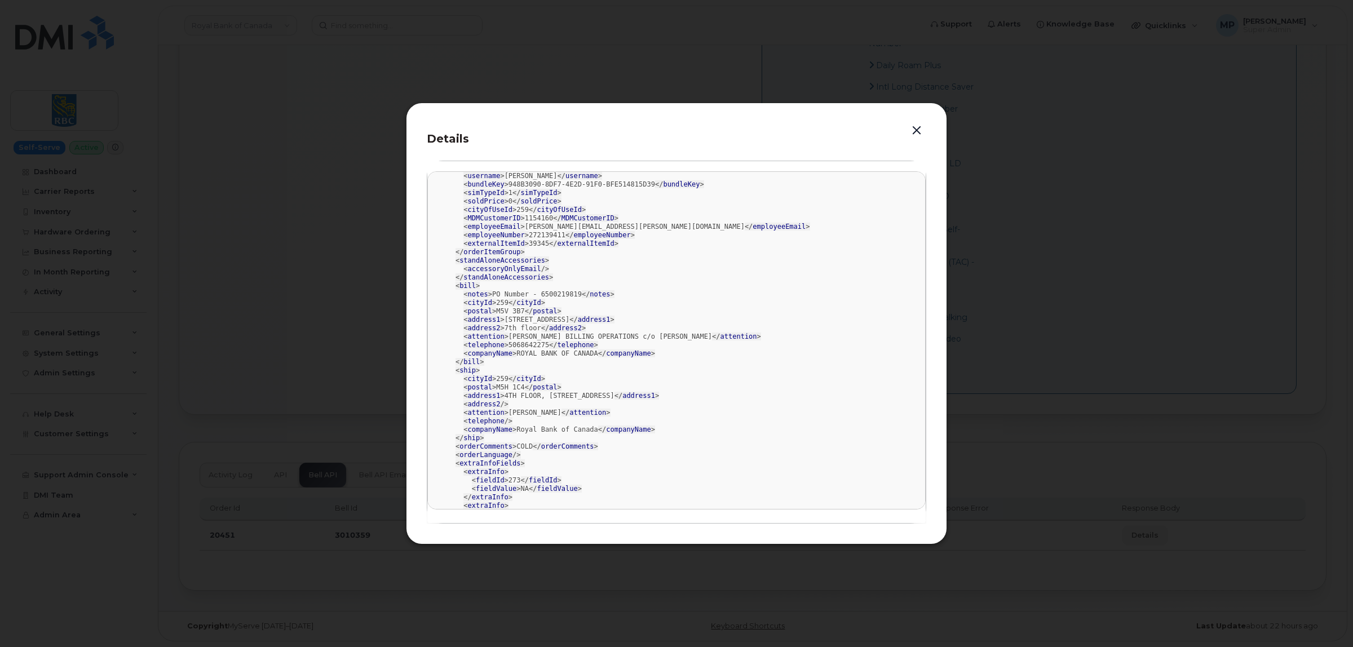
click at [913, 126] on button "button" at bounding box center [916, 131] width 17 height 16
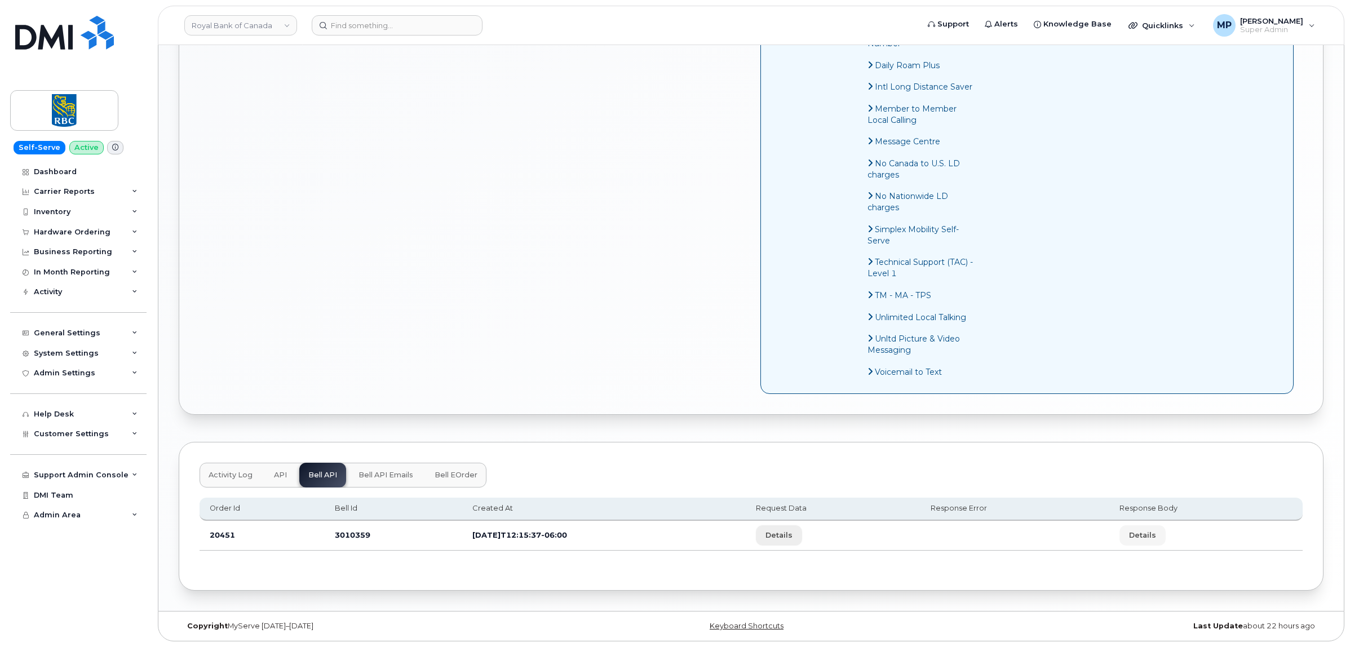
click at [792, 536] on span "Details" at bounding box center [778, 535] width 27 height 11
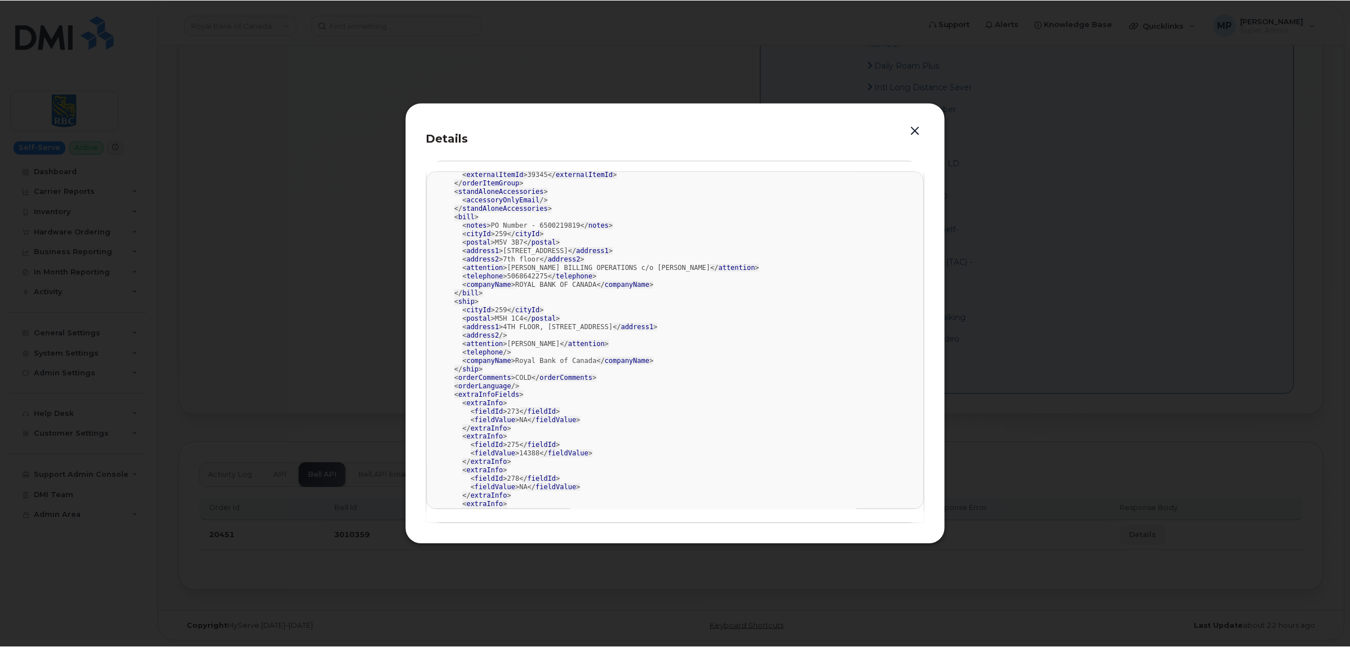
scroll to position [141, 0]
drag, startPoint x: 921, startPoint y: 127, endPoint x: 872, endPoint y: 145, distance: 52.8
click at [921, 127] on button "button" at bounding box center [916, 131] width 17 height 16
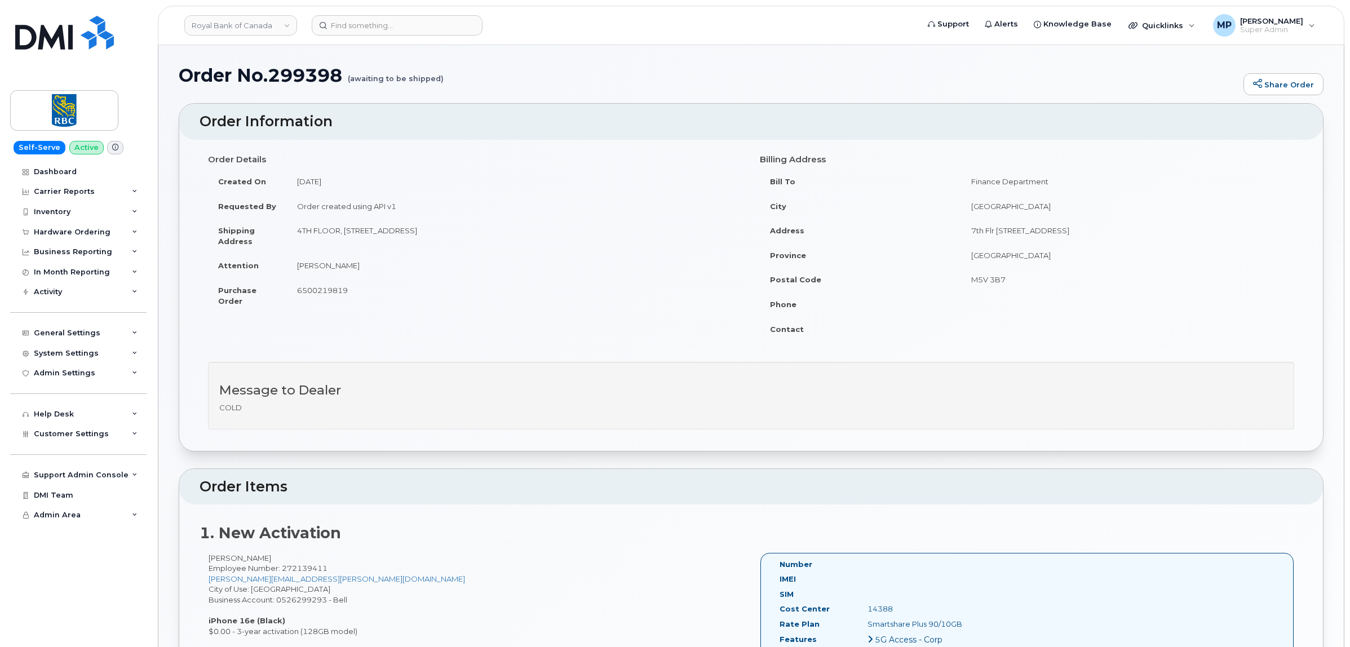
scroll to position [70, 0]
